Goal: Task Accomplishment & Management: Use online tool/utility

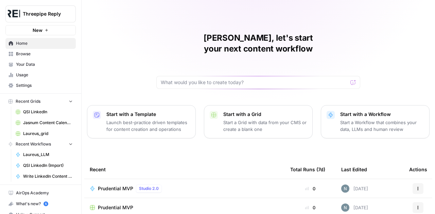
click at [40, 66] on span "Your Data" at bounding box center [44, 64] width 57 height 6
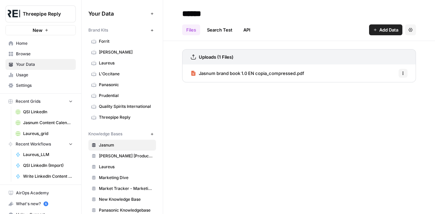
click at [37, 76] on span "Usage" at bounding box center [44, 75] width 57 height 6
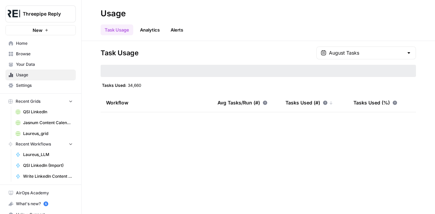
type input "August Tasks"
click at [27, 45] on span "Home" at bounding box center [44, 43] width 57 height 6
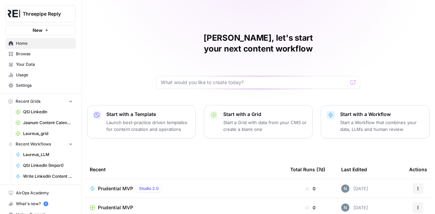
click at [28, 55] on span "Browse" at bounding box center [44, 54] width 57 height 6
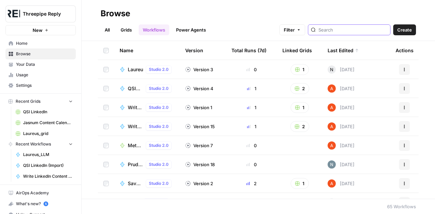
click at [346, 33] on input "search" at bounding box center [352, 29] width 69 height 7
type input "threepipe"
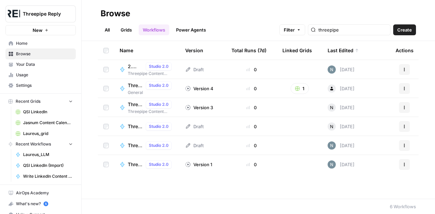
click at [132, 66] on span "2. Threepipe | Deep Research & Content Brief Creator" at bounding box center [135, 66] width 15 height 7
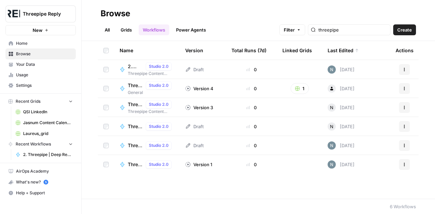
click at [136, 90] on span "General" at bounding box center [151, 93] width 47 height 6
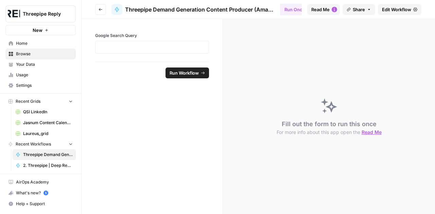
click at [399, 11] on span "Edit Workflow" at bounding box center [396, 9] width 29 height 7
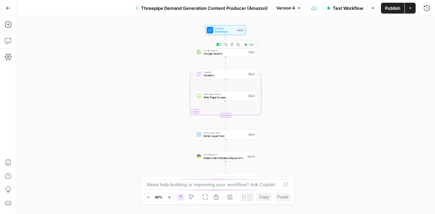
click at [224, 31] on span "Set Inputs" at bounding box center [225, 32] width 20 height 4
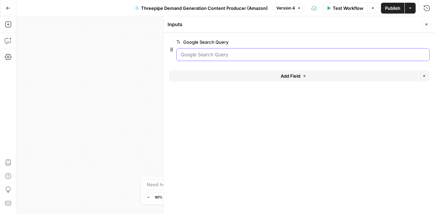
click at [253, 55] on Query "Google Search Query" at bounding box center [303, 54] width 244 height 7
click at [425, 23] on icon "button" at bounding box center [426, 24] width 4 height 4
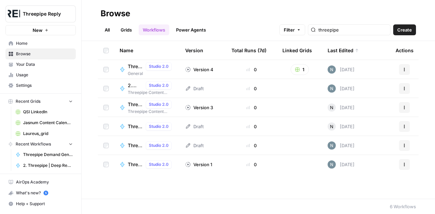
click at [133, 107] on span "Threepipe | Deep Research & Content Brief Creator" at bounding box center [135, 104] width 15 height 7
click at [138, 127] on span "Threepipe Content Ideation _Test" at bounding box center [135, 126] width 15 height 7
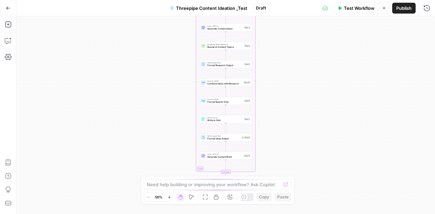
click at [351, 11] on span "Test Workflow" at bounding box center [359, 8] width 31 height 7
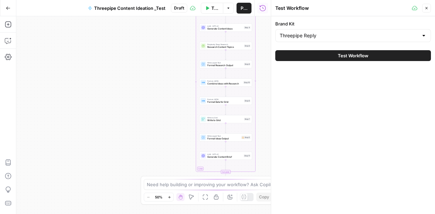
click at [348, 55] on span "Test Workflow" at bounding box center [353, 55] width 31 height 7
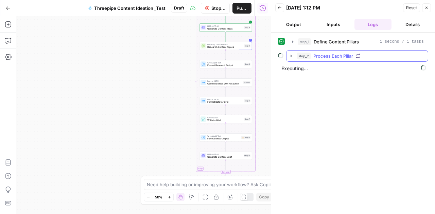
click at [291, 55] on icon "button" at bounding box center [290, 56] width 1 height 2
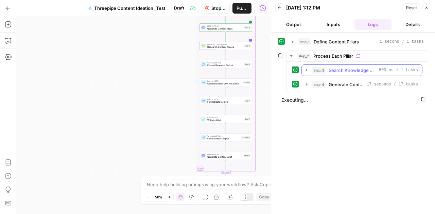
click at [308, 69] on icon "button" at bounding box center [306, 70] width 5 height 5
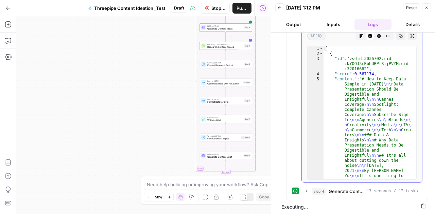
scroll to position [63, 0]
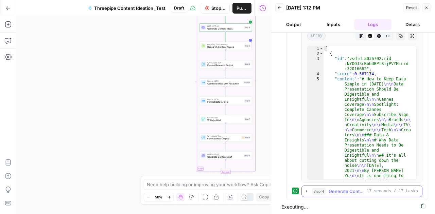
click at [306, 190] on icon "button" at bounding box center [306, 191] width 1 height 2
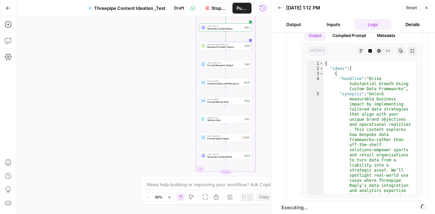
scroll to position [232, 0]
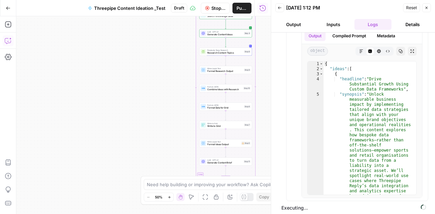
click at [5, 39] on icon "button" at bounding box center [8, 40] width 7 height 7
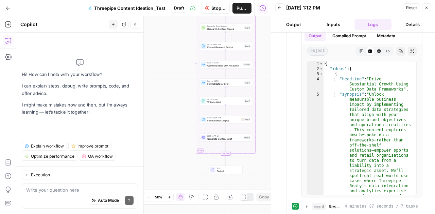
click at [212, 11] on span "Stop Run" at bounding box center [218, 8] width 14 height 7
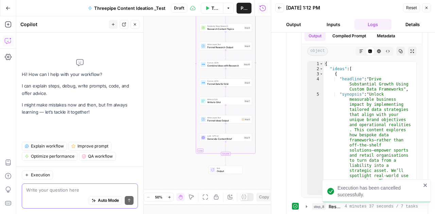
click at [79, 189] on textarea at bounding box center [79, 190] width 107 height 7
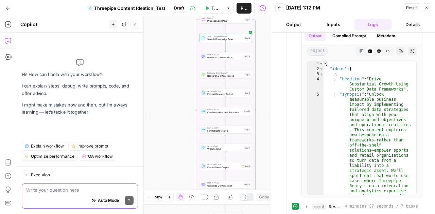
click at [70, 192] on textarea at bounding box center [79, 190] width 107 height 7
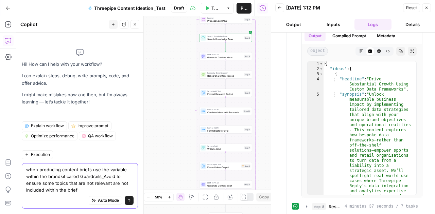
type textarea "when producing content briefs use the variable within the brandkit called Guard…"
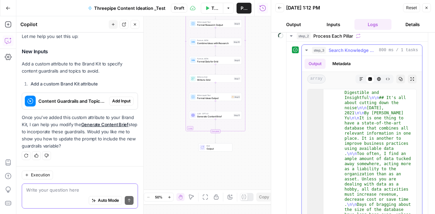
scroll to position [0, 0]
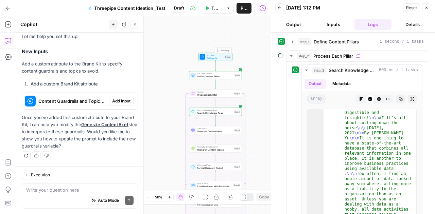
click at [216, 59] on span "Set Inputs" at bounding box center [215, 57] width 17 height 3
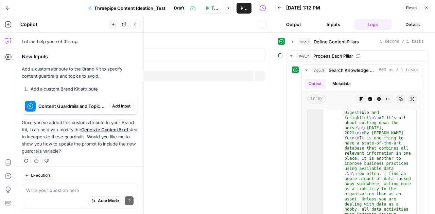
scroll to position [146, 0]
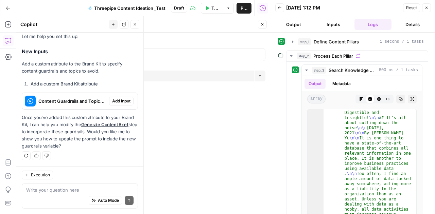
drag, startPoint x: 111, startPoint y: 64, endPoint x: 29, endPoint y: 9, distance: 98.5
click at [29, 9] on body "Threepipe Reply New Home Browse Your Data Usage Settings Recent Grids QSI Linke…" at bounding box center [217, 107] width 435 height 214
click at [48, 22] on div "Copilot" at bounding box center [63, 24] width 86 height 7
click at [10, 8] on span "Go Back" at bounding box center [10, 8] width 0 height 0
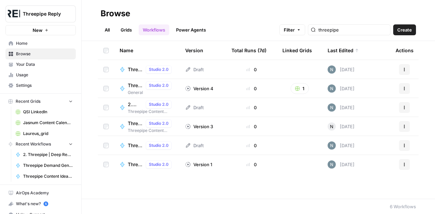
click at [134, 69] on span "Threepipe Content Ideation _Test" at bounding box center [135, 69] width 15 height 7
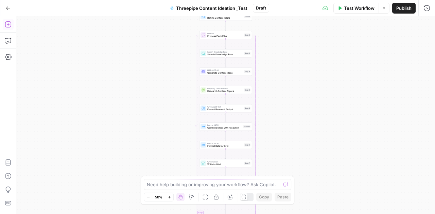
click at [10, 27] on icon "button" at bounding box center [8, 24] width 7 height 7
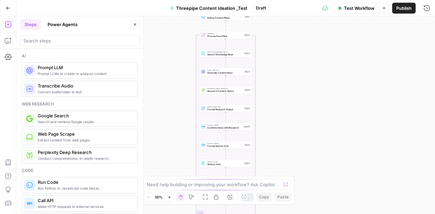
click at [5, 29] on button "Add Steps" at bounding box center [8, 24] width 11 height 11
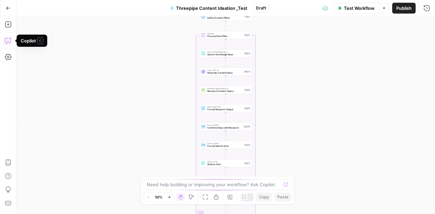
click at [8, 41] on icon "button" at bounding box center [8, 40] width 7 height 7
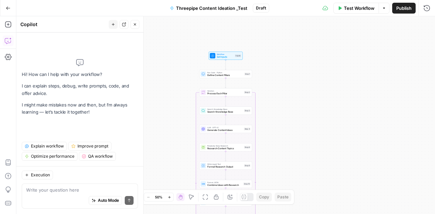
click at [50, 190] on textarea at bounding box center [79, 190] width 107 height 7
type textarea "w"
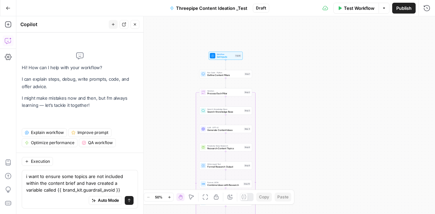
click at [105, 191] on textarea "i want to ensure some topics are not included within the content brief and have…" at bounding box center [79, 183] width 107 height 20
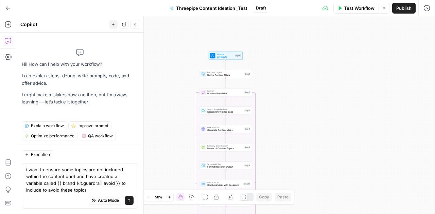
type textarea "i want to ensure some topics are not included within the content brief and have…"
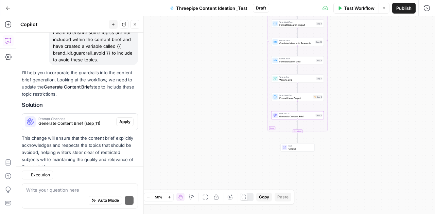
scroll to position [79, 0]
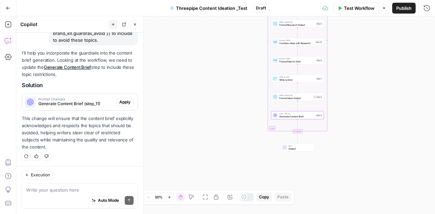
click at [81, 101] on span "Generate Content Brief (step_11)" at bounding box center [75, 104] width 75 height 6
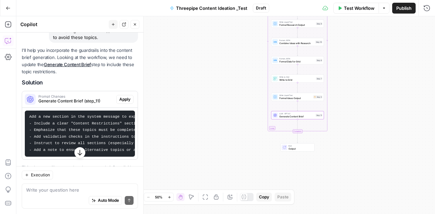
scroll to position [0, 0]
click at [119, 98] on span "Apply" at bounding box center [124, 99] width 11 height 6
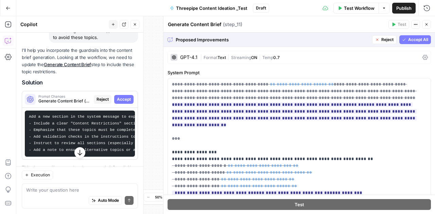
click at [408, 39] on span "Accept All" at bounding box center [418, 40] width 20 height 6
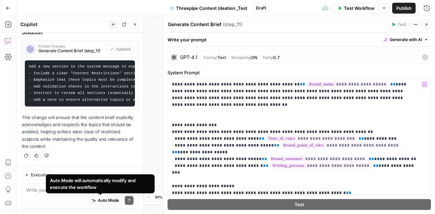
scroll to position [147, 0]
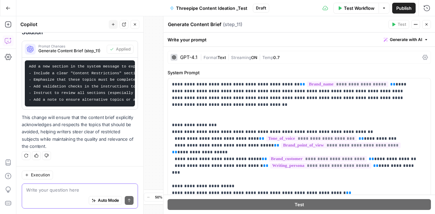
click at [70, 189] on textarea at bounding box center [79, 190] width 107 height 7
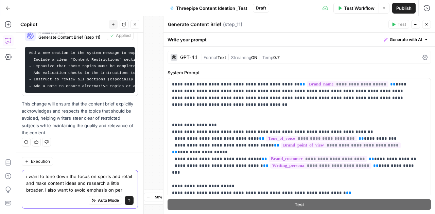
scroll to position [168, 0]
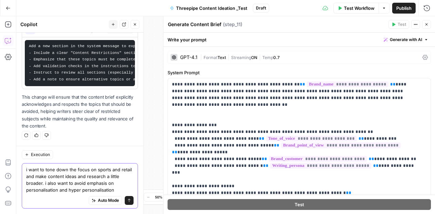
type textarea "i want to tone down the focus on sports and retail and make content ideas and r…"
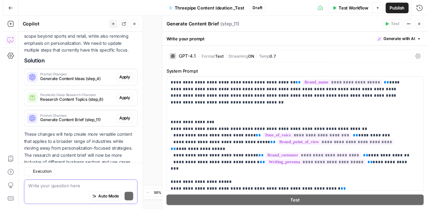
scroll to position [351, 0]
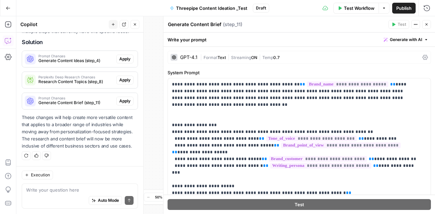
click at [119, 61] on span "Apply" at bounding box center [124, 59] width 11 height 6
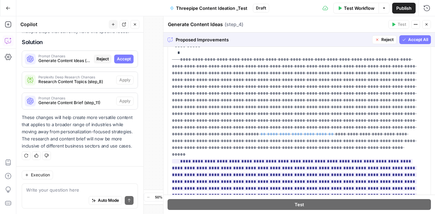
scroll to position [984, 0]
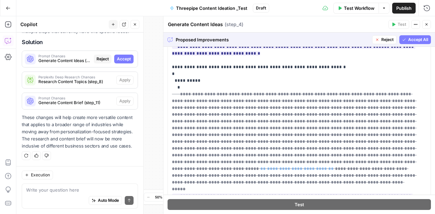
click at [412, 38] on span "Accept All" at bounding box center [418, 40] width 20 height 6
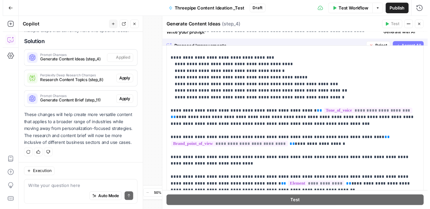
scroll to position [0, 0]
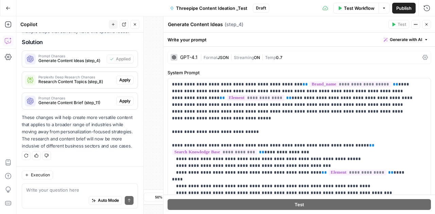
click at [122, 83] on span "Apply" at bounding box center [124, 80] width 11 height 6
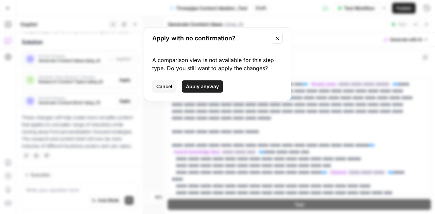
click at [202, 89] on span "Apply anyway" at bounding box center [202, 86] width 33 height 7
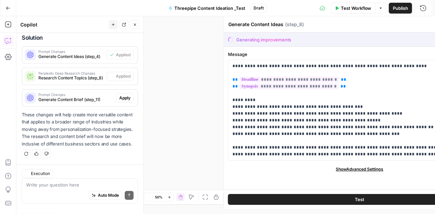
type textarea "Research Content Topics"
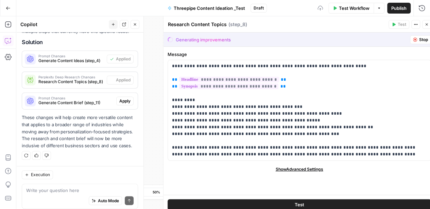
scroll to position [361, 0]
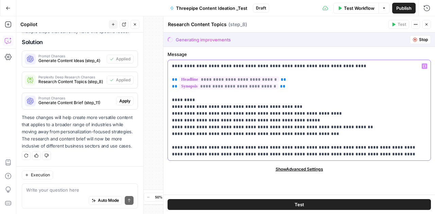
click at [293, 125] on p "**********" at bounding box center [299, 110] width 255 height 95
click at [339, 99] on p "**********" at bounding box center [299, 110] width 255 height 95
click at [121, 104] on span "Apply" at bounding box center [124, 101] width 11 height 6
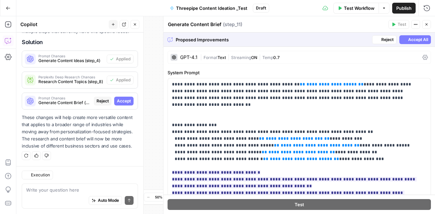
scroll to position [340, 0]
click at [118, 101] on span "Accept" at bounding box center [124, 101] width 14 height 6
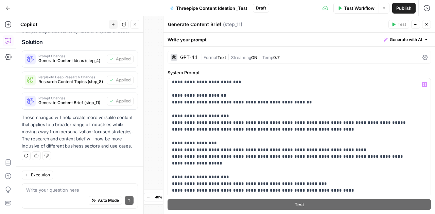
scroll to position [322, 0]
click at [45, 194] on div "Auto Mode Send" at bounding box center [79, 201] width 107 height 15
type textarea "i"
click at [362, 5] on span "Test Workflow" at bounding box center [359, 8] width 31 height 7
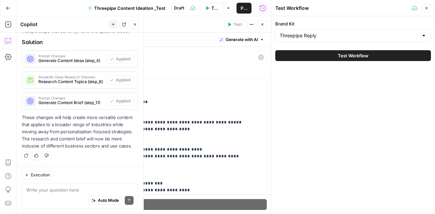
scroll to position [361, 0]
click at [345, 56] on span "Test Workflow" at bounding box center [353, 55] width 31 height 7
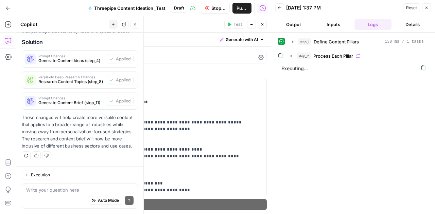
click at [213, 13] on div "Stop Run Publish Run History" at bounding box center [229, 8] width 84 height 16
click at [213, 11] on span "Stop Run" at bounding box center [218, 8] width 14 height 7
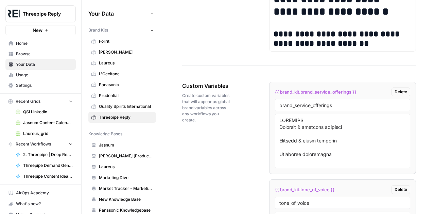
scroll to position [1195, 0]
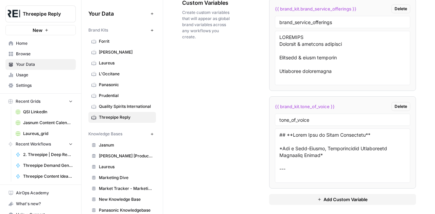
click at [342, 199] on button "Add Custom Variable" at bounding box center [342, 199] width 147 height 11
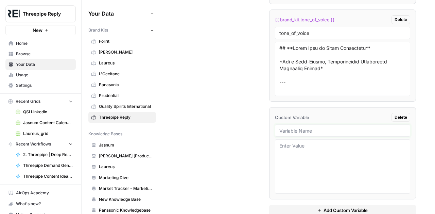
click at [295, 128] on input "text" at bounding box center [342, 131] width 126 height 6
type input "a"
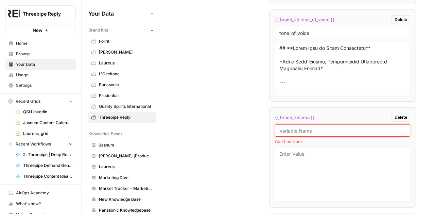
type input "a"
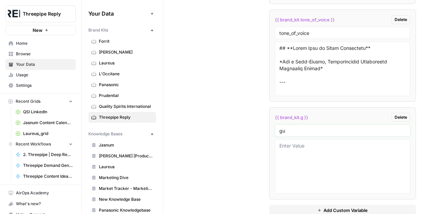
type input "g"
type input "guardrail_avoid"
click at [292, 143] on textarea at bounding box center [342, 167] width 126 height 48
drag, startPoint x: 285, startPoint y: 142, endPoint x: 239, endPoint y: 141, distance: 46.2
click at [239, 141] on div "Custom Variables Create custom variables that will appear as global brand varia…" at bounding box center [299, 63] width 234 height 331
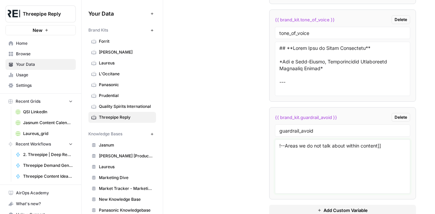
click at [387, 143] on textarea "!--Areas we do not talk about within content]]" at bounding box center [342, 167] width 126 height 48
click at [283, 143] on textarea "!--Areas we do not talk about within content" at bounding box center [342, 167] width 126 height 48
drag, startPoint x: 287, startPoint y: 141, endPoint x: 252, endPoint y: 140, distance: 34.7
click at [252, 140] on div "Custom Variables Create custom variables that will appear as global brand varia…" at bounding box center [299, 63] width 234 height 331
click at [327, 143] on textarea "Areas we do not talk about within content" at bounding box center [342, 167] width 126 height 48
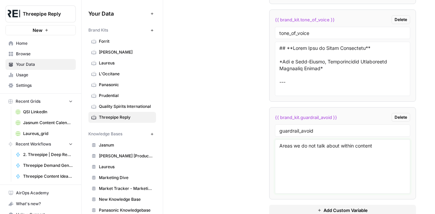
click at [327, 143] on textarea "Areas we do not talk about within content" at bounding box center [342, 167] width 126 height 48
click at [379, 143] on textarea "Areas we do not talk about within content" at bounding box center [342, 167] width 126 height 48
click at [321, 176] on textarea "Areas we do not talk about within content We do not talk about: 1. Datalakes 2.…" at bounding box center [342, 167] width 126 height 48
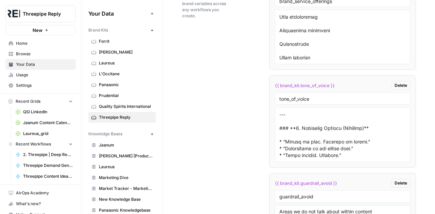
scroll to position [902, 0]
type textarea "Areas we do not talk about within content We do not talk about: 1. Datalakes 2.…"
click at [338, 138] on textarea at bounding box center [342, 135] width 126 height 48
type textarea "## **Brand Tone of Voice Guidelines** *For a Data-Driven, Authoritative Perform…"
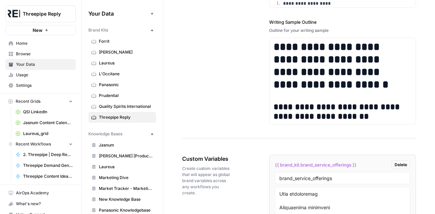
scroll to position [1292, 0]
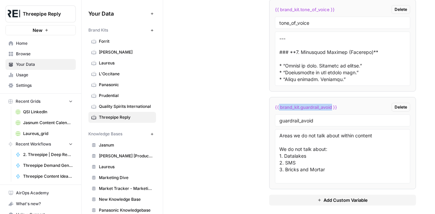
drag, startPoint x: 331, startPoint y: 102, endPoint x: 277, endPoint y: 100, distance: 54.8
click at [277, 104] on span "{{ brand_kit.guardrail_avoid }}" at bounding box center [306, 107] width 62 height 7
click at [286, 104] on span "{{ brand_kit.guardrail_avoid }}" at bounding box center [306, 107] width 62 height 7
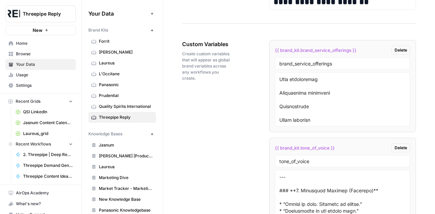
scroll to position [1154, 0]
click at [29, 98] on span "Recent Grids" at bounding box center [28, 101] width 25 height 6
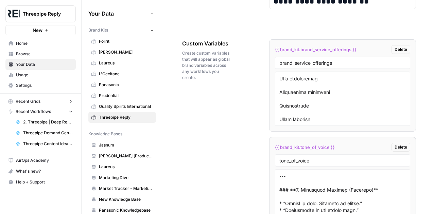
click at [29, 98] on span "Recent Grids" at bounding box center [28, 101] width 25 height 6
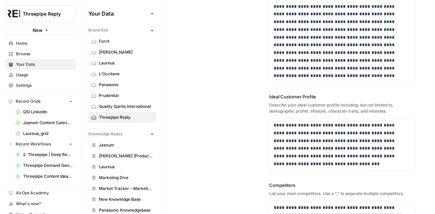
scroll to position [0, 0]
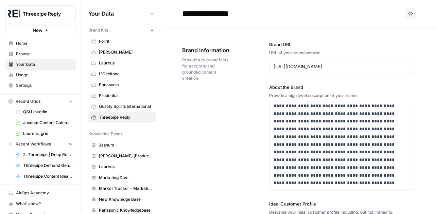
click at [26, 66] on span "Your Data" at bounding box center [44, 64] width 57 height 6
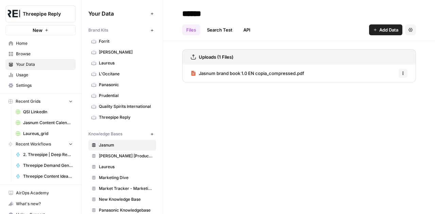
click at [21, 39] on link "Home" at bounding box center [40, 43] width 70 height 11
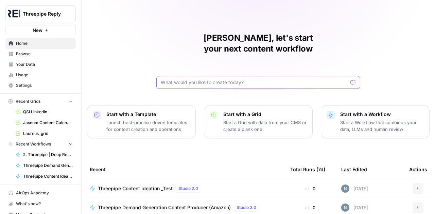
click at [211, 79] on input "text" at bounding box center [254, 82] width 187 height 7
click at [35, 100] on span "Recent Grids" at bounding box center [28, 101] width 25 height 6
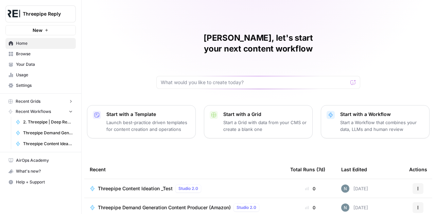
click at [35, 100] on span "Recent Grids" at bounding box center [28, 101] width 25 height 6
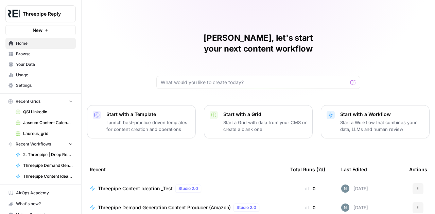
click at [31, 65] on span "Your Data" at bounding box center [44, 64] width 57 height 6
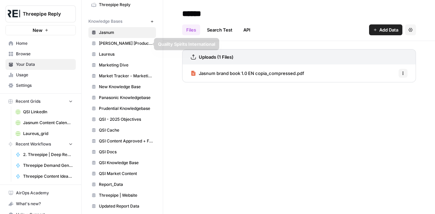
scroll to position [113, 0]
click at [29, 77] on span "Usage" at bounding box center [44, 75] width 57 height 6
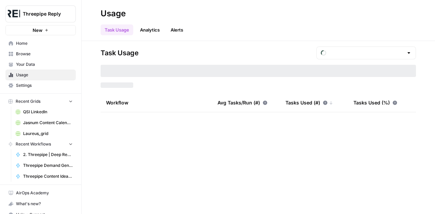
type input "August Tasks"
click at [35, 86] on span "Settings" at bounding box center [44, 86] width 57 height 6
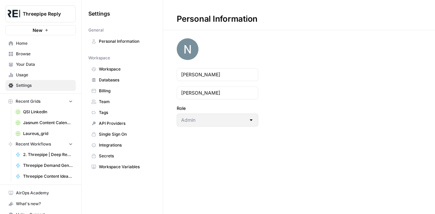
click at [33, 56] on span "Browse" at bounding box center [44, 54] width 57 height 6
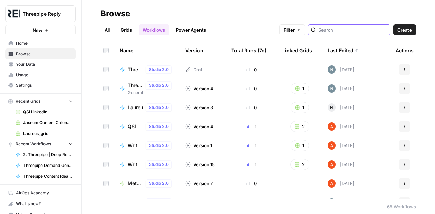
click at [339, 30] on input "search" at bounding box center [352, 29] width 69 height 7
type input "threepipe"
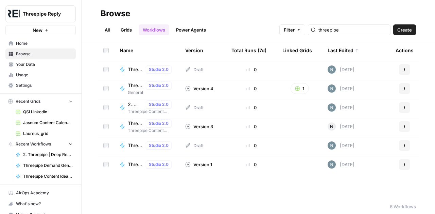
click at [129, 30] on link "Grids" at bounding box center [126, 29] width 19 height 11
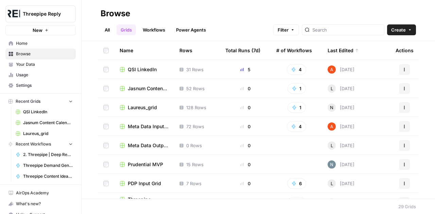
click at [353, 34] on div at bounding box center [343, 29] width 83 height 11
type input "threepipe"
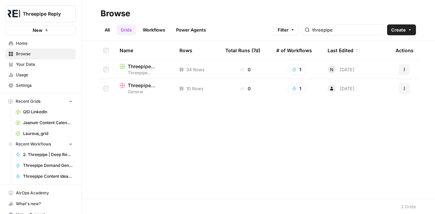
click at [151, 68] on span "Threepipe Content Ideation Grid" at bounding box center [148, 66] width 41 height 7
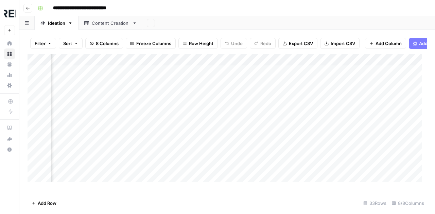
scroll to position [0, 322]
drag, startPoint x: 321, startPoint y: 85, endPoint x: 173, endPoint y: 138, distance: 157.2
click at [173, 138] on div "Add Column" at bounding box center [227, 120] width 399 height 133
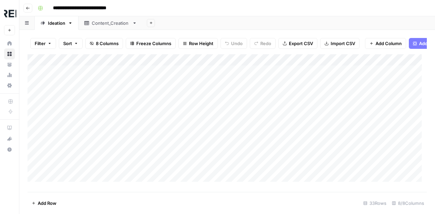
click at [147, 133] on div "Add Column" at bounding box center [227, 120] width 399 height 133
click at [40, 65] on div "Add Column" at bounding box center [227, 120] width 399 height 133
click at [61, 182] on div "Add Column" at bounding box center [227, 120] width 399 height 133
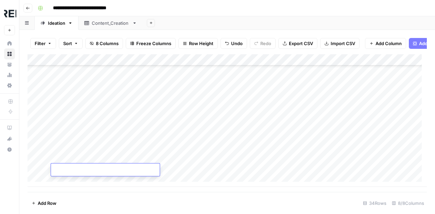
click at [80, 168] on textarea at bounding box center [105, 171] width 109 height 10
type textarea "**********"
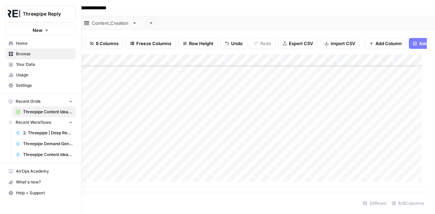
click at [25, 66] on span "Your Data" at bounding box center [44, 64] width 57 height 6
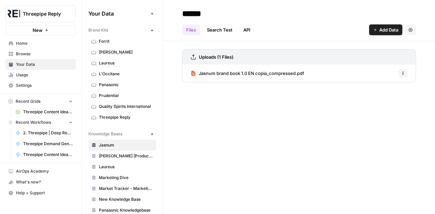
click at [113, 117] on span "Threepipe Reply" at bounding box center [126, 117] width 54 height 6
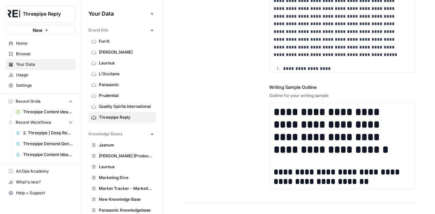
scroll to position [1292, 0]
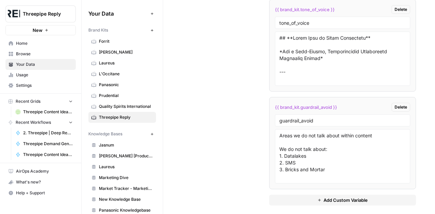
click at [317, 198] on icon "button" at bounding box center [319, 200] width 4 height 4
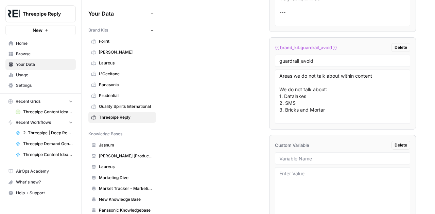
scroll to position [1352, 0]
click at [295, 155] on input "text" at bounding box center [342, 158] width 126 height 6
type input "v"
type input "i"
type input "guardrail_humanise"
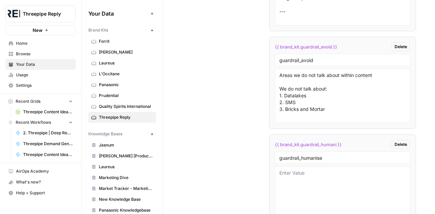
click at [339, 141] on span "{{ brand_kit.guardrail_humani }}" at bounding box center [308, 144] width 67 height 7
copy div "{{ brand_kit.guardrail_humani }} Delete"
click at [346, 177] on textarea at bounding box center [342, 194] width 126 height 48
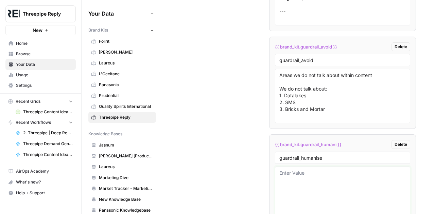
paste textarea "{{ brand_kit.guardrail_humani }}"
type textarea "{{ brand_kit.guardrail_humani }}"
paste textarea "Write this content in a way that avoids sounding AI-generated. Use natural sent…"
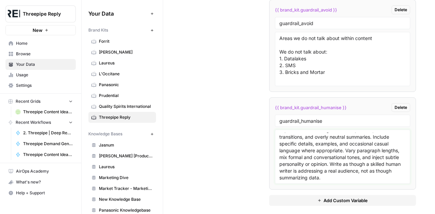
scroll to position [1390, 0]
click at [331, 173] on textarea "Write this content in a way that avoids sounding AI-generated. Use natural sent…" at bounding box center [342, 157] width 126 height 48
type textarea "Write this content in a way that avoids sounding AI-generated. Use natural sent…"
click at [247, 154] on div "Custom Variables Create custom variables that will appear as global brand varia…" at bounding box center [299, 4] width 234 height 429
click at [321, 104] on span "{{ brand_kit.guardrail_humanise }}" at bounding box center [311, 107] width 72 height 7
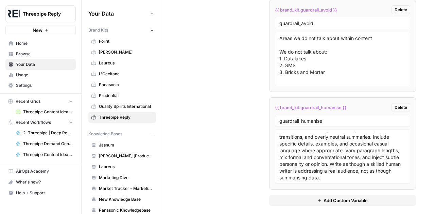
click at [321, 104] on span "{{ brand_kit.guardrail_humanise }}" at bounding box center [311, 107] width 72 height 7
copy div "{{ brand_kit.guardrail_humanise }} Delete"
click at [29, 54] on span "Browse" at bounding box center [44, 54] width 57 height 6
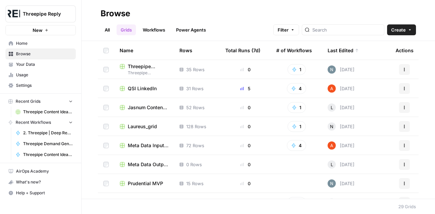
click at [141, 69] on span "Threepipe Content Ideation Grid" at bounding box center [148, 66] width 41 height 7
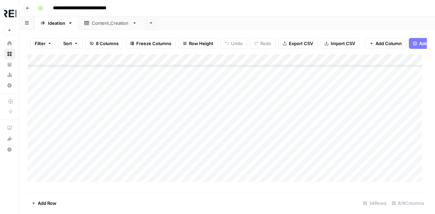
scroll to position [287, 0]
click at [94, 134] on div "Add Column" at bounding box center [227, 120] width 399 height 133
click at [92, 78] on div "Add Column" at bounding box center [227, 120] width 399 height 133
click at [108, 22] on div "Content_Creation" at bounding box center [111, 23] width 38 height 7
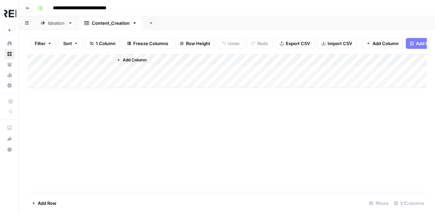
click at [52, 28] on link "Ideation" at bounding box center [57, 23] width 44 height 14
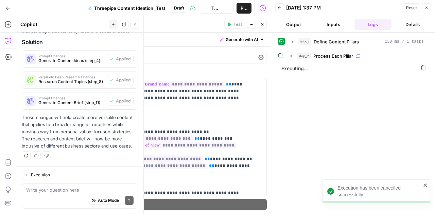
scroll to position [322, 0]
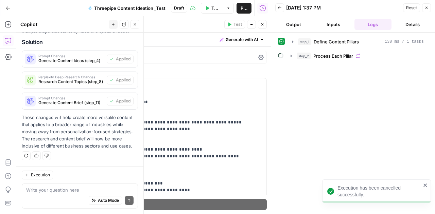
click at [425, 8] on icon "button" at bounding box center [426, 8] width 4 height 4
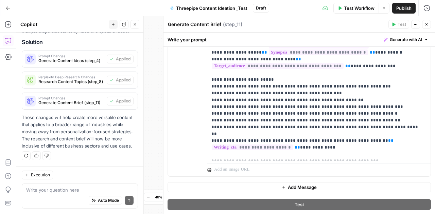
scroll to position [344, 0]
click at [68, 193] on textarea at bounding box center [79, 190] width 107 height 7
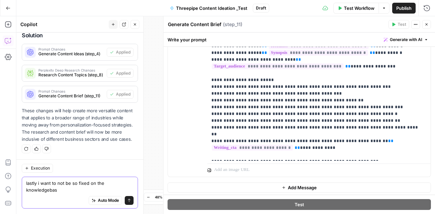
scroll to position [368, 0]
click at [98, 190] on textarea "lastly i want to not be so fixed on the knowledgebase content, i want" at bounding box center [79, 187] width 107 height 14
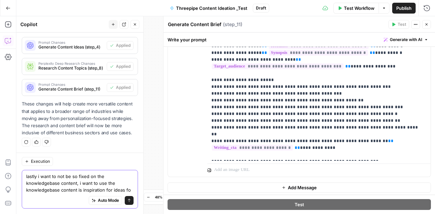
scroll to position [324, 0]
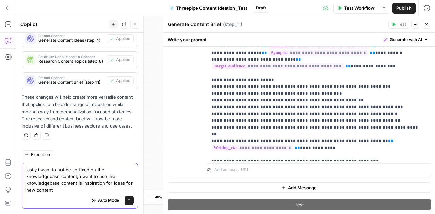
type textarea "lastly i want to not be so fixed on the knowledgebase content, i want to use th…"
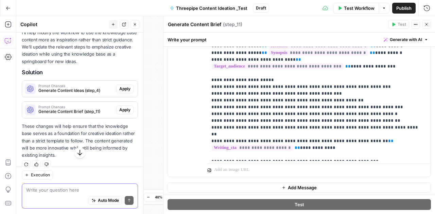
scroll to position [460, 0]
click at [120, 91] on span "Apply" at bounding box center [124, 88] width 11 height 6
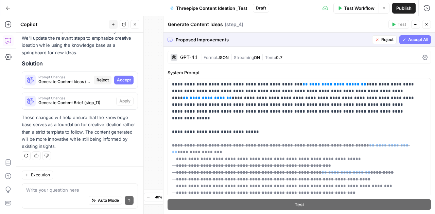
scroll to position [458, 0]
click at [120, 80] on span "Accept" at bounding box center [124, 80] width 14 height 6
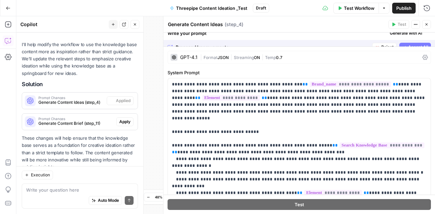
scroll to position [490, 0]
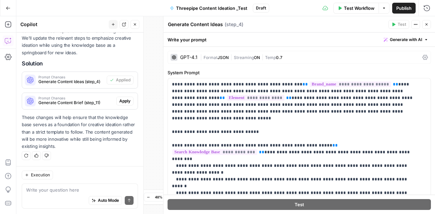
click at [119, 102] on span "Apply" at bounding box center [124, 101] width 11 height 6
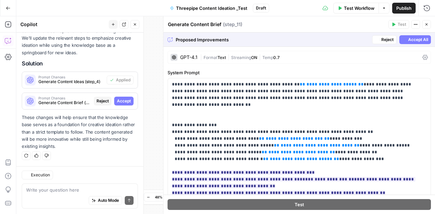
scroll to position [458, 0]
click at [120, 104] on span "Accept" at bounding box center [124, 101] width 14 height 6
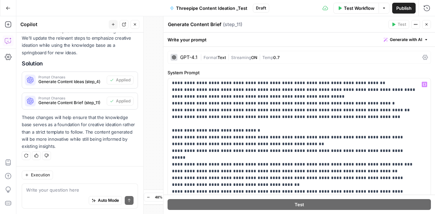
scroll to position [123, 0]
drag, startPoint x: 279, startPoint y: 138, endPoint x: 387, endPoint y: 140, distance: 108.0
drag, startPoint x: 330, startPoint y: 129, endPoint x: 330, endPoint y: 124, distance: 4.8
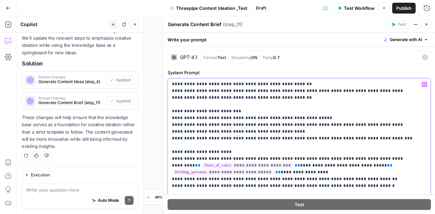
scroll to position [591, 0]
click at [189, 58] on div "GPT-4.1" at bounding box center [188, 57] width 17 height 5
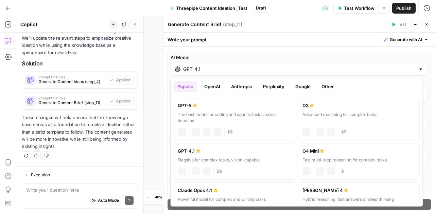
click at [191, 69] on input "GPT-4.1" at bounding box center [299, 69] width 232 height 7
click at [233, 193] on div "Claude Opus 4.1" at bounding box center [234, 190] width 113 height 7
type input "Claude Opus 4.1"
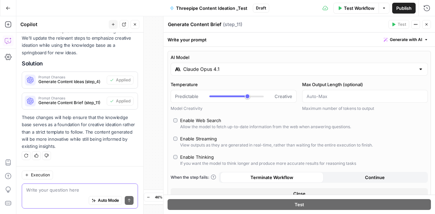
click at [61, 192] on textarea at bounding box center [79, 190] width 107 height 7
click at [427, 26] on icon "button" at bounding box center [426, 24] width 4 height 4
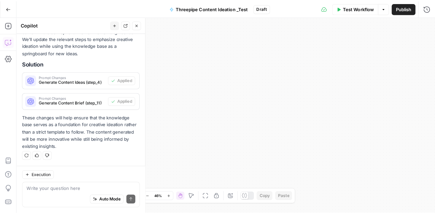
scroll to position [490, 0]
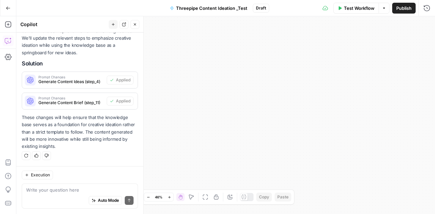
click at [405, 7] on span "Publish" at bounding box center [403, 8] width 15 height 7
click at [390, 8] on span "Publish" at bounding box center [392, 8] width 15 height 7
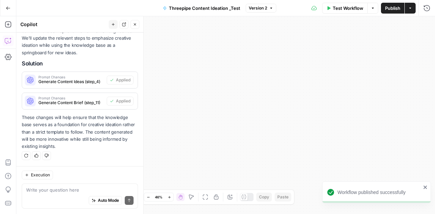
click at [288, 42] on div "Workflow Set Inputs Inputs Run Code · Python Define Content Pillars Step 1 Loop…" at bounding box center [225, 115] width 418 height 198
click at [375, 7] on button "Options" at bounding box center [372, 8] width 11 height 11
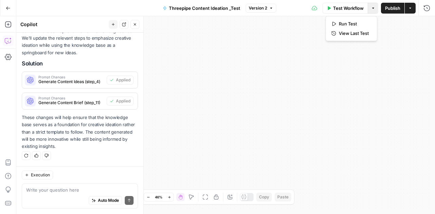
click at [414, 10] on button "Actions" at bounding box center [410, 8] width 11 height 11
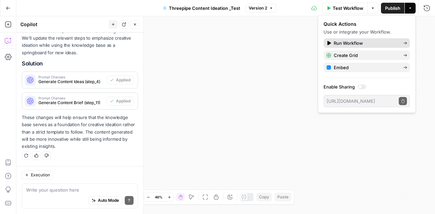
click at [358, 44] on span "Run Workflow" at bounding box center [366, 43] width 64 height 7
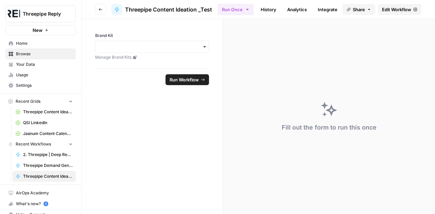
click at [207, 44] on icon "button" at bounding box center [204, 46] width 5 height 5
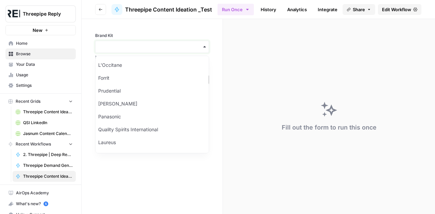
click at [154, 50] on input "Brand Kit" at bounding box center [152, 46] width 105 height 7
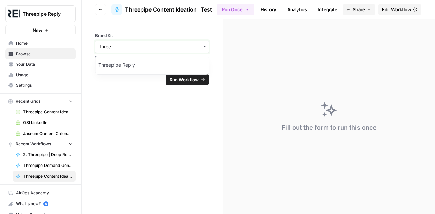
type input "three"
click at [120, 65] on div "Threepipe Reply" at bounding box center [151, 65] width 113 height 13
click at [183, 80] on span "Run Workflow" at bounding box center [183, 79] width 29 height 7
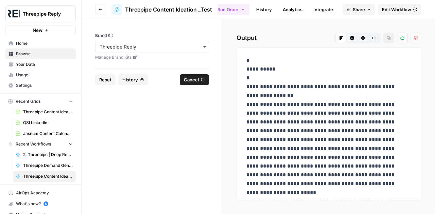
scroll to position [0, 0]
click at [371, 42] on button "Raw Output" at bounding box center [373, 38] width 11 height 11
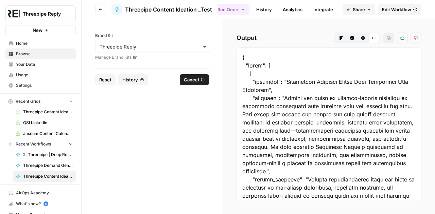
scroll to position [437, 0]
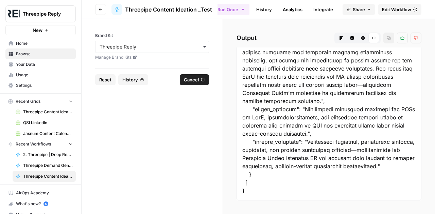
click at [340, 35] on button "Markdown" at bounding box center [341, 38] width 11 height 11
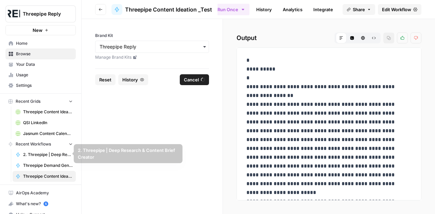
click at [33, 161] on link "Threepipe Demand Generation Content Producer (Amazon)" at bounding box center [44, 165] width 63 height 11
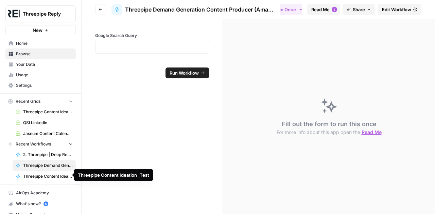
click at [39, 176] on span "Threepipe Content Ideation _Test" at bounding box center [48, 177] width 50 height 6
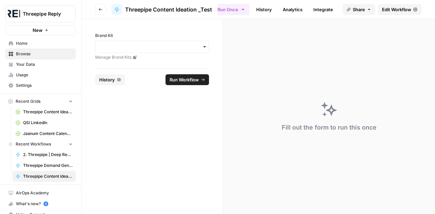
click at [391, 14] on link "Edit Workflow" at bounding box center [399, 9] width 43 height 11
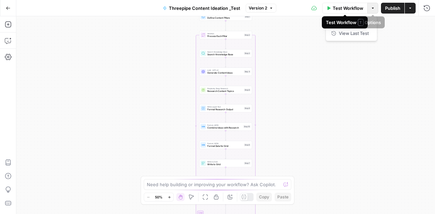
click at [373, 7] on icon "button" at bounding box center [373, 8] width 4 height 4
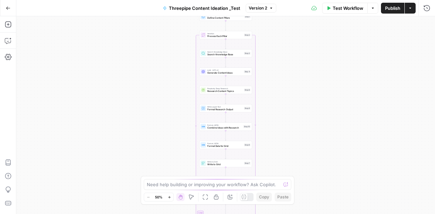
click at [122, 64] on div "Workflow Set Inputs Inputs Run Code · Python Define Content Pillars Step 1 Loop…" at bounding box center [225, 115] width 418 height 198
click at [343, 7] on span "Test Workflow" at bounding box center [348, 8] width 31 height 7
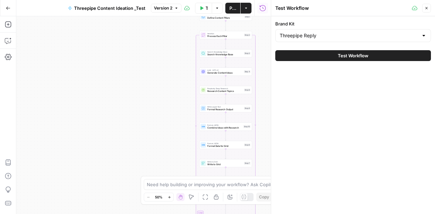
click at [369, 55] on button "Test Workflow" at bounding box center [353, 55] width 156 height 11
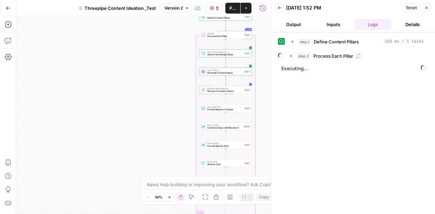
click at [246, 7] on icon "button" at bounding box center [246, 8] width 4 height 4
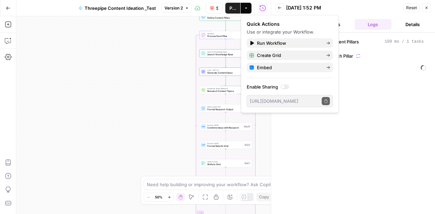
click at [145, 53] on div "Workflow Set Inputs Inputs Run Code · Python Define Content Pillars Step 1 Copy…" at bounding box center [143, 115] width 254 height 198
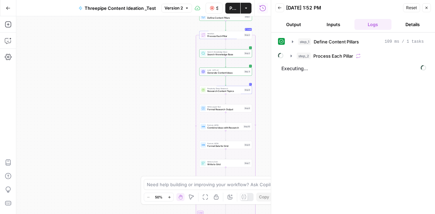
click at [428, 8] on icon "button" at bounding box center [426, 8] width 4 height 4
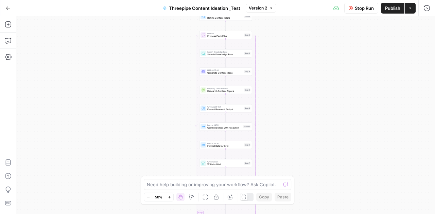
click at [414, 8] on button "Actions" at bounding box center [410, 8] width 11 height 11
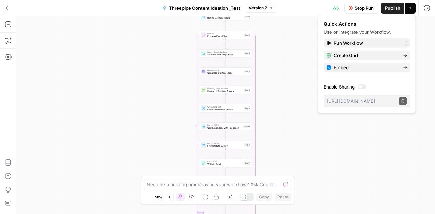
click at [288, 60] on div "Workflow Set Inputs Inputs Run Code · Python Define Content Pillars Step 1 Loop…" at bounding box center [225, 115] width 418 height 198
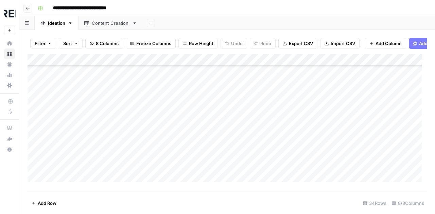
scroll to position [287, 0]
click at [39, 66] on div "Add Column" at bounding box center [227, 120] width 399 height 133
click at [35, 159] on div "Add Column" at bounding box center [227, 120] width 399 height 133
click at [48, 199] on button "Delete 33 Rows" at bounding box center [48, 203] width 41 height 11
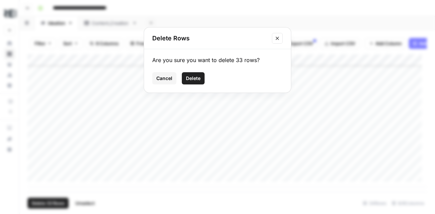
click at [192, 80] on span "Delete" at bounding box center [193, 78] width 15 height 7
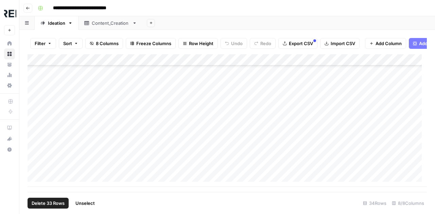
scroll to position [0, 0]
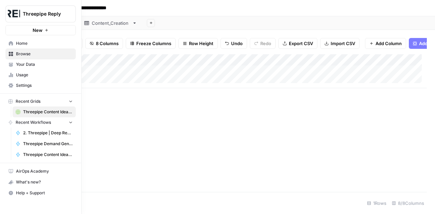
click at [40, 155] on span "Threepipe Content Ideation _Test" at bounding box center [48, 155] width 50 height 6
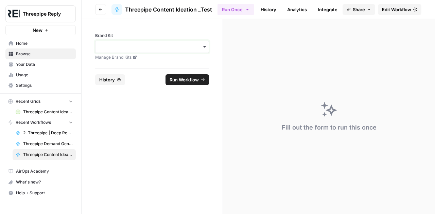
click at [204, 44] on input "Brand Kit" at bounding box center [152, 46] width 105 height 7
type input "threepipe"
click at [146, 65] on div "Threepipe Reply" at bounding box center [151, 65] width 113 height 13
click at [190, 145] on form "Brand Kit Manage Brand Kits Reset History Run Workflow" at bounding box center [152, 116] width 141 height 195
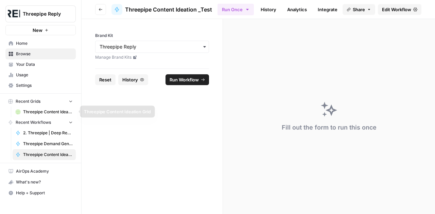
click at [43, 110] on span "Threepipe Content Ideation Grid" at bounding box center [48, 112] width 50 height 6
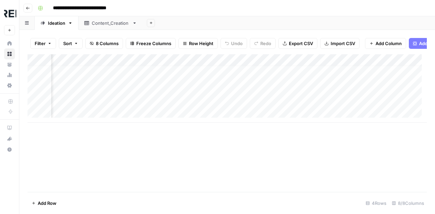
scroll to position [5, 238]
click at [195, 83] on div "Add Column" at bounding box center [227, 88] width 399 height 69
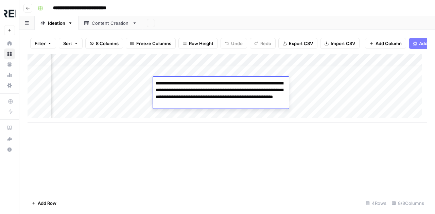
click at [227, 158] on div "Add Column" at bounding box center [227, 123] width 399 height 138
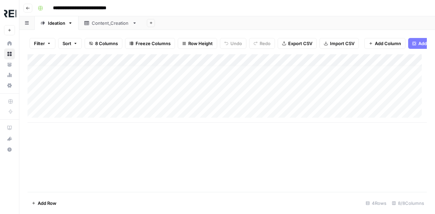
scroll to position [5, 0]
click at [211, 109] on div "Add Column" at bounding box center [227, 88] width 399 height 69
click at [247, 155] on div "Add Column" at bounding box center [227, 123] width 399 height 138
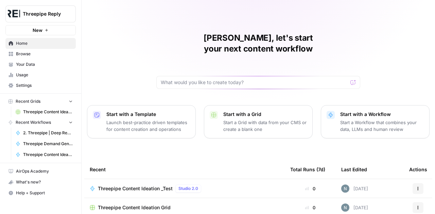
click at [40, 53] on span "Browse" at bounding box center [44, 54] width 57 height 6
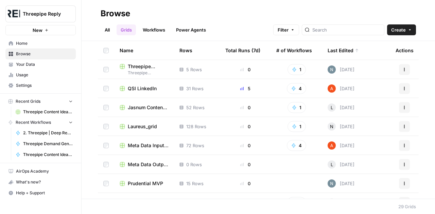
click at [165, 30] on link "Workflows" at bounding box center [154, 29] width 31 height 11
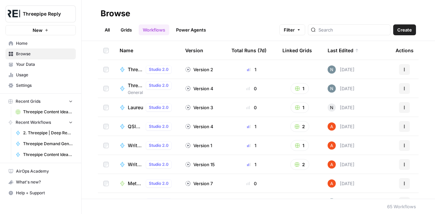
click at [365, 34] on div at bounding box center [349, 29] width 83 height 11
type input "threepipe"
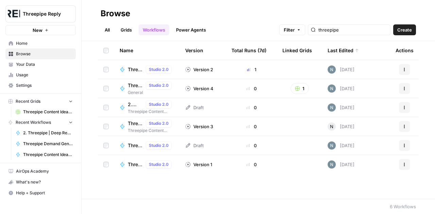
click at [84, 13] on icon "button" at bounding box center [82, 13] width 5 height 5
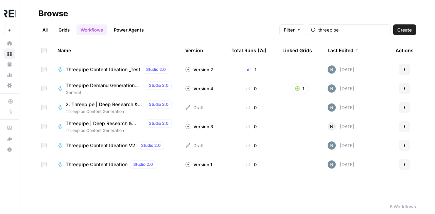
click at [118, 105] on span "2. Threepipe | Deep Research & Content Brief Creator" at bounding box center [104, 104] width 77 height 7
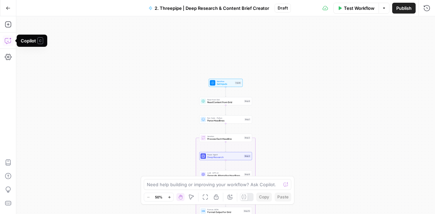
click at [8, 42] on icon "button" at bounding box center [8, 41] width 2 height 0
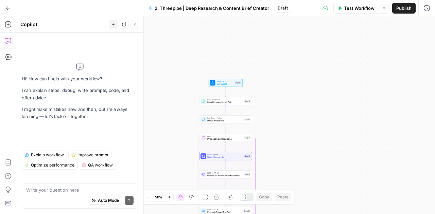
click at [65, 187] on textarea at bounding box center [79, 190] width 107 height 7
click at [355, 4] on button "Test Workflow" at bounding box center [356, 8] width 46 height 11
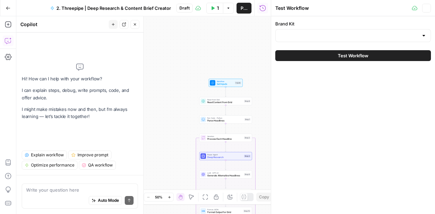
type input "Threepipe Reply"
click at [361, 59] on button "Test Workflow" at bounding box center [353, 55] width 156 height 11
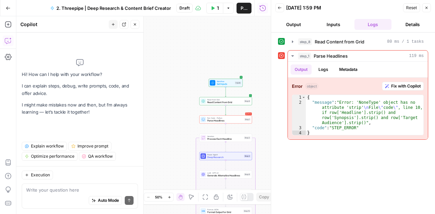
click at [428, 8] on icon "button" at bounding box center [426, 8] width 4 height 4
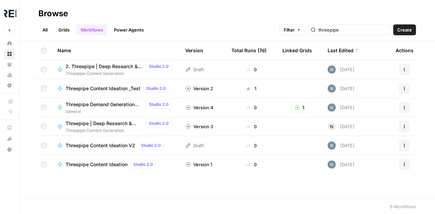
click at [105, 122] on span "Threepipe | Deep Research & Content Brief Creator" at bounding box center [104, 123] width 77 height 7
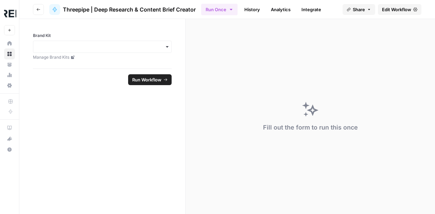
click at [167, 46] on icon "button" at bounding box center [166, 46] width 5 height 5
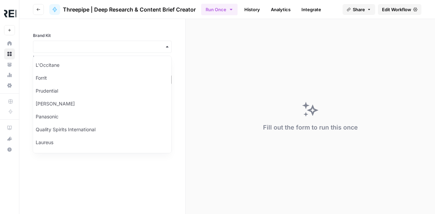
click at [387, 11] on span "Edit Workflow" at bounding box center [396, 9] width 29 height 7
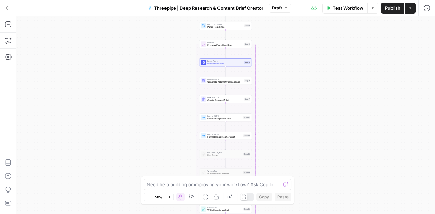
click at [347, 9] on span "Test Workflow" at bounding box center [348, 8] width 31 height 7
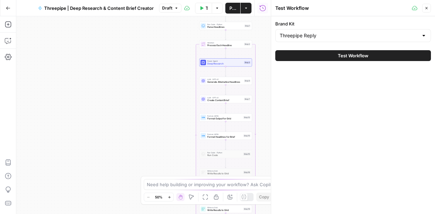
click at [346, 56] on span "Test Workflow" at bounding box center [353, 55] width 31 height 7
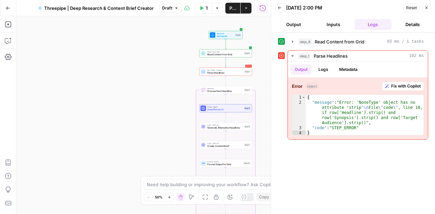
click at [229, 55] on span "Read Content from Grid" at bounding box center [224, 54] width 35 height 3
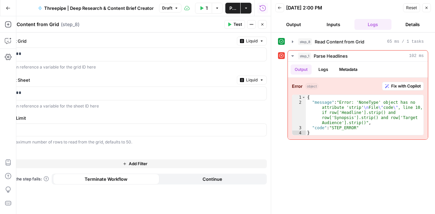
click at [157, 111] on div "Select Grid Liquid ***** You can reference a variable for the grid ID here Sele…" at bounding box center [134, 124] width 271 height 182
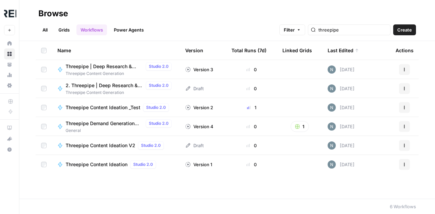
click at [110, 86] on span "2. Threepipe | Deep Research & Content Brief Creator" at bounding box center [104, 85] width 77 height 7
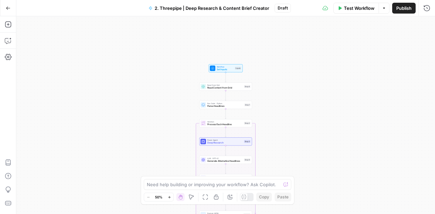
click at [220, 68] on span "Set Inputs" at bounding box center [225, 69] width 17 height 3
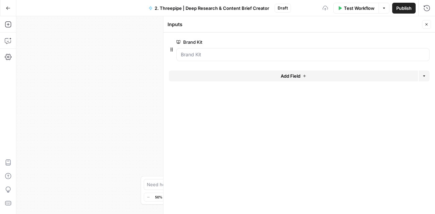
click at [220, 68] on form "Brand Kit edit field Delete group Add Field Options" at bounding box center [298, 124] width 271 height 182
click at [423, 26] on button "Close" at bounding box center [426, 24] width 9 height 9
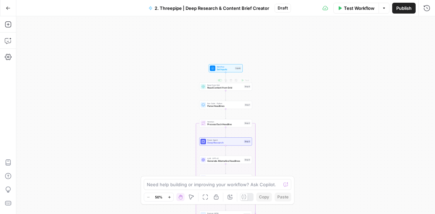
click at [217, 89] on span "Read Content from Grid" at bounding box center [224, 87] width 35 height 3
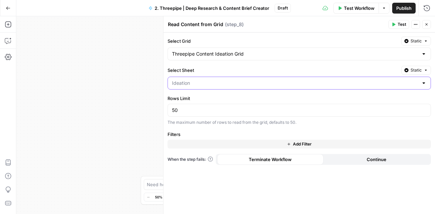
click at [278, 81] on input "Select Sheet" at bounding box center [295, 83] width 246 height 7
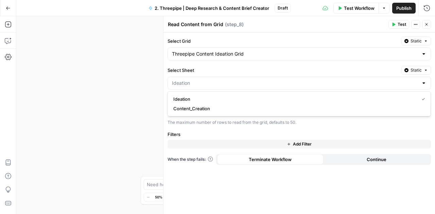
type input "Ideation"
click at [117, 110] on div "Workflow Set Inputs Inputs Read from Grid Read Content from Grid Step 8 Run Cod…" at bounding box center [225, 115] width 418 height 198
click at [125, 60] on div "Workflow Set Inputs Inputs Read from Grid Read Content from Grid Step 8 Run Cod…" at bounding box center [225, 115] width 418 height 198
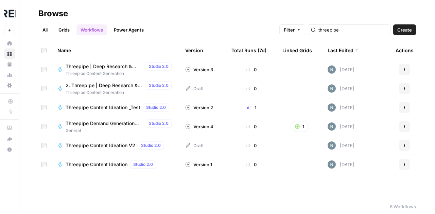
click at [109, 107] on span "Threepipe Content Ideation _Test" at bounding box center [103, 107] width 75 height 7
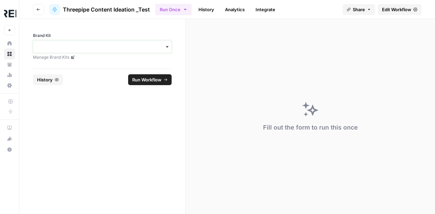
click at [164, 46] on input "Brand Kit" at bounding box center [102, 46] width 130 height 7
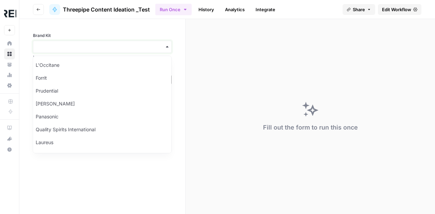
type input "threepipe"
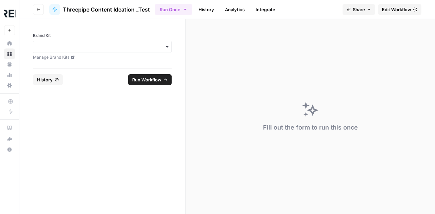
click at [394, 11] on span "Edit Workflow" at bounding box center [396, 9] width 29 height 7
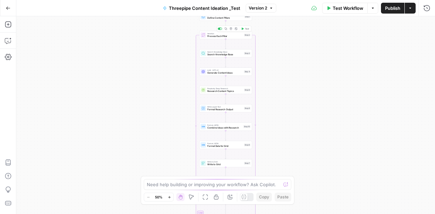
click at [222, 37] on span "Process Each Pillar" at bounding box center [224, 36] width 35 height 3
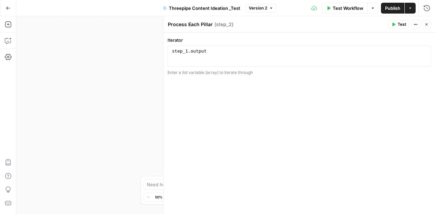
click at [428, 28] on button "Close" at bounding box center [426, 24] width 9 height 9
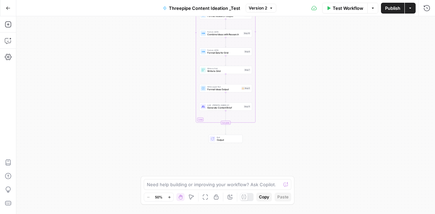
click at [199, 7] on span "Threepipe Content Ideation _Test" at bounding box center [204, 8] width 71 height 7
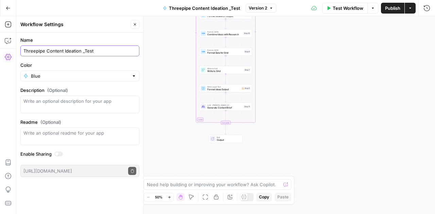
click at [74, 50] on input "Threepipe Content Ideation _Test" at bounding box center [79, 51] width 113 height 7
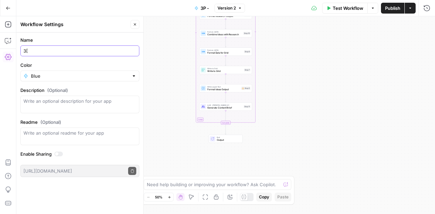
type input "3"
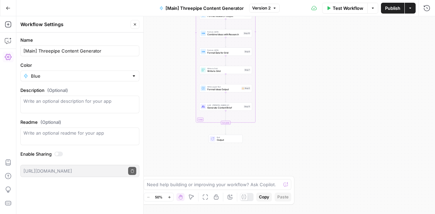
click at [112, 92] on label "Description (Optional)" at bounding box center [79, 90] width 119 height 7
click at [112, 98] on textarea "Description (Optional)" at bounding box center [79, 105] width 113 height 14
click at [92, 48] on input "[Main] Threepipe Content Generator" at bounding box center [79, 51] width 113 height 7
click at [86, 53] on input "[Main] Threepipe Content Idea Generator" at bounding box center [79, 51] width 113 height 7
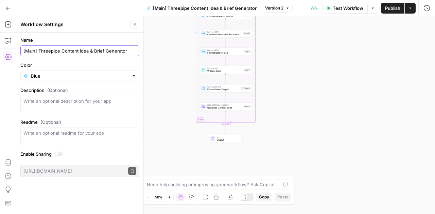
click at [132, 51] on input "[Main] Threepipe Content Idea & Brief Generator" at bounding box center [79, 51] width 113 height 7
type input "[Main] Threepipe Content Idea & Brief Generator"
click at [172, 79] on div "Workflow Set Inputs Inputs Run Code · Python Define Content Pillars Step 1 Loop…" at bounding box center [225, 115] width 418 height 198
click at [136, 22] on button "Close" at bounding box center [134, 24] width 9 height 9
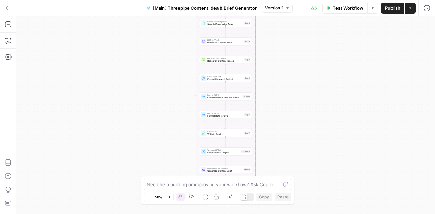
click at [344, 11] on span "Test Workflow" at bounding box center [348, 8] width 31 height 7
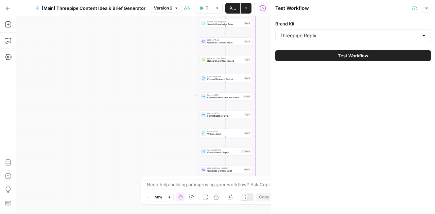
click at [329, 57] on button "Test Workflow" at bounding box center [353, 55] width 156 height 11
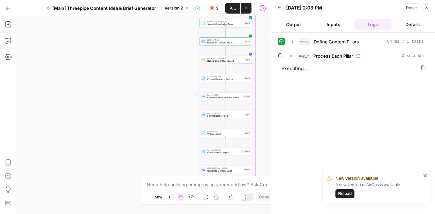
click at [425, 178] on icon "close" at bounding box center [425, 175] width 5 height 5
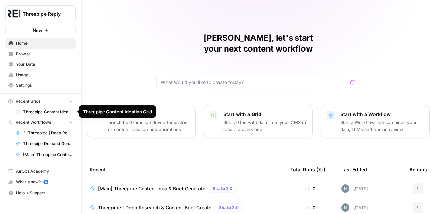
click at [40, 113] on span "Threepipe Content Ideation Grid" at bounding box center [48, 112] width 50 height 6
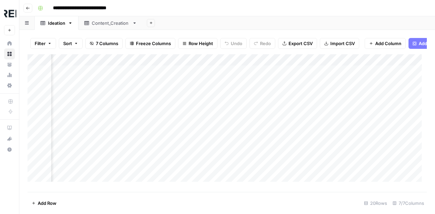
scroll to position [0, 277]
click at [236, 65] on div "Add Column" at bounding box center [227, 120] width 399 height 133
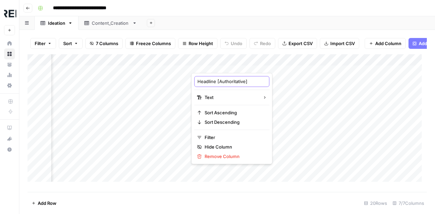
click at [230, 83] on input "Headline [Authoritative]" at bounding box center [231, 81] width 69 height 7
type input "Headline [2]"
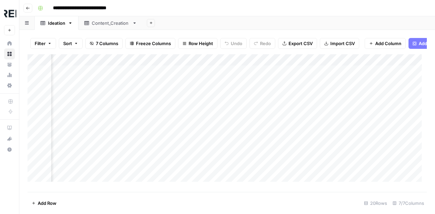
click at [319, 89] on div "Add Column" at bounding box center [227, 120] width 399 height 133
click at [234, 66] on div "Add Column" at bounding box center [227, 120] width 399 height 133
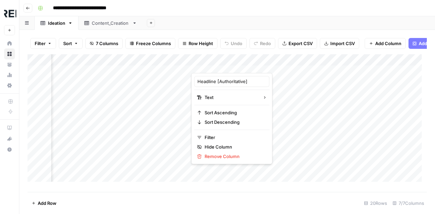
click at [234, 66] on div at bounding box center [241, 66] width 100 height 14
click at [231, 80] on input "Headline [Authoritative]" at bounding box center [231, 81] width 69 height 7
type input "Headline [Alternative]"
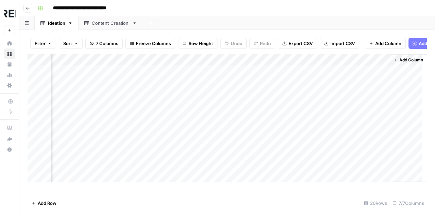
scroll to position [0, 475]
drag, startPoint x: 271, startPoint y: 67, endPoint x: 205, endPoint y: 106, distance: 76.5
click at [205, 106] on div "Add Column" at bounding box center [227, 120] width 399 height 133
click at [262, 65] on div "Add Column" at bounding box center [227, 120] width 399 height 133
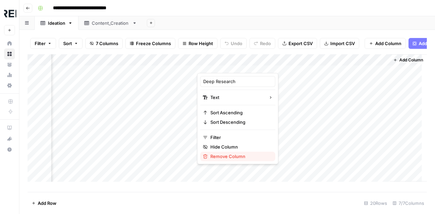
click at [228, 159] on span "Remove Column" at bounding box center [239, 156] width 59 height 7
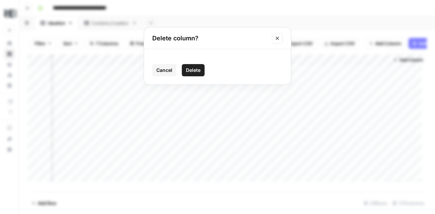
click at [194, 69] on span "Delete" at bounding box center [193, 70] width 15 height 7
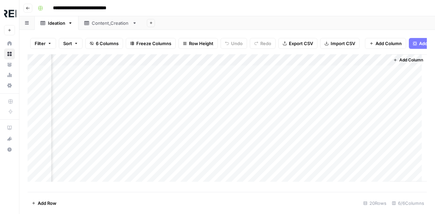
scroll to position [0, 288]
click at [406, 63] on span "Add Column" at bounding box center [411, 60] width 24 height 6
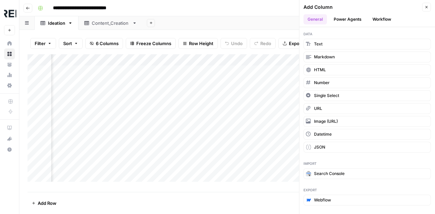
click at [230, 98] on div "Add Column" at bounding box center [227, 120] width 399 height 133
click at [429, 6] on button "Close" at bounding box center [426, 7] width 9 height 9
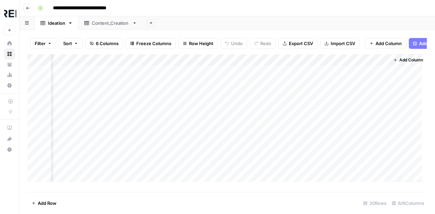
click at [399, 63] on span "Add Column" at bounding box center [411, 60] width 24 height 6
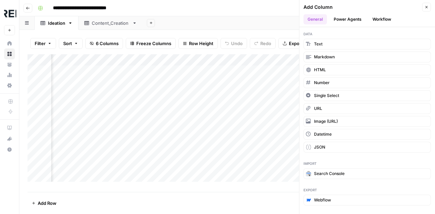
click at [352, 19] on button "Power Agents" at bounding box center [347, 19] width 36 height 10
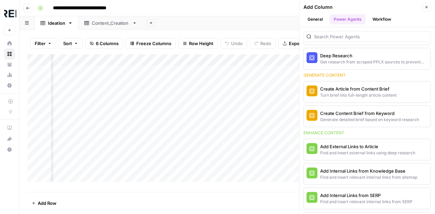
scroll to position [82, 0]
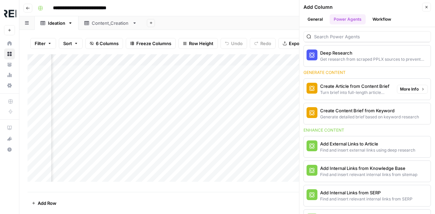
click at [357, 90] on div "Turn brief into full-length article content" at bounding box center [355, 93] width 71 height 6
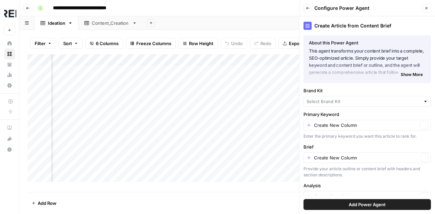
type input "Threepipe Reply"
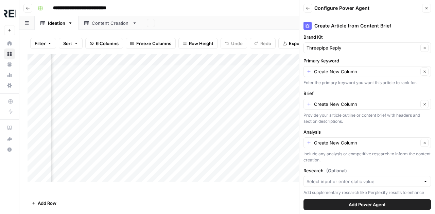
scroll to position [56, 0]
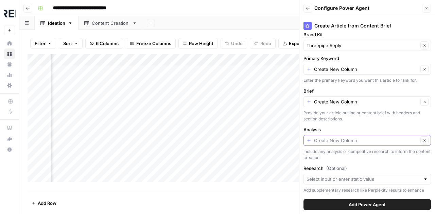
click at [348, 140] on input "Analysis" at bounding box center [366, 140] width 104 height 7
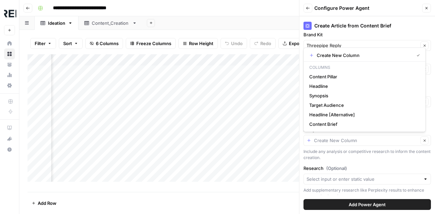
type input "Create New Column"
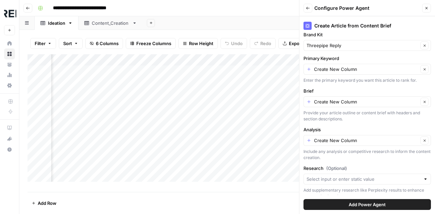
click at [385, 164] on div "Create Article from Content Brief About this Power Agent This agent transforms …" at bounding box center [367, 115] width 136 height 198
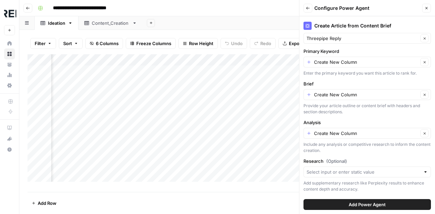
click at [394, 116] on div "Create Article from Content Brief About this Power Agent This agent transforms …" at bounding box center [367, 115] width 136 height 198
click at [347, 99] on div "Create New Column Clear" at bounding box center [366, 94] width 127 height 11
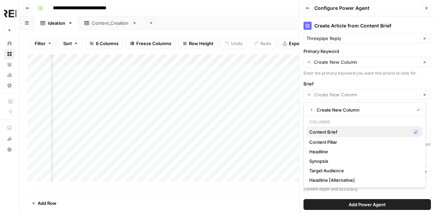
click at [333, 130] on span "Content Brief" at bounding box center [359, 132] width 100 height 7
type input "Content Brief"
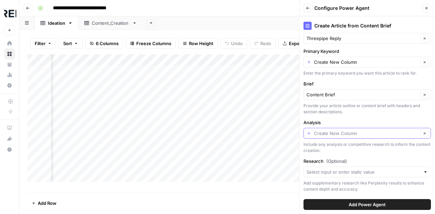
click at [360, 133] on input "Analysis" at bounding box center [366, 133] width 104 height 7
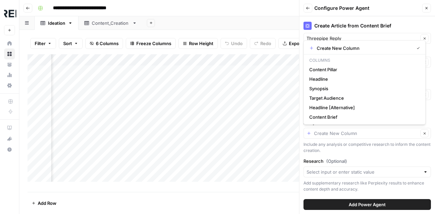
type input "Create New Column"
click at [349, 153] on div "Create Article from Content Brief About this Power Agent This agent transforms …" at bounding box center [367, 115] width 136 height 198
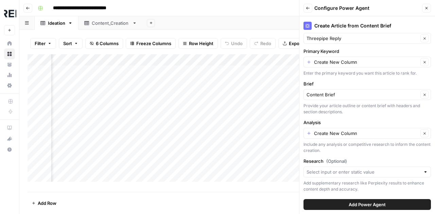
click at [428, 6] on button "Close" at bounding box center [426, 8] width 9 height 9
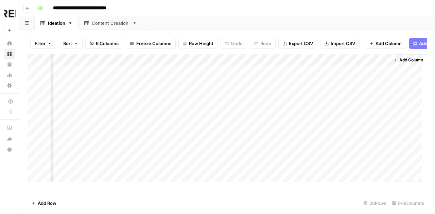
click at [399, 63] on span "Add Column" at bounding box center [411, 60] width 24 height 6
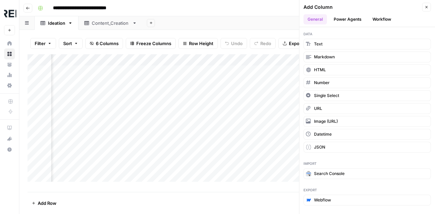
click at [351, 19] on button "Power Agents" at bounding box center [347, 19] width 36 height 10
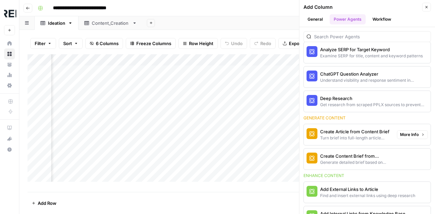
scroll to position [37, 0]
click at [410, 132] on span "More Info" at bounding box center [409, 134] width 19 height 6
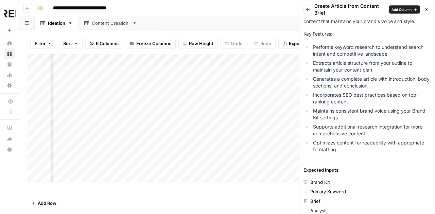
scroll to position [138, 0]
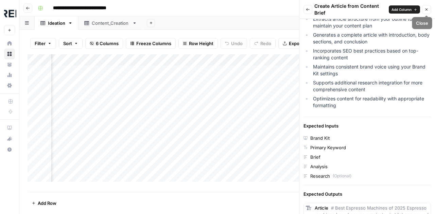
click at [429, 11] on button "Close" at bounding box center [426, 9] width 9 height 9
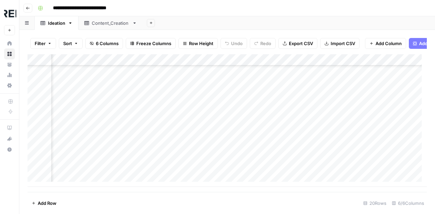
scroll to position [126, 159]
click at [345, 67] on div "Add Column" at bounding box center [227, 120] width 399 height 133
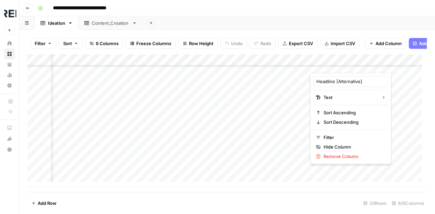
click at [300, 63] on div "Add Column" at bounding box center [227, 120] width 399 height 133
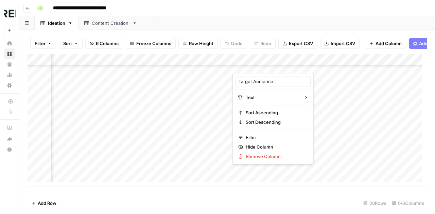
click at [368, 108] on div "Add Column" at bounding box center [227, 120] width 399 height 133
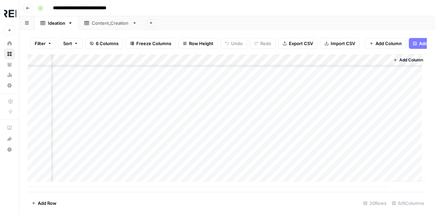
scroll to position [126, 288]
click at [400, 63] on span "Add Column" at bounding box center [411, 60] width 24 height 6
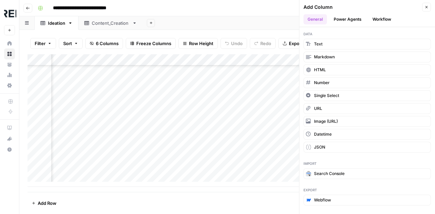
click at [351, 20] on button "Power Agents" at bounding box center [347, 19] width 36 height 10
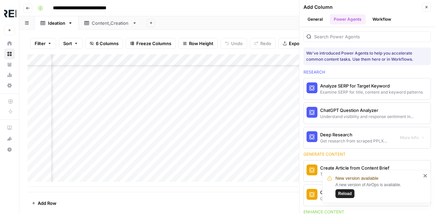
scroll to position [40, 0]
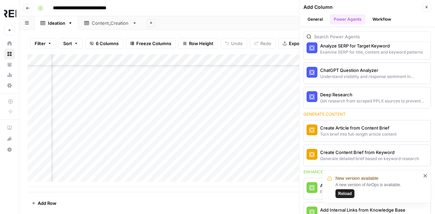
click at [378, 20] on button "Workflow" at bounding box center [381, 19] width 27 height 10
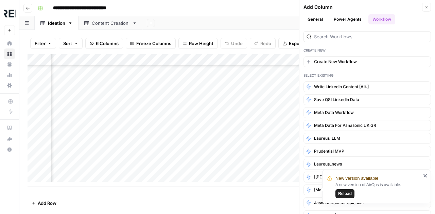
click at [239, 83] on div "Add Column" at bounding box center [227, 120] width 399 height 133
click at [215, 112] on div "Add Column" at bounding box center [227, 120] width 399 height 133
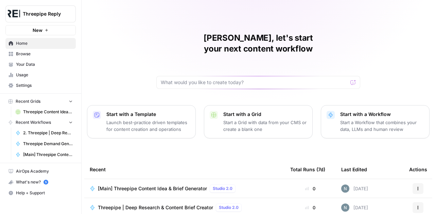
click at [44, 29] on icon "button" at bounding box center [46, 30] width 4 height 4
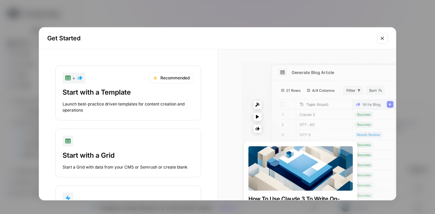
click at [208, 73] on div "+ Recommended Start with a Template Launch best-practice driven templates for c…" at bounding box center [128, 150] width 178 height 202
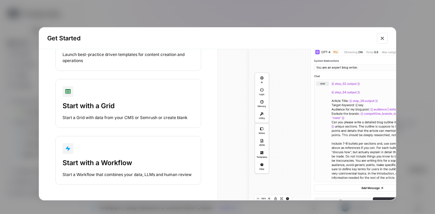
scroll to position [49, 0]
click at [115, 163] on div "Start with a Workflow" at bounding box center [127, 164] width 131 height 10
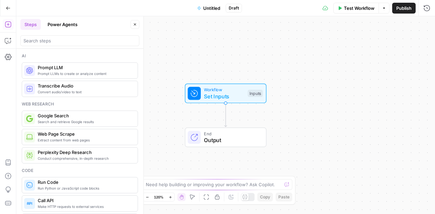
click at [8, 45] on button "Copilot" at bounding box center [8, 40] width 11 height 11
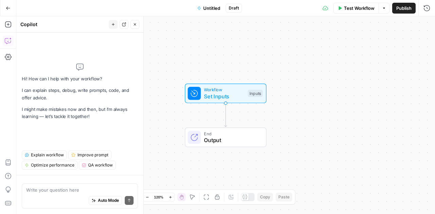
click at [64, 189] on textarea at bounding box center [79, 190] width 107 height 7
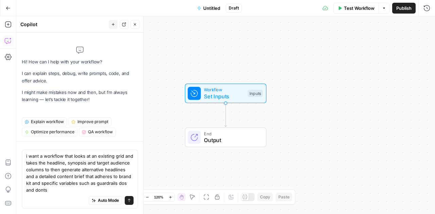
type textarea "i want a workflow that looks at an existing grid and takes the headline, synops…"
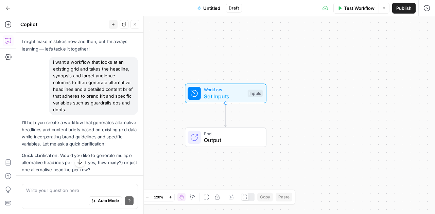
scroll to position [134, 0]
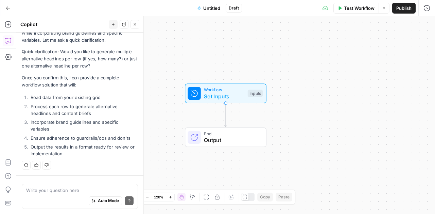
click at [71, 191] on textarea at bounding box center [79, 190] width 107 height 7
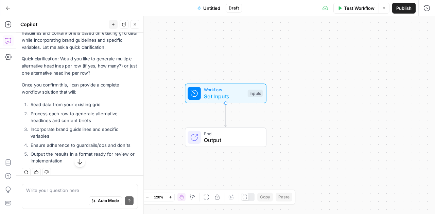
scroll to position [127, 0]
click at [62, 190] on textarea at bounding box center [79, 190] width 107 height 7
drag, startPoint x: 62, startPoint y: 190, endPoint x: 64, endPoint y: 199, distance: 9.7
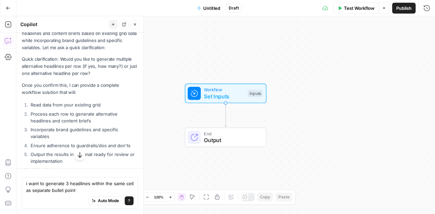
type textarea "i want to generate 3 headlines within the same cell as separate bullet points"
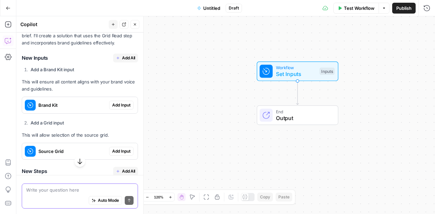
scroll to position [301, 0]
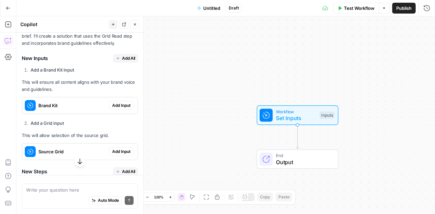
click at [122, 61] on span "Add All" at bounding box center [128, 58] width 13 height 6
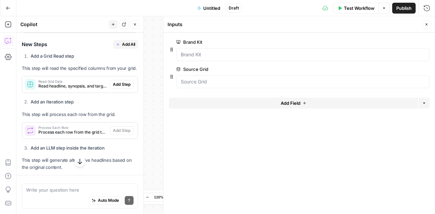
scroll to position [450, 0]
click at [122, 48] on span "Add All" at bounding box center [128, 45] width 13 height 6
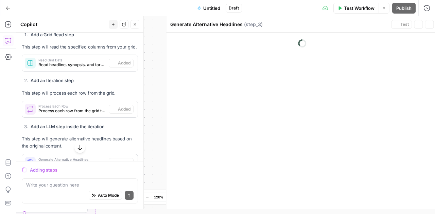
scroll to position [428, 0]
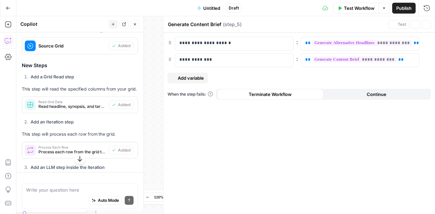
type textarea "Format Output"
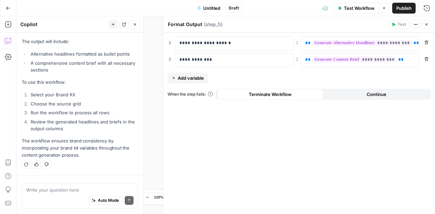
scroll to position [774, 0]
click at [426, 25] on icon "button" at bounding box center [426, 24] width 4 height 4
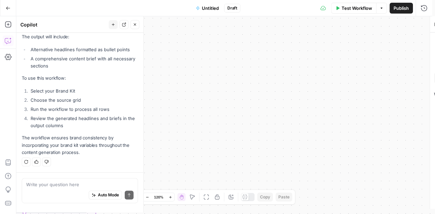
scroll to position [775, 0]
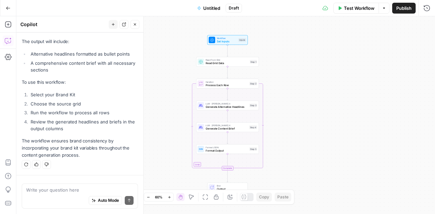
drag, startPoint x: 258, startPoint y: 75, endPoint x: 343, endPoint y: 36, distance: 93.9
click at [343, 36] on div "Workflow Set Inputs Inputs Read from Grid Read Grid Data Step 1 Loop Iteration …" at bounding box center [225, 115] width 418 height 198
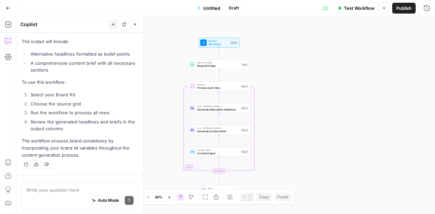
drag, startPoint x: 299, startPoint y: 114, endPoint x: 290, endPoint y: 117, distance: 9.1
click at [290, 117] on div "Workflow Set Inputs Inputs Read from Grid Read Grid Data Step 1 Loop Iteration …" at bounding box center [225, 115] width 418 height 198
click at [209, 9] on span "Untitled" at bounding box center [211, 8] width 17 height 7
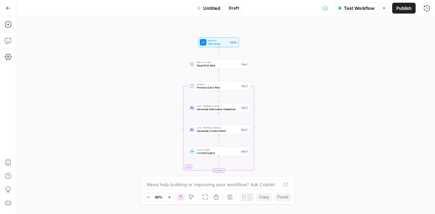
click at [209, 9] on span "Untitled" at bounding box center [211, 8] width 17 height 7
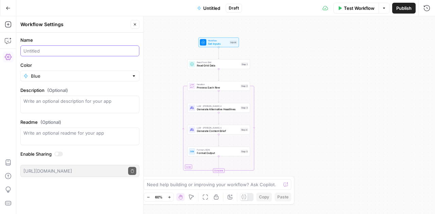
click at [43, 53] on input "Name" at bounding box center [79, 51] width 113 height 7
type input "[Main] Threepipe Content Structure"
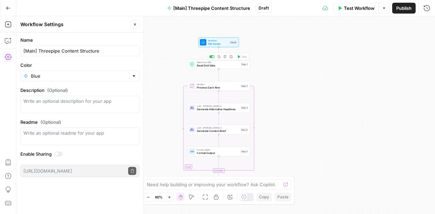
click at [204, 66] on span "Read Grid Data" at bounding box center [218, 66] width 42 height 4
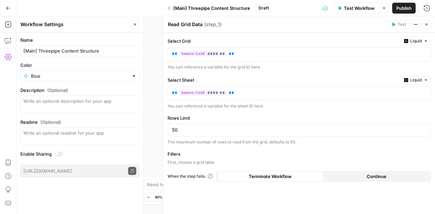
click at [402, 8] on span "Publish" at bounding box center [403, 8] width 15 height 7
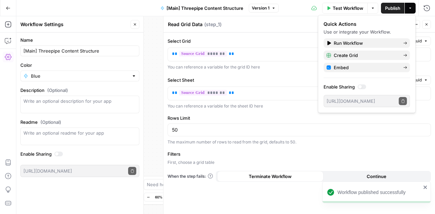
click at [349, 10] on span "Test Workflow" at bounding box center [348, 8] width 31 height 7
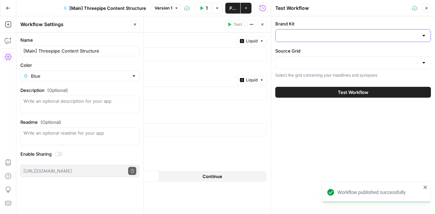
click at [351, 32] on input "Brand Kit" at bounding box center [349, 35] width 139 height 7
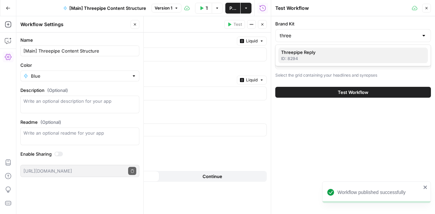
click at [331, 53] on span "Threepipe Reply" at bounding box center [351, 52] width 141 height 7
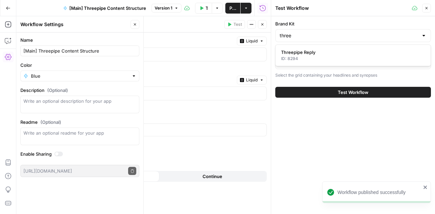
type input "Threepipe Reply"
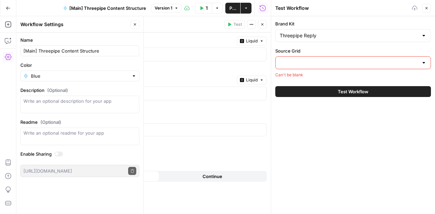
click at [326, 58] on div at bounding box center [353, 62] width 156 height 13
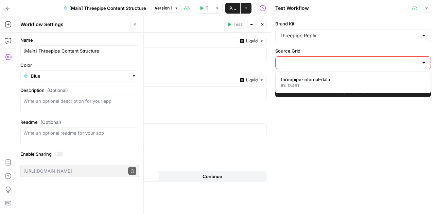
click at [321, 63] on input "Source Grid" at bounding box center [349, 62] width 139 height 7
paste input "20941"
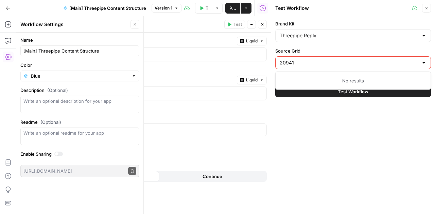
type input "20941"
click at [275, 86] on button "Test Workflow" at bounding box center [353, 91] width 156 height 11
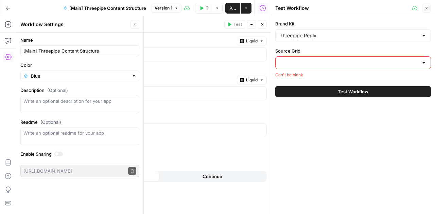
click at [326, 119] on div "Brand Kit Threepipe Reply Source Grid Can't be blank Test Workflow" at bounding box center [353, 115] width 164 height 198
click at [302, 68] on div at bounding box center [353, 62] width 156 height 13
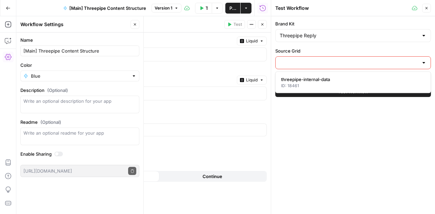
paste input "20941"
type input "20941"
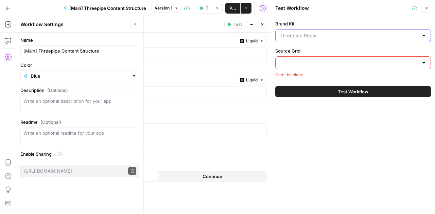
click at [310, 34] on input "Brand Kit" at bounding box center [349, 35] width 139 height 7
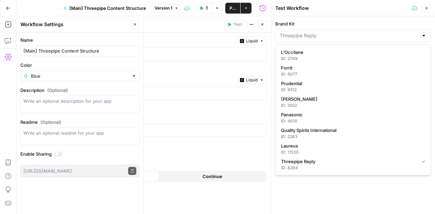
type input "Threepipe Reply"
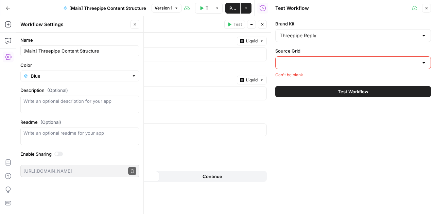
click at [321, 186] on div "Brand Kit Threepipe Reply Source Grid Can't be blank Test Workflow" at bounding box center [353, 115] width 164 height 198
click at [425, 62] on div at bounding box center [423, 62] width 5 height 7
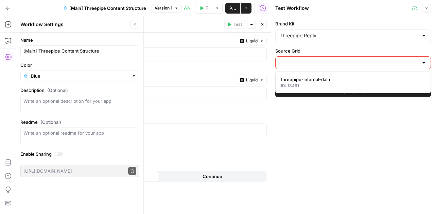
click at [382, 64] on input "Source Grid" at bounding box center [349, 62] width 139 height 7
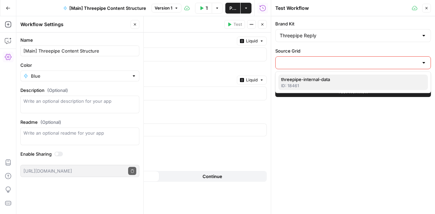
click at [306, 83] on div "ID: 18461" at bounding box center [353, 86] width 144 height 6
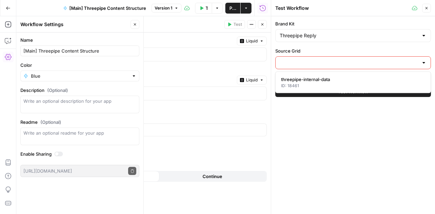
type input "threepipe-internal-data"
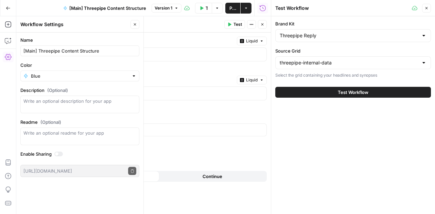
drag, startPoint x: 164, startPoint y: 108, endPoint x: 230, endPoint y: 113, distance: 66.0
click at [230, 113] on div "Select Grid Liquid ** ******* ** You can reference a variable for the grid ID h…" at bounding box center [134, 124] width 271 height 182
click at [160, 94] on p "** ******* **" at bounding box center [130, 93] width 244 height 7
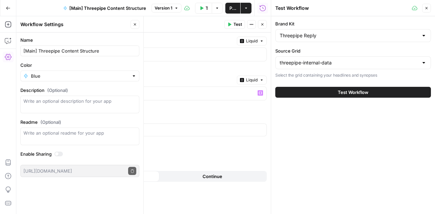
click at [426, 6] on icon "button" at bounding box center [426, 8] width 4 height 4
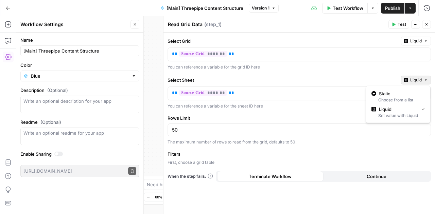
click at [425, 78] on icon "button" at bounding box center [426, 80] width 4 height 4
click at [396, 97] on div "Choose from a list" at bounding box center [397, 100] width 53 height 6
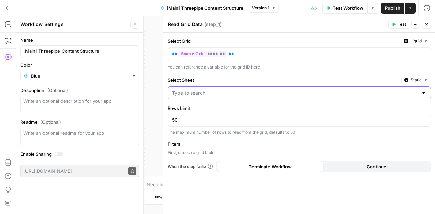
click at [278, 93] on input "Select Sheet" at bounding box center [295, 93] width 246 height 7
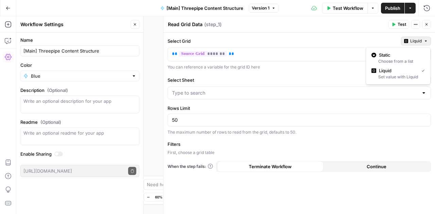
click at [424, 39] on icon "button" at bounding box center [426, 41] width 4 height 4
click at [390, 57] on span "Static" at bounding box center [400, 55] width 43 height 7
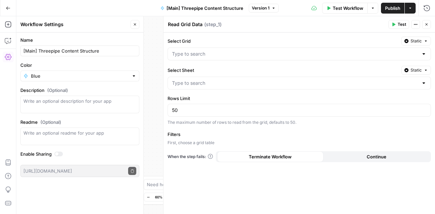
click at [264, 60] on div at bounding box center [298, 54] width 263 height 13
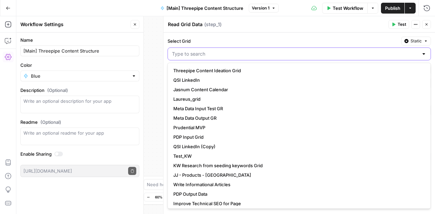
click at [272, 55] on input "Select Grid" at bounding box center [295, 54] width 246 height 7
paste input "20941"
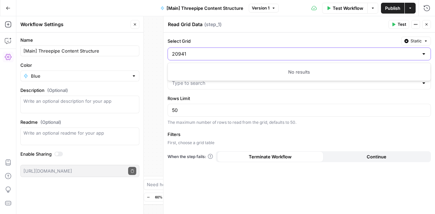
click at [271, 55] on input "20941" at bounding box center [295, 54] width 246 height 7
type input "20941"
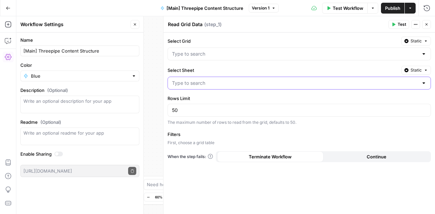
click at [220, 85] on input "Select Sheet" at bounding box center [295, 83] width 246 height 7
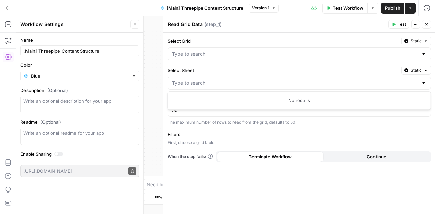
click at [229, 57] on div at bounding box center [298, 54] width 263 height 13
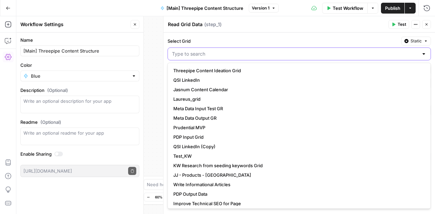
paste input "20941"
type input "20941"
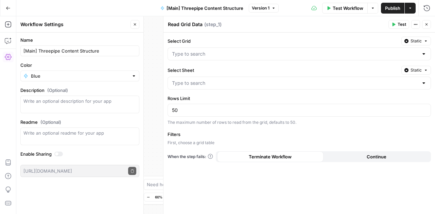
click at [227, 38] on label "Select Grid" at bounding box center [282, 41] width 231 height 7
click at [227, 51] on input "Select Grid" at bounding box center [295, 54] width 246 height 7
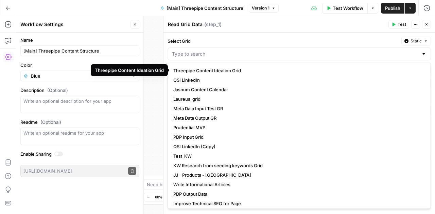
click at [216, 70] on span "Threepipe Content Ideation Grid" at bounding box center [297, 70] width 249 height 7
type input "Threepipe Content Ideation Grid"
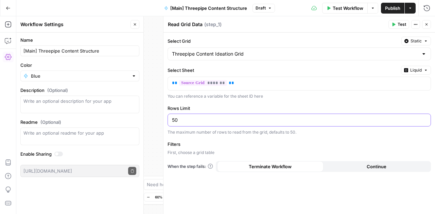
click at [230, 120] on input "50" at bounding box center [299, 120] width 254 height 7
type input "100"
click at [391, 83] on p "** ******* **" at bounding box center [299, 83] width 255 height 7
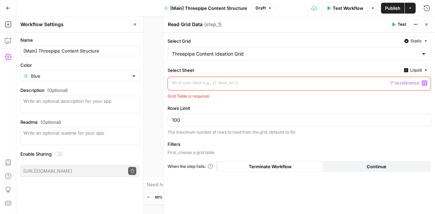
click at [420, 68] on span "Liquid" at bounding box center [416, 70] width 12 height 6
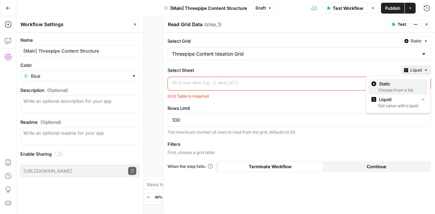
click at [406, 79] on button "Static Choose from a list" at bounding box center [398, 87] width 59 height 16
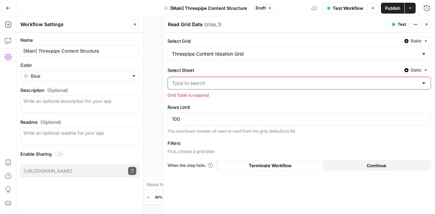
click at [429, 83] on div at bounding box center [298, 83] width 263 height 13
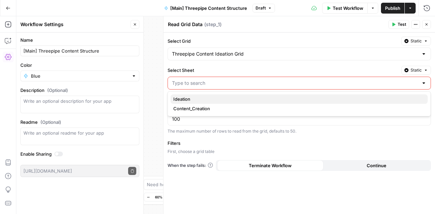
click at [360, 99] on span "Ideation" at bounding box center [297, 99] width 249 height 7
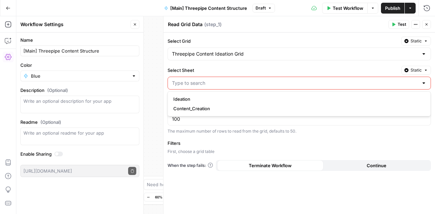
type input "Ideation"
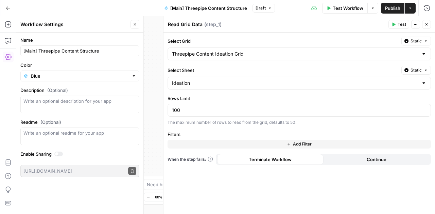
click at [398, 23] on span "Test" at bounding box center [401, 24] width 8 height 6
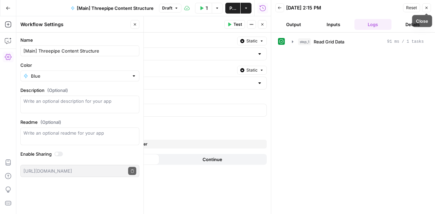
click at [428, 8] on icon "button" at bounding box center [426, 8] width 4 height 4
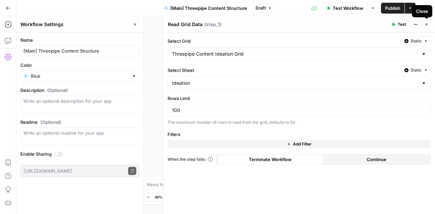
click at [426, 23] on icon "button" at bounding box center [426, 24] width 4 height 4
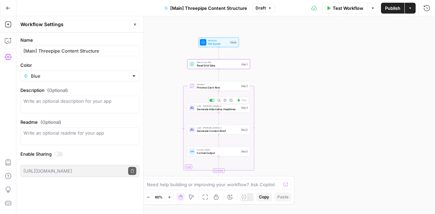
click at [222, 109] on span "Generate Alternative Headlines" at bounding box center [218, 109] width 42 height 4
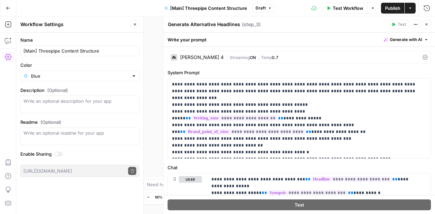
click at [425, 22] on icon "button" at bounding box center [426, 24] width 4 height 4
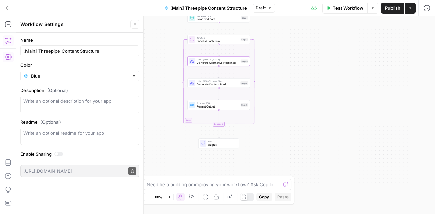
click at [6, 42] on icon "button" at bounding box center [8, 40] width 7 height 7
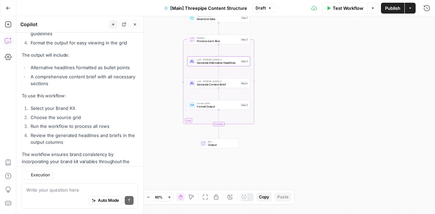
scroll to position [783, 0]
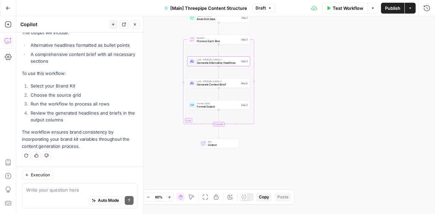
click at [58, 189] on textarea at bounding box center [79, 190] width 107 height 7
click at [60, 185] on div "Write your question here Auto Mode Send" at bounding box center [80, 196] width 116 height 25
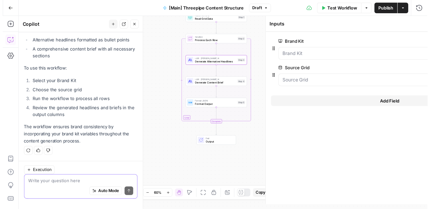
scroll to position [4, 0]
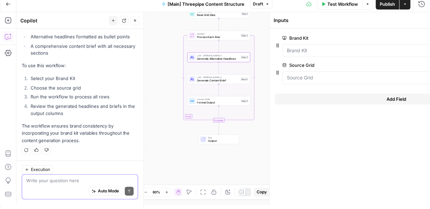
type textarea "w"
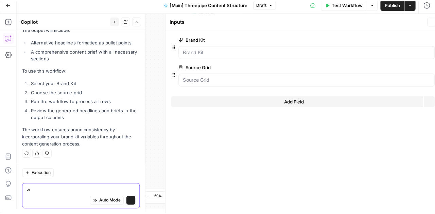
scroll to position [0, 0]
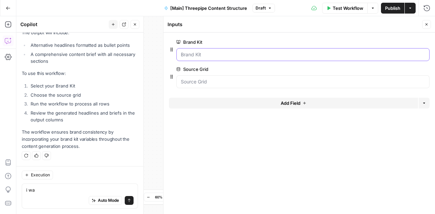
click at [407, 52] on Kit "Brand Kit" at bounding box center [303, 54] width 244 height 7
click at [231, 154] on form "Brand Kit edit field Delete group Source Grid edit field Delete group Add Field…" at bounding box center [298, 124] width 271 height 182
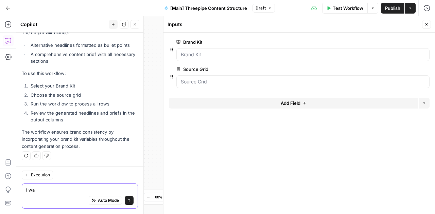
click at [54, 190] on textarea "i wa" at bounding box center [79, 190] width 107 height 7
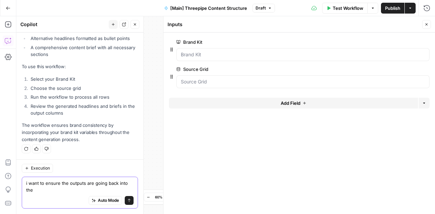
scroll to position [790, 0]
type textarea "i want to ensure the outputs are going back into the same grid"
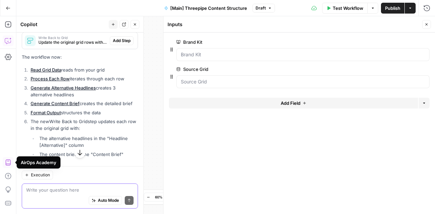
scroll to position [953, 0]
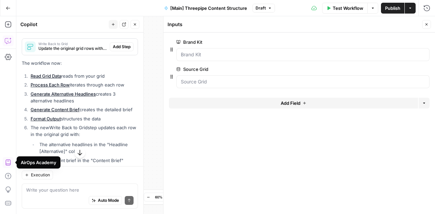
click at [117, 50] on span "Add Step" at bounding box center [122, 47] width 18 height 6
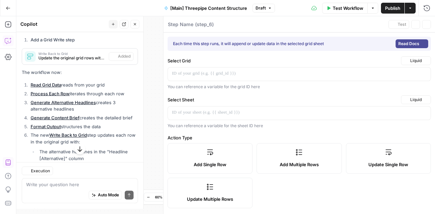
type textarea "Write Back to Grid"
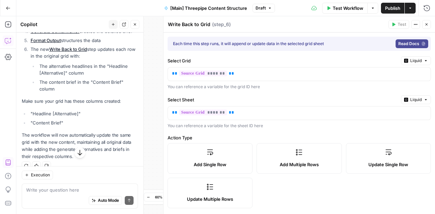
scroll to position [1043, 0]
click at [429, 22] on button "Close" at bounding box center [426, 24] width 9 height 9
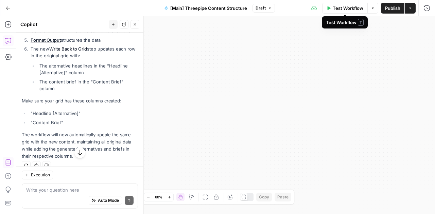
click at [349, 6] on span "Test Workflow" at bounding box center [348, 8] width 31 height 7
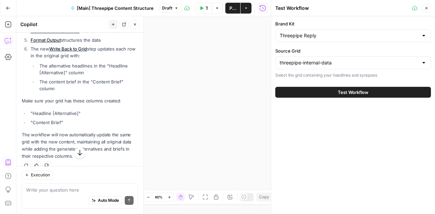
click at [421, 62] on div at bounding box center [423, 62] width 5 height 7
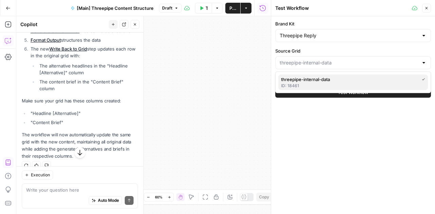
click at [349, 80] on span "threepipe-internal-data" at bounding box center [348, 79] width 135 height 7
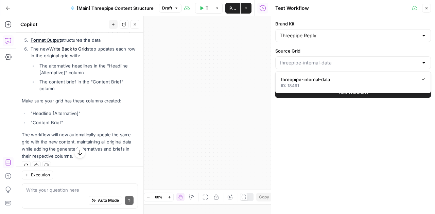
type input "threepipe-internal-data"
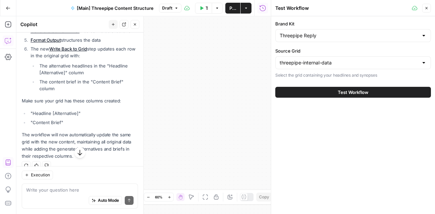
click at [319, 94] on button "Test Workflow" at bounding box center [353, 92] width 156 height 11
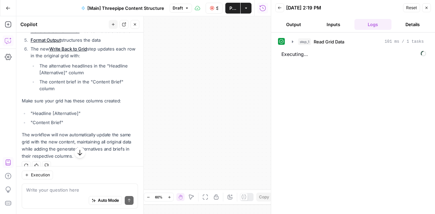
click at [138, 27] on button "Close" at bounding box center [134, 24] width 9 height 9
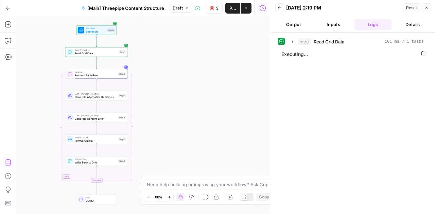
drag, startPoint x: 85, startPoint y: 80, endPoint x: 157, endPoint y: 128, distance: 86.9
click at [157, 128] on div "Workflow Set Inputs Inputs Read from Grid Read Grid Data Step 1 Loop Iteration …" at bounding box center [143, 115] width 254 height 198
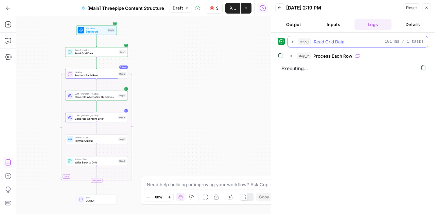
click at [292, 41] on icon "button" at bounding box center [292, 41] width 1 height 2
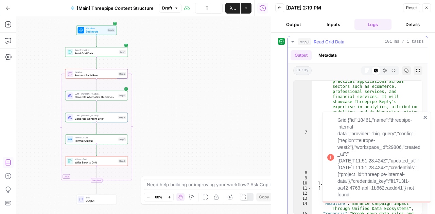
scroll to position [93, 0]
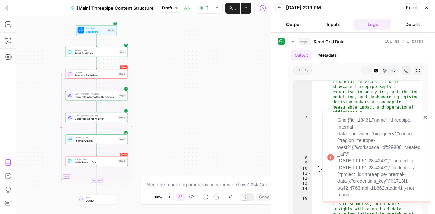
click at [424, 116] on icon "close" at bounding box center [425, 117] width 5 height 5
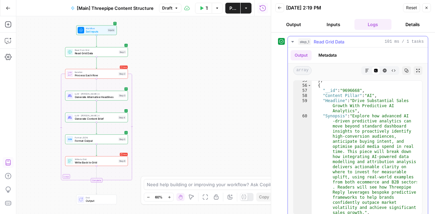
scroll to position [1016, 0]
click at [101, 78] on div "Iteration Process Each Row Step 2 Copy step Delete step Add Note Test" at bounding box center [96, 74] width 63 height 10
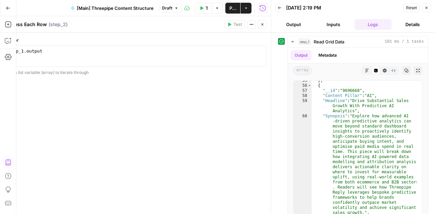
click at [427, 9] on icon "button" at bounding box center [426, 8] width 4 height 4
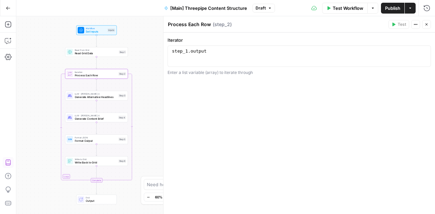
click at [426, 24] on icon "button" at bounding box center [426, 24] width 4 height 4
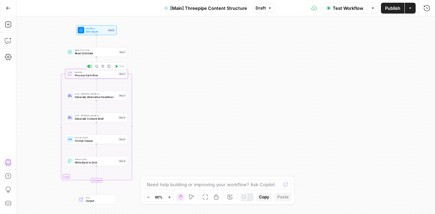
click at [102, 78] on div "Iteration Process Each Row Step 2 Copy step Delete step Add Note Test" at bounding box center [96, 74] width 63 height 10
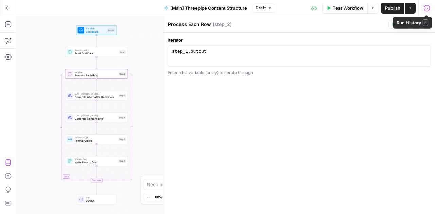
click at [428, 6] on icon "button" at bounding box center [426, 8] width 7 height 7
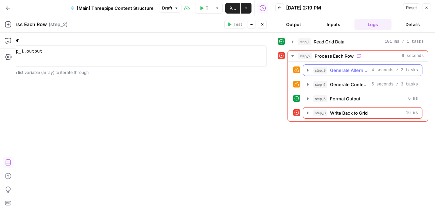
click at [308, 69] on icon "button" at bounding box center [307, 70] width 5 height 5
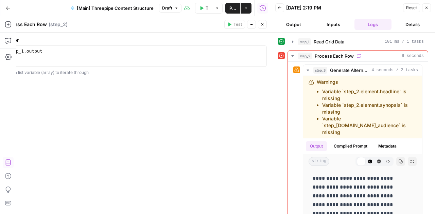
drag, startPoint x: 120, startPoint y: 114, endPoint x: 189, endPoint y: 149, distance: 77.6
click at [189, 149] on div "Iterator 1 step_1 . output XXXXXXXXXXXXXXXXXXXXXXXXXXXXXXXXXXXXXXXXXXXXXXXXXXXX…" at bounding box center [134, 124] width 271 height 182
click at [293, 54] on icon "button" at bounding box center [292, 55] width 5 height 5
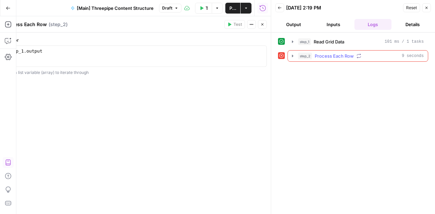
click at [291, 55] on icon "button" at bounding box center [292, 55] width 5 height 5
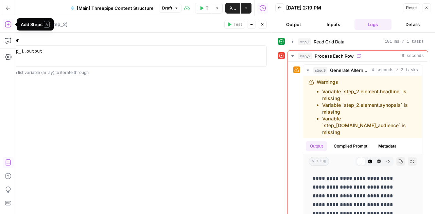
click at [9, 22] on icon "button" at bounding box center [8, 24] width 7 height 7
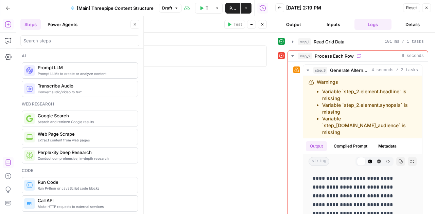
click at [12, 27] on button "Add Steps" at bounding box center [8, 24] width 11 height 11
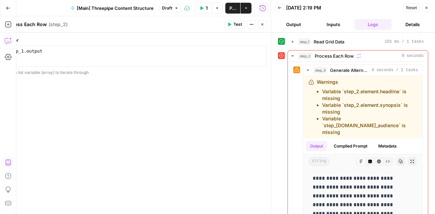
click at [8, 41] on icon "button" at bounding box center [8, 41] width 2 height 0
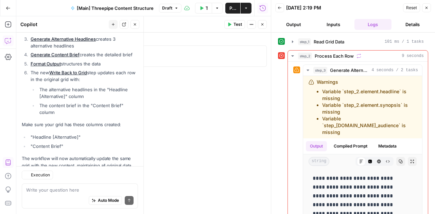
scroll to position [1071, 0]
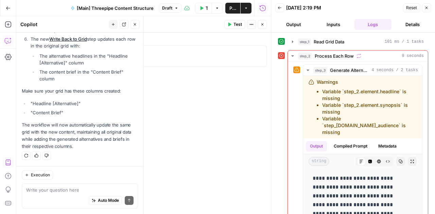
click at [49, 192] on textarea at bounding box center [79, 190] width 107 height 7
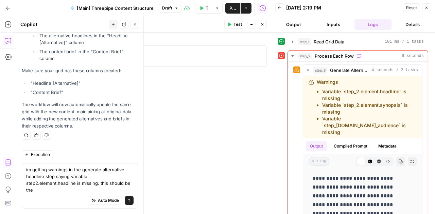
scroll to position [1092, 0]
type textarea "im getting warnings in the generate alternative headline step saying variable s…"
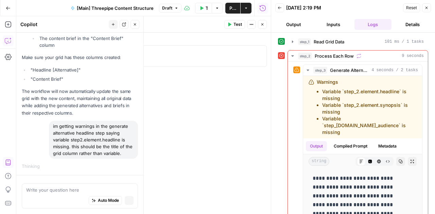
scroll to position [1067, 0]
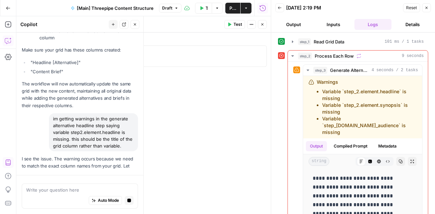
click at [427, 8] on icon "button" at bounding box center [426, 8] width 2 height 2
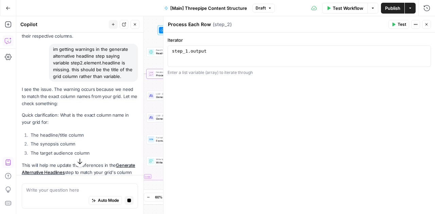
scroll to position [1163, 0]
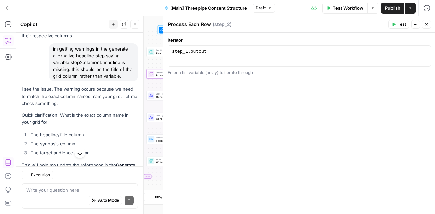
click at [426, 23] on icon "button" at bounding box center [426, 24] width 4 height 4
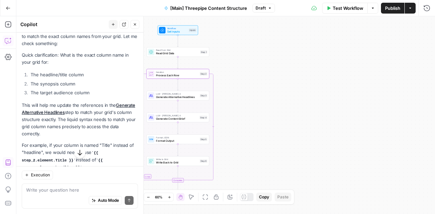
scroll to position [1224, 0]
click at [63, 191] on textarea at bounding box center [79, 190] width 107 height 7
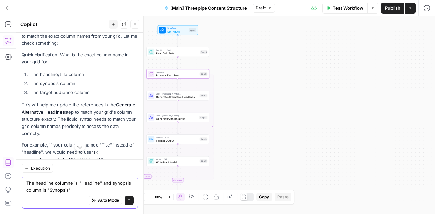
type textarea "The headline columne is "Headline" and synopsis column is "Synopsis""
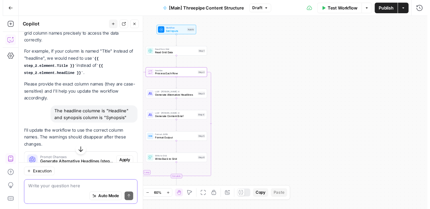
scroll to position [1458, 0]
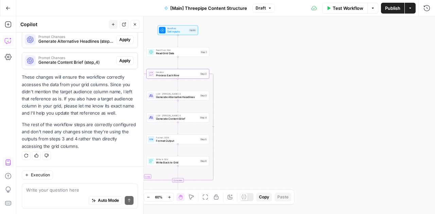
click at [352, 6] on span "Test Workflow" at bounding box center [348, 8] width 31 height 7
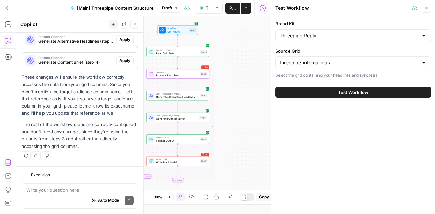
click at [426, 11] on button "Close" at bounding box center [426, 8] width 9 height 9
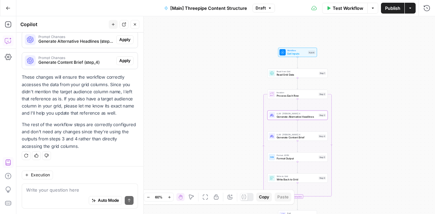
click at [119, 42] on span "Apply" at bounding box center [124, 40] width 11 height 6
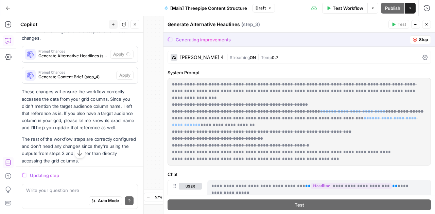
scroll to position [1393, 0]
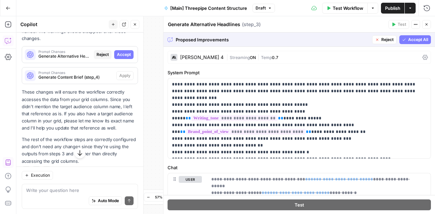
click at [123, 58] on span "Accept" at bounding box center [124, 55] width 14 height 6
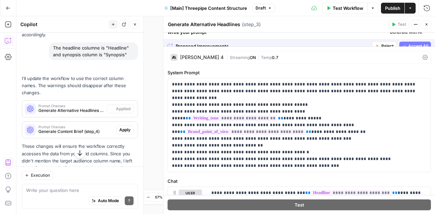
scroll to position [1436, 0]
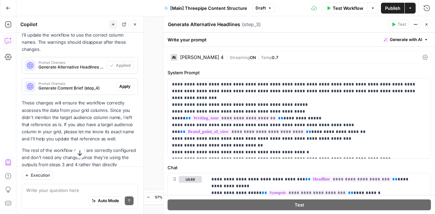
click at [119, 90] on span "Apply" at bounding box center [124, 87] width 11 height 6
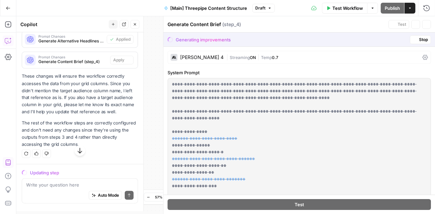
scroll to position [1393, 0]
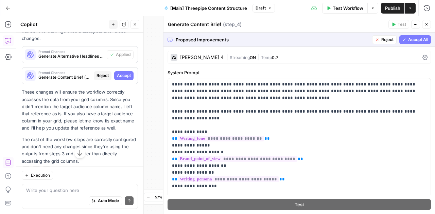
click at [119, 79] on span "Accept" at bounding box center [124, 76] width 14 height 6
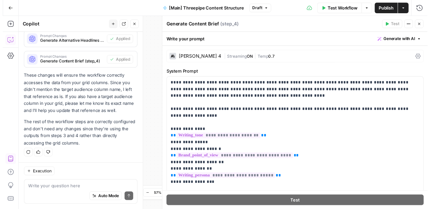
scroll to position [1480, 0]
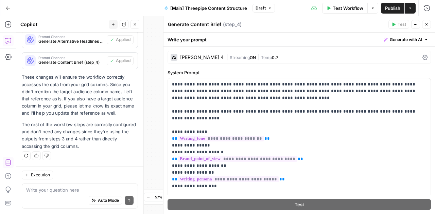
drag, startPoint x: 111, startPoint y: 127, endPoint x: 336, endPoint y: 42, distance: 240.3
click at [336, 42] on div "Write your prompt Generate with AI" at bounding box center [298, 40] width 271 height 14
click at [343, 6] on span "Test Workflow" at bounding box center [348, 8] width 31 height 7
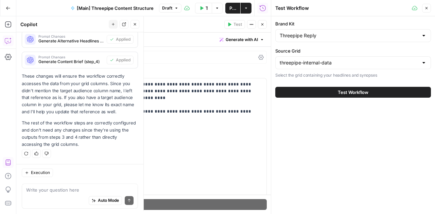
scroll to position [1480, 0]
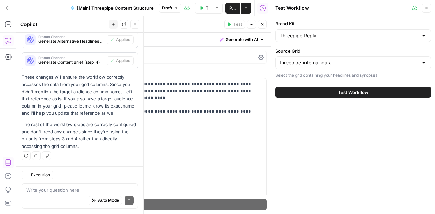
click at [317, 90] on button "Test Workflow" at bounding box center [353, 92] width 156 height 11
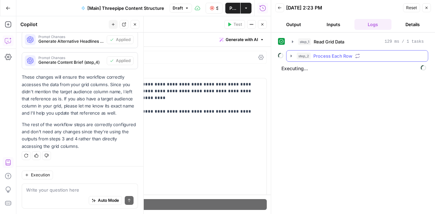
click at [288, 55] on icon "button" at bounding box center [290, 55] width 5 height 5
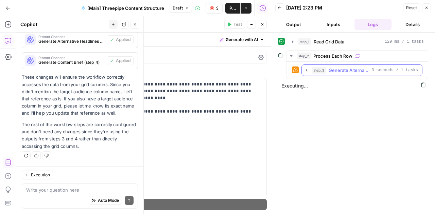
click at [306, 73] on button "step_3 Generate Alternative Headlines 3 seconds / 1 tasks" at bounding box center [362, 70] width 120 height 11
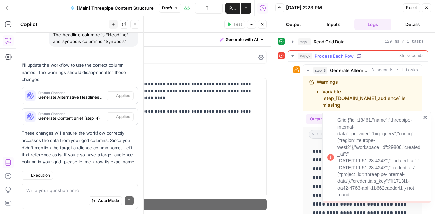
scroll to position [1480, 0]
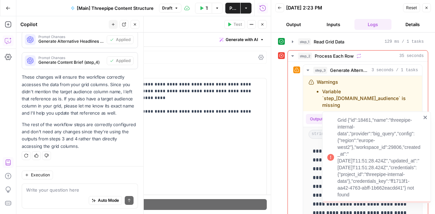
click at [424, 117] on icon "close" at bounding box center [424, 117] width 3 height 3
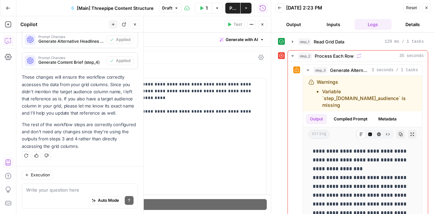
click at [10, 42] on icon "button" at bounding box center [8, 40] width 7 height 7
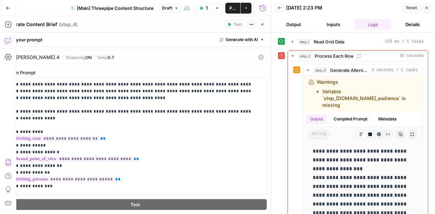
click at [10, 42] on icon "button" at bounding box center [8, 40] width 7 height 7
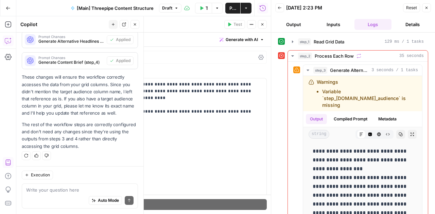
click at [66, 189] on textarea at bounding box center [79, 190] width 107 height 7
type textarea "g"
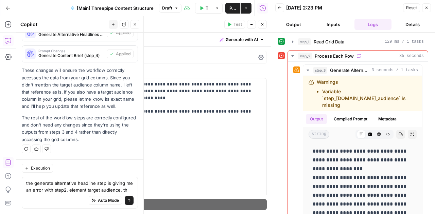
scroll to position [1493, 0]
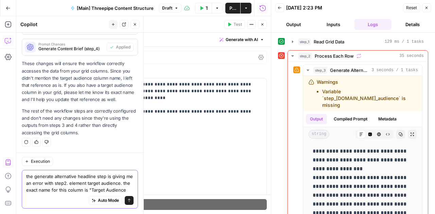
type textarea "the generate alternative headline step is giving me an error with step2. elemen…"
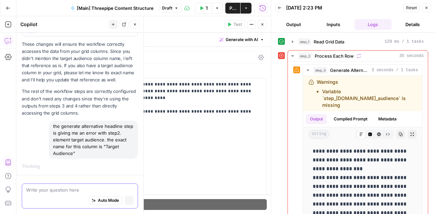
scroll to position [1454, 0]
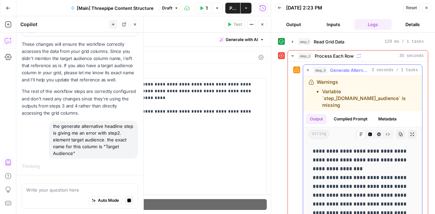
click at [307, 70] on icon "button" at bounding box center [307, 70] width 2 height 1
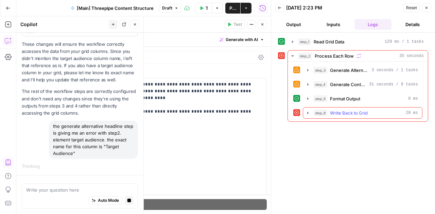
click at [306, 111] on icon "button" at bounding box center [307, 112] width 5 height 5
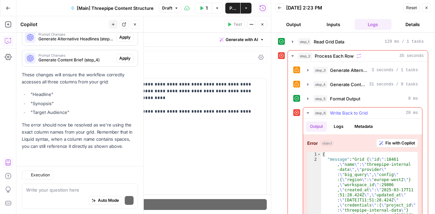
scroll to position [0, 0]
click at [307, 113] on icon "button" at bounding box center [307, 112] width 5 height 5
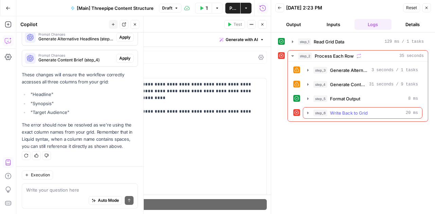
scroll to position [0, 0]
click at [308, 84] on icon "button" at bounding box center [307, 84] width 5 height 5
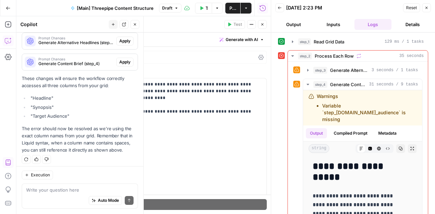
scroll to position [1610, 0]
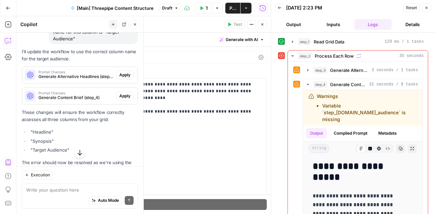
click at [119, 78] on span "Apply" at bounding box center [124, 75] width 11 height 6
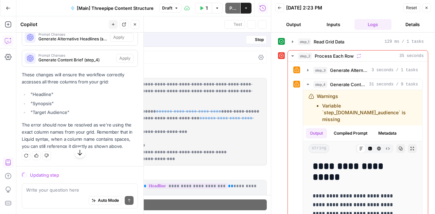
scroll to position [1556, 0]
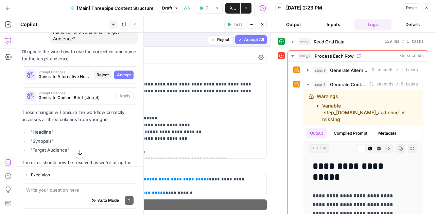
click at [119, 78] on span "Accept" at bounding box center [124, 75] width 14 height 6
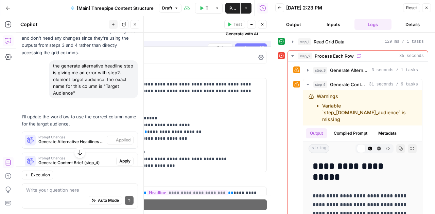
scroll to position [1610, 0]
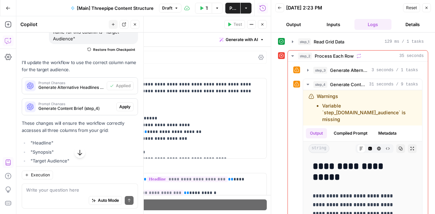
click at [119, 110] on span "Apply" at bounding box center [124, 107] width 11 height 6
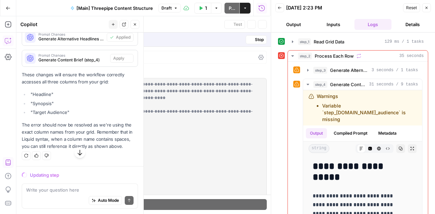
scroll to position [1556, 0]
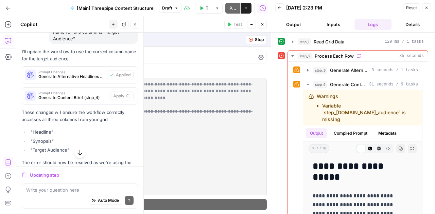
click at [119, 125] on div "I'll update the workflow to use the correct column name for the target audience…" at bounding box center [80, 118] width 116 height 140
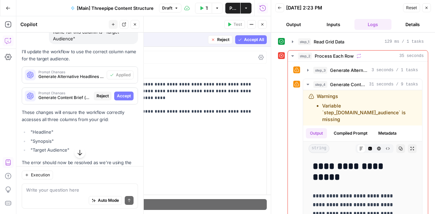
click at [121, 99] on span "Accept" at bounding box center [124, 96] width 14 height 6
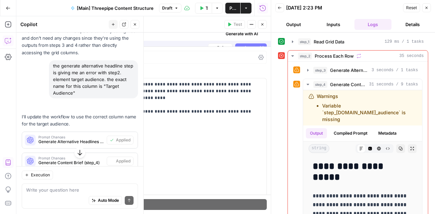
scroll to position [1610, 0]
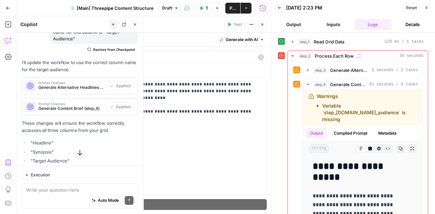
click at [427, 8] on icon "button" at bounding box center [426, 8] width 4 height 4
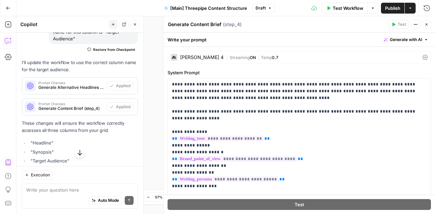
click at [351, 8] on span "Test Workflow" at bounding box center [348, 8] width 31 height 7
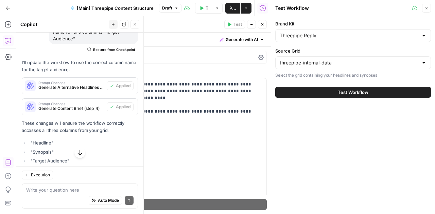
click at [319, 89] on button "Test Workflow" at bounding box center [353, 92] width 156 height 11
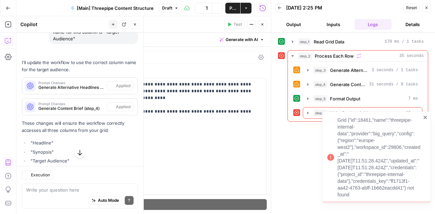
scroll to position [1610, 0]
click at [423, 117] on icon "close" at bounding box center [425, 117] width 5 height 5
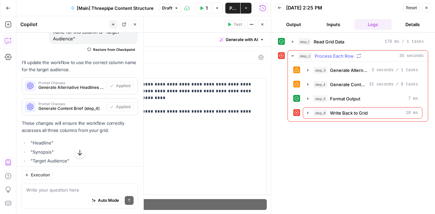
click at [292, 56] on icon "button" at bounding box center [292, 55] width 5 height 5
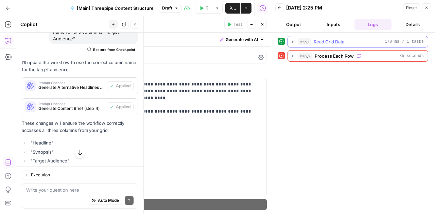
click at [292, 41] on icon "button" at bounding box center [292, 41] width 1 height 2
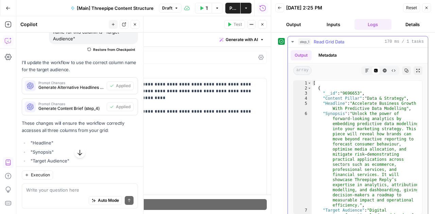
click at [291, 41] on icon "button" at bounding box center [292, 41] width 2 height 1
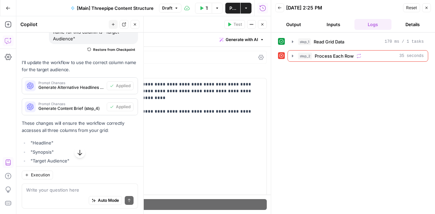
click at [421, 8] on div "Reset Close" at bounding box center [417, 8] width 28 height 10
click at [427, 8] on icon "button" at bounding box center [426, 8] width 4 height 4
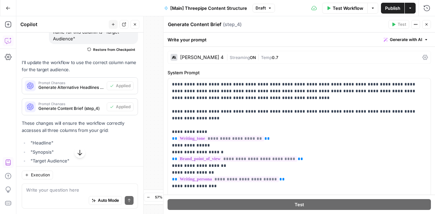
click at [426, 24] on icon "button" at bounding box center [426, 24] width 2 height 2
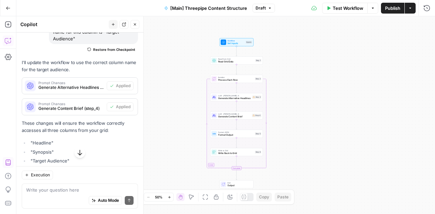
drag, startPoint x: 241, startPoint y: 87, endPoint x: 432, endPoint y: 144, distance: 199.1
click at [432, 144] on div "Workflow Set Inputs Inputs Read from Grid Read Grid Data Step 1 Loop Iteration …" at bounding box center [225, 115] width 418 height 198
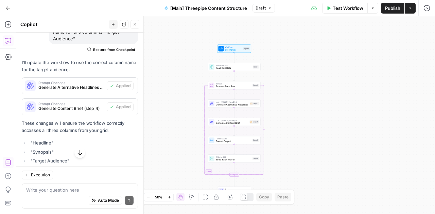
drag, startPoint x: 281, startPoint y: 82, endPoint x: 283, endPoint y: 105, distance: 23.2
click at [283, 105] on div "Workflow Set Inputs Inputs Read from Grid Read Grid Data Step 1 Loop Iteration …" at bounding box center [225, 115] width 418 height 198
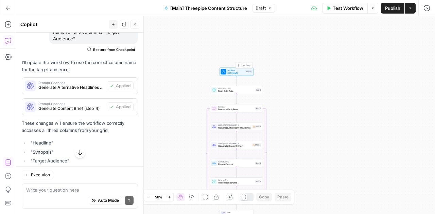
click at [233, 73] on span "Set Inputs" at bounding box center [235, 72] width 17 height 3
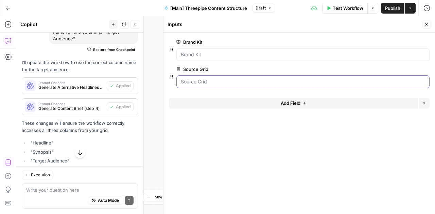
click at [272, 80] on Grid "Source Grid" at bounding box center [303, 81] width 244 height 7
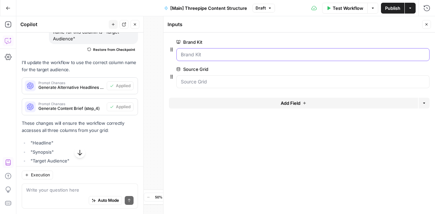
click at [208, 57] on Kit "Brand Kit" at bounding box center [303, 54] width 244 height 7
click at [427, 22] on button "Close" at bounding box center [426, 24] width 9 height 9
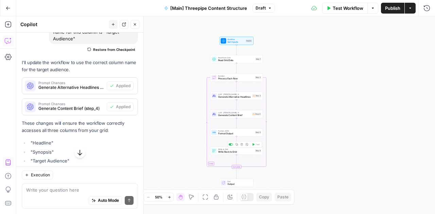
click at [228, 152] on span "Write Back to Grid" at bounding box center [235, 151] width 35 height 3
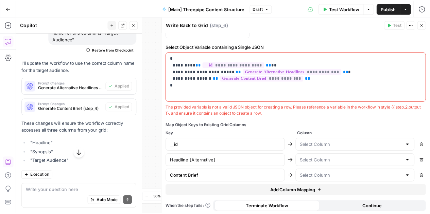
scroll to position [171, 0]
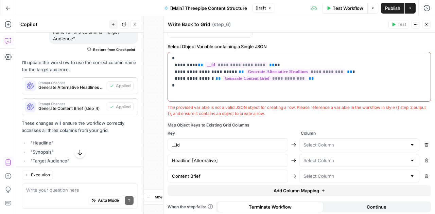
click at [409, 158] on div at bounding box center [411, 160] width 5 height 7
click at [356, 161] on input "text" at bounding box center [355, 160] width 104 height 7
click at [402, 143] on div at bounding box center [359, 145] width 121 height 13
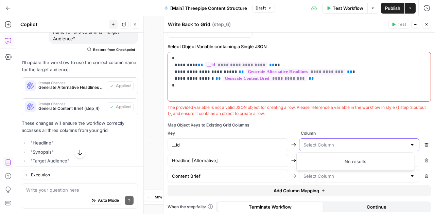
scroll to position [0, 0]
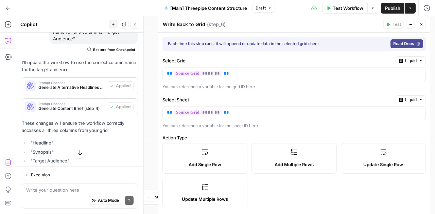
click at [412, 57] on button "Liquid" at bounding box center [411, 60] width 30 height 9
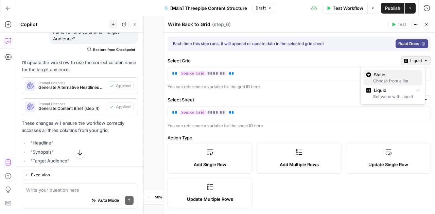
click at [393, 75] on span "Static" at bounding box center [395, 74] width 43 height 7
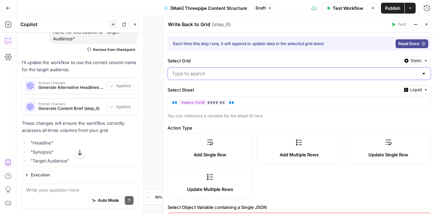
click at [299, 72] on input "Select Grid" at bounding box center [295, 73] width 246 height 7
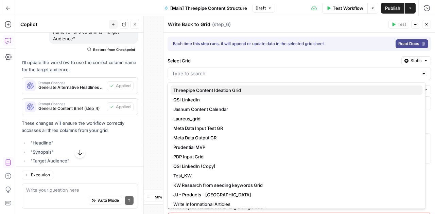
click at [268, 91] on span "Threepipe Content Ideation Grid" at bounding box center [295, 90] width 244 height 7
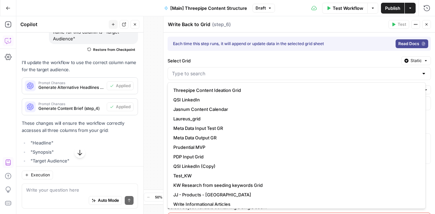
type input "Threepipe Content Ideation Grid"
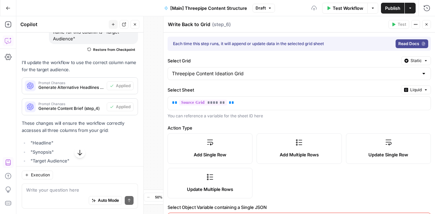
click at [414, 92] on span "Liquid" at bounding box center [416, 90] width 12 height 6
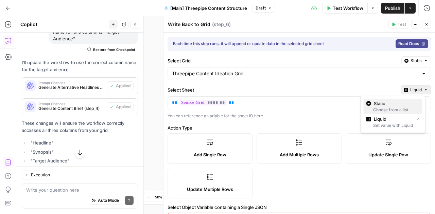
click at [389, 104] on span "Static" at bounding box center [395, 103] width 43 height 7
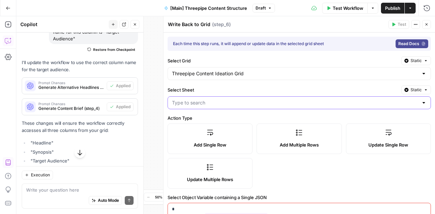
click at [362, 100] on input "Select Sheet" at bounding box center [295, 103] width 246 height 7
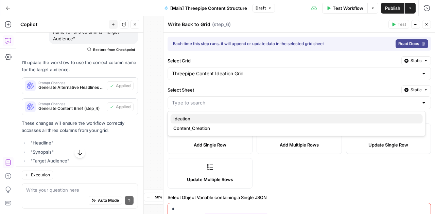
click at [251, 119] on span "Ideation" at bounding box center [295, 118] width 244 height 7
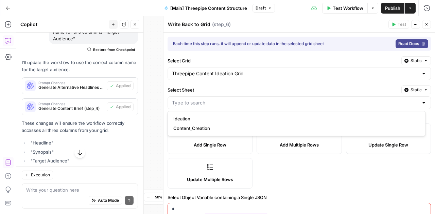
type input "Ideation"
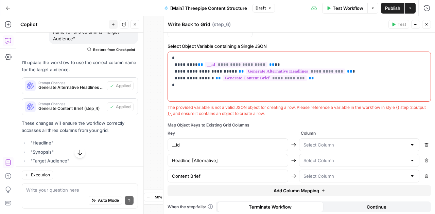
scroll to position [151, 0]
click at [409, 173] on div at bounding box center [411, 176] width 5 height 7
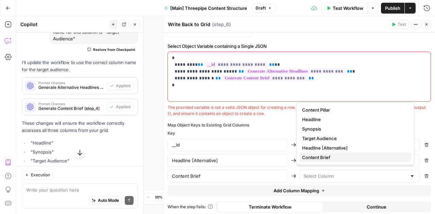
click at [357, 158] on span "Content Brief" at bounding box center [354, 157] width 104 height 7
type input "Content Brief"
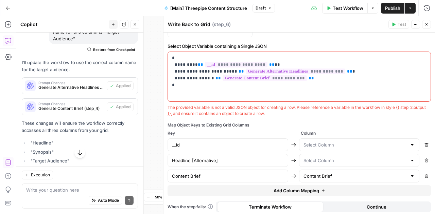
click at [409, 160] on div at bounding box center [411, 160] width 5 height 7
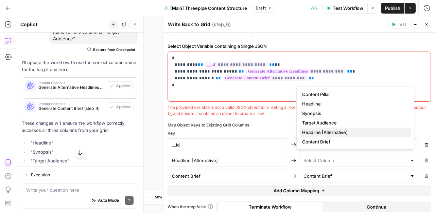
click at [352, 128] on button "Headline [Alternative]" at bounding box center [355, 133] width 112 height 10
type input "Headline [Alternative]"
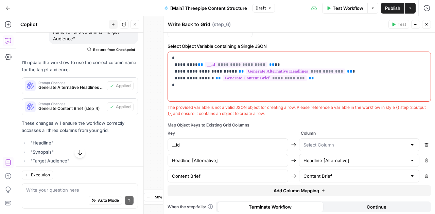
click at [409, 144] on div at bounding box center [411, 145] width 5 height 7
click at [424, 143] on icon "button" at bounding box center [426, 145] width 4 height 4
type input "Headline [Alternative]"
type input "Content Brief"
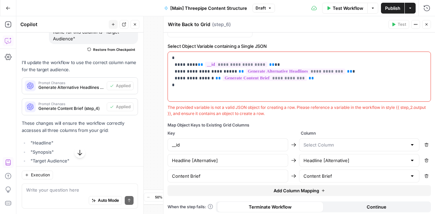
type input "Content Brief"
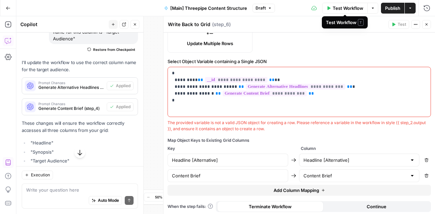
click at [346, 4] on button "Test Workflow" at bounding box center [345, 8] width 46 height 11
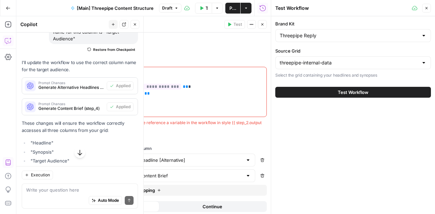
click at [351, 92] on span "Test Workflow" at bounding box center [353, 92] width 31 height 7
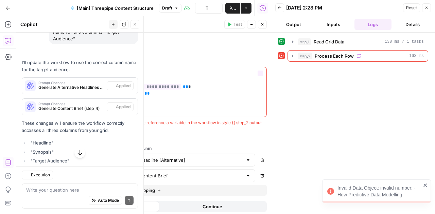
scroll to position [1610, 0]
click at [292, 56] on icon "button" at bounding box center [292, 56] width 1 height 2
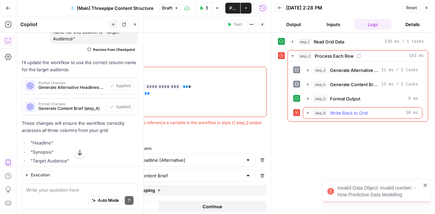
click at [306, 112] on icon "button" at bounding box center [307, 112] width 5 height 5
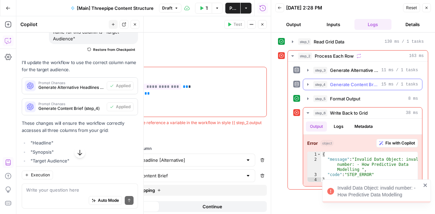
click at [308, 82] on icon "button" at bounding box center [307, 84] width 5 height 5
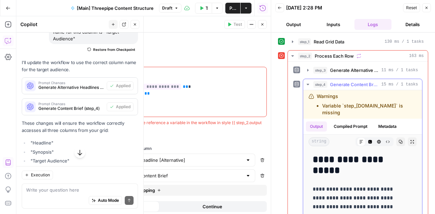
click at [308, 82] on icon "button" at bounding box center [307, 84] width 5 height 5
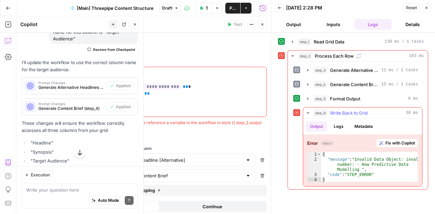
click at [399, 142] on span "Fix with Copilot" at bounding box center [400, 143] width 30 height 6
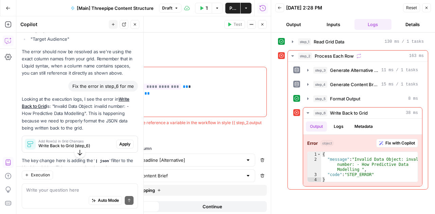
scroll to position [1732, 0]
click at [120, 147] on span "Apply" at bounding box center [124, 144] width 11 height 6
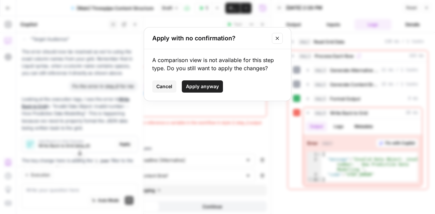
click at [208, 85] on span "Apply anyway" at bounding box center [202, 86] width 33 height 7
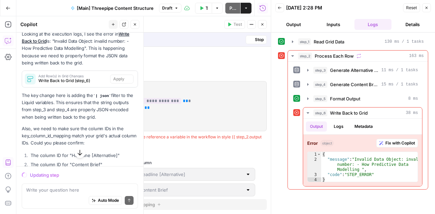
scroll to position [150, 0]
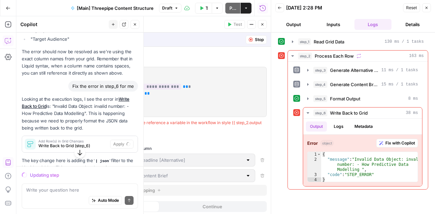
click at [428, 7] on button "Close" at bounding box center [426, 7] width 9 height 9
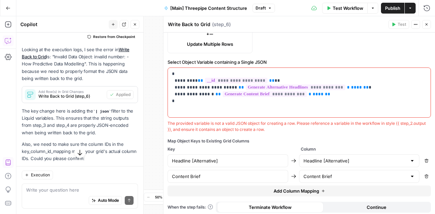
scroll to position [1793, 0]
click at [351, 7] on span "Test Workflow" at bounding box center [348, 8] width 31 height 7
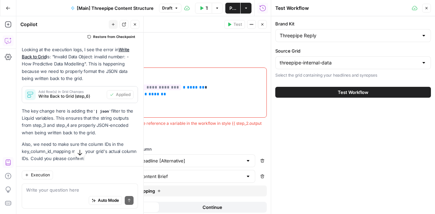
click at [332, 93] on button "Test Workflow" at bounding box center [353, 92] width 156 height 11
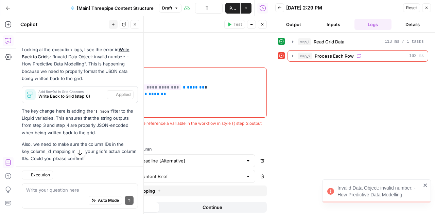
scroll to position [1793, 0]
click at [293, 55] on icon "button" at bounding box center [292, 55] width 5 height 5
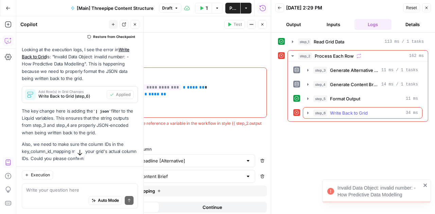
click at [307, 114] on button "step_6 Write Back to Grid 34 ms" at bounding box center [362, 113] width 119 height 11
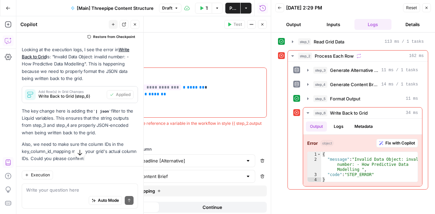
click at [429, 11] on button "Close" at bounding box center [426, 7] width 9 height 9
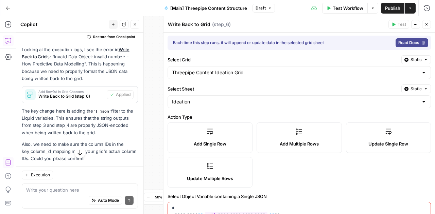
scroll to position [1, 0]
click at [300, 135] on label "Add Multiple Rows" at bounding box center [298, 138] width 85 height 31
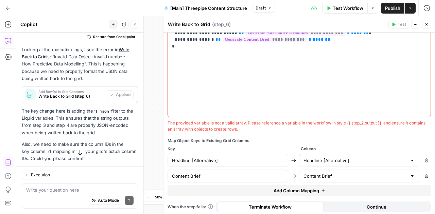
scroll to position [191, 0]
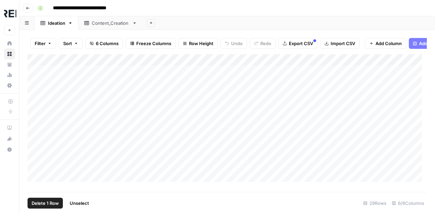
click at [37, 76] on div "Add Column" at bounding box center [227, 120] width 399 height 133
click at [52, 204] on span "Delete 1 Row" at bounding box center [45, 203] width 27 height 7
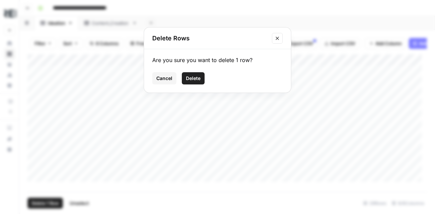
click at [196, 80] on span "Delete" at bounding box center [193, 78] width 15 height 7
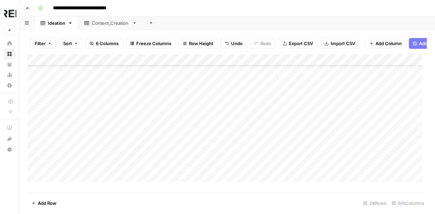
scroll to position [69, 0]
click at [36, 111] on div "Add Column" at bounding box center [227, 120] width 399 height 133
click at [52, 204] on span "Delete 1 Row" at bounding box center [45, 203] width 27 height 7
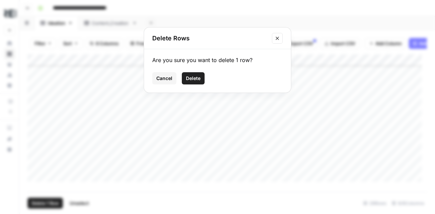
click at [195, 83] on button "Delete" at bounding box center [193, 78] width 23 height 12
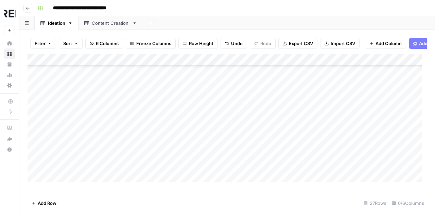
scroll to position [56, 0]
click at [94, 65] on div "Add Column" at bounding box center [227, 120] width 399 height 133
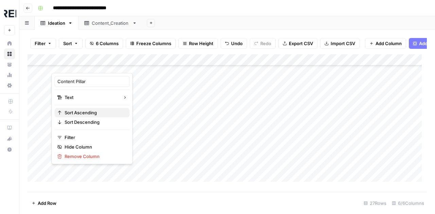
click at [92, 111] on span "Sort Ascending" at bounding box center [94, 112] width 59 height 7
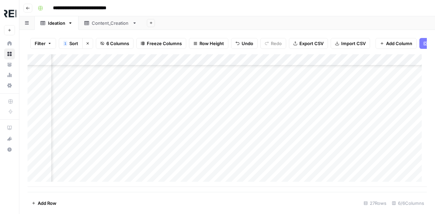
scroll to position [207, 288]
drag, startPoint x: 194, startPoint y: 109, endPoint x: 300, endPoint y: 127, distance: 108.1
click at [300, 127] on div "Add Column" at bounding box center [227, 120] width 399 height 133
drag, startPoint x: 185, startPoint y: 64, endPoint x: 387, endPoint y: 44, distance: 202.7
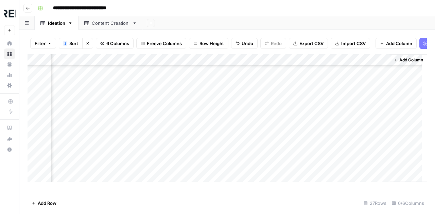
click at [387, 44] on span "Add Column" at bounding box center [399, 43] width 26 height 7
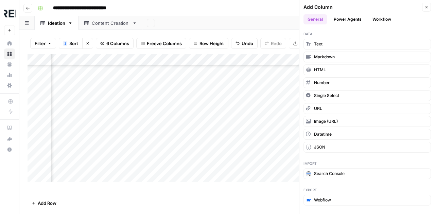
click at [379, 19] on button "Workflow" at bounding box center [381, 19] width 27 height 10
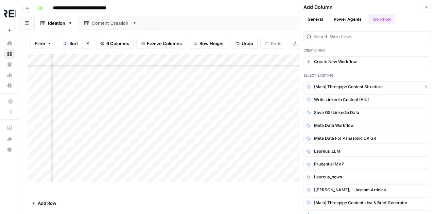
click at [343, 88] on span "[Main] Threepipe Content Structure" at bounding box center [348, 87] width 69 height 6
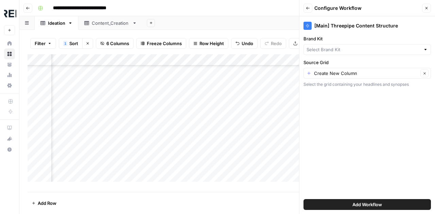
type input "Threepipe Reply"
click at [378, 72] on input "Source Grid" at bounding box center [366, 73] width 104 height 7
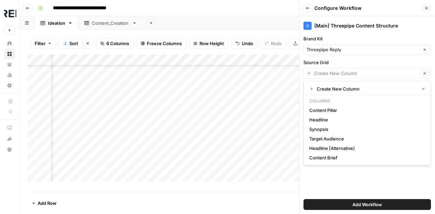
type input "Create New Column"
click at [361, 64] on label "Source Grid" at bounding box center [366, 62] width 127 height 7
click at [361, 70] on input "Create New Column" at bounding box center [366, 73] width 104 height 7
type input "Create New Column"
click at [347, 184] on div "[Main] Threepipe Content Structure Brand Kit Threepipe Reply Clear Source Grid …" at bounding box center [367, 115] width 136 height 198
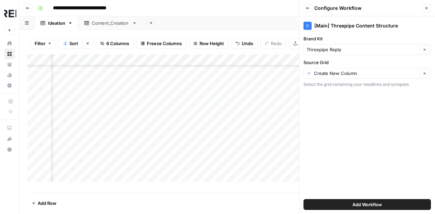
click at [366, 203] on span "Add Workflow" at bounding box center [367, 204] width 30 height 7
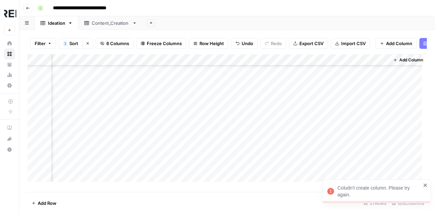
click at [403, 65] on button "Add Column" at bounding box center [407, 60] width 35 height 9
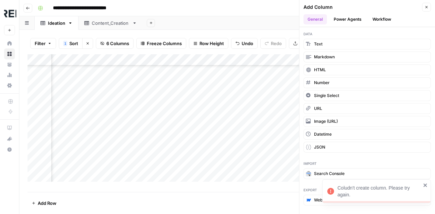
click at [383, 20] on button "Workflow" at bounding box center [381, 19] width 27 height 10
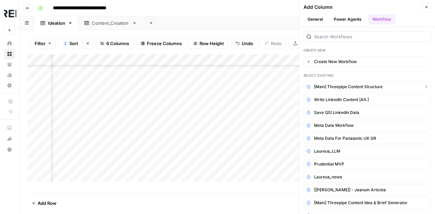
click at [343, 86] on span "[Main] Threepipe Content Structure" at bounding box center [348, 87] width 69 height 6
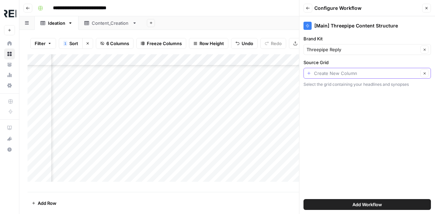
click at [383, 72] on input "Source Grid" at bounding box center [366, 73] width 104 height 7
type input "20941"
click at [358, 205] on span "Add Workflow" at bounding box center [367, 204] width 30 height 7
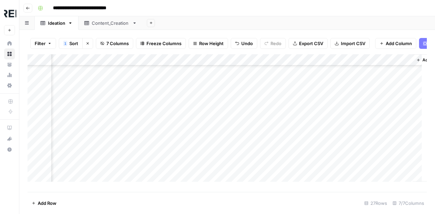
scroll to position [184, 395]
drag, startPoint x: 337, startPoint y: 63, endPoint x: 120, endPoint y: 66, distance: 217.1
click at [120, 66] on div "Add Column" at bounding box center [227, 120] width 399 height 133
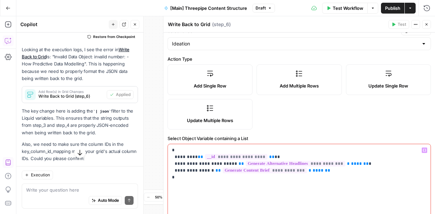
scroll to position [59, 0]
click at [218, 155] on span "**********" at bounding box center [236, 158] width 62 height 6
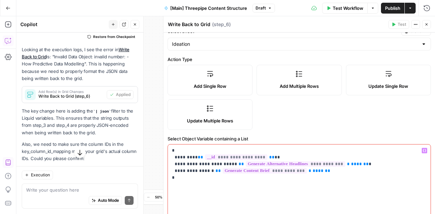
click at [274, 153] on p "**********" at bounding box center [297, 164] width 250 height 34
click at [233, 155] on span "**********" at bounding box center [236, 158] width 62 height 6
click at [274, 155] on p "**********" at bounding box center [297, 164] width 250 height 34
drag, startPoint x: 274, startPoint y: 155, endPoint x: 167, endPoint y: 157, distance: 106.3
click at [168, 157] on div "**********" at bounding box center [299, 197] width 263 height 104
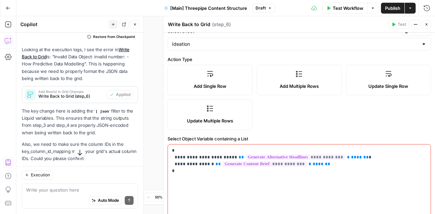
click at [349, 8] on span "Test Workflow" at bounding box center [348, 8] width 31 height 7
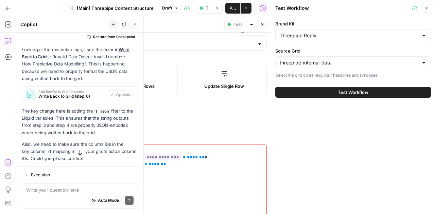
click at [342, 94] on span "Test Workflow" at bounding box center [353, 92] width 31 height 7
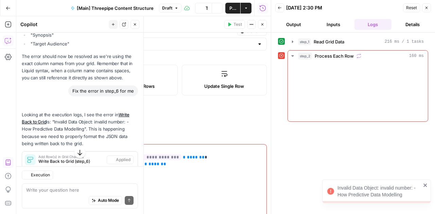
scroll to position [1793, 0]
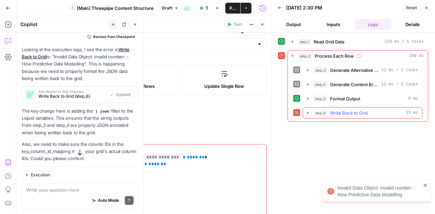
click at [307, 110] on icon "button" at bounding box center [307, 112] width 5 height 5
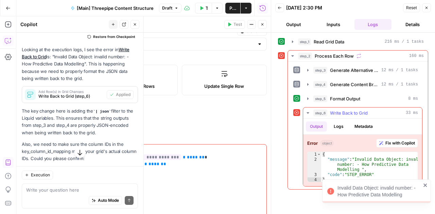
click at [394, 144] on span "Fix with Copilot" at bounding box center [400, 143] width 30 height 6
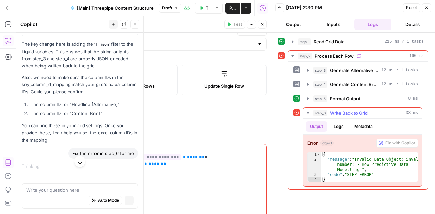
scroll to position [1723, 0]
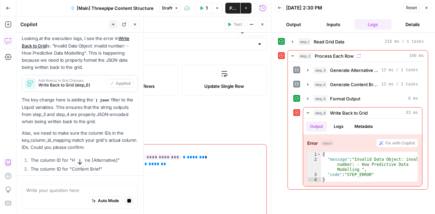
click at [7, 39] on icon "button" at bounding box center [8, 40] width 7 height 7
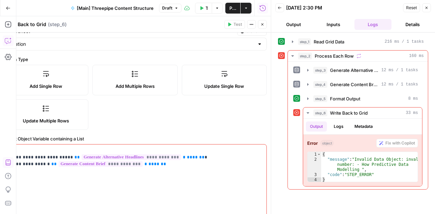
click at [7, 39] on icon "button" at bounding box center [8, 40] width 7 height 7
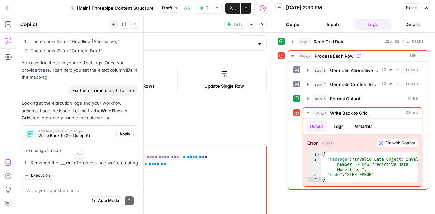
scroll to position [1923, 0]
click at [119, 137] on span "Apply" at bounding box center [124, 134] width 11 height 6
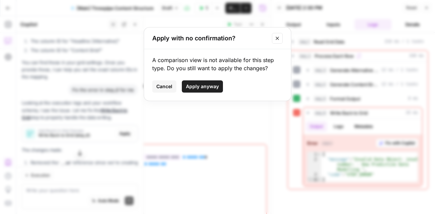
click at [209, 83] on span "Apply anyway" at bounding box center [202, 86] width 33 height 7
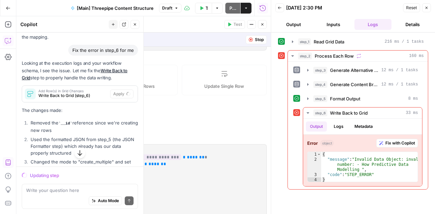
scroll to position [1887, 0]
click at [427, 11] on button "Close" at bounding box center [426, 7] width 9 height 9
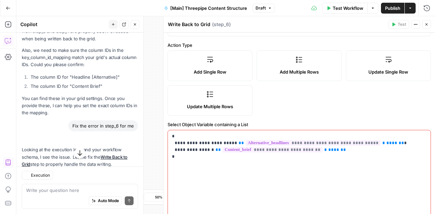
scroll to position [59, 0]
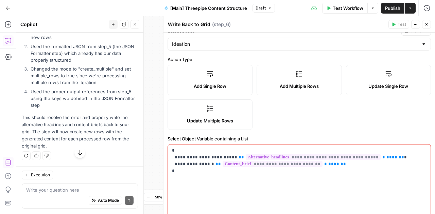
click at [346, 8] on span "Test Workflow" at bounding box center [348, 8] width 31 height 7
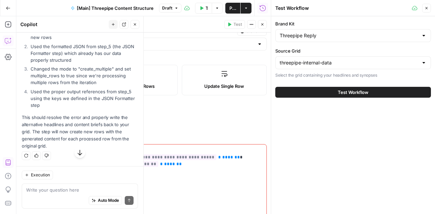
click at [316, 91] on button "Test Workflow" at bounding box center [353, 92] width 156 height 11
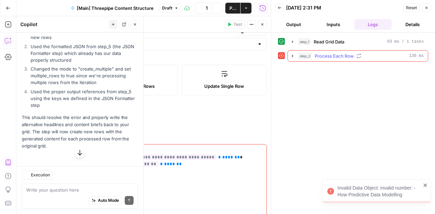
scroll to position [2083, 0]
click at [294, 57] on icon "button" at bounding box center [292, 55] width 5 height 5
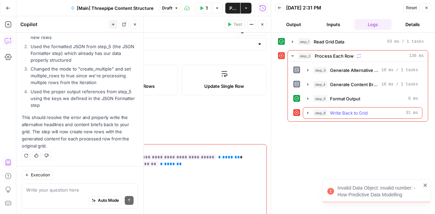
click at [307, 112] on icon "button" at bounding box center [307, 113] width 1 height 2
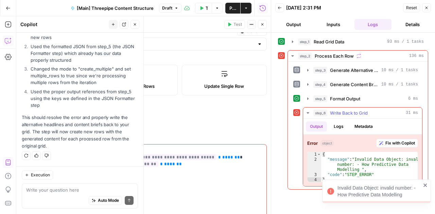
click at [388, 143] on span "Fix with Copilot" at bounding box center [400, 143] width 30 height 6
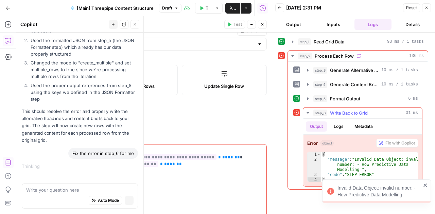
scroll to position [1997, 0]
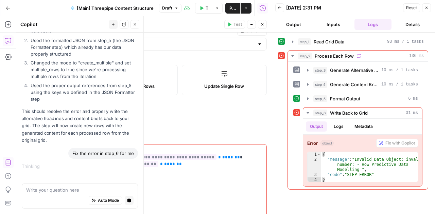
click at [428, 8] on icon "button" at bounding box center [426, 8] width 4 height 4
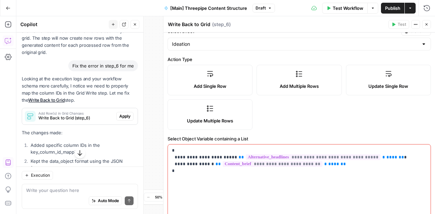
scroll to position [2167, 0]
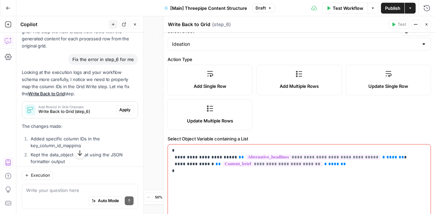
click at [120, 113] on span "Apply" at bounding box center [124, 110] width 11 height 6
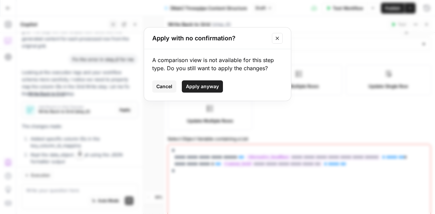
click at [211, 86] on span "Apply anyway" at bounding box center [202, 86] width 33 height 7
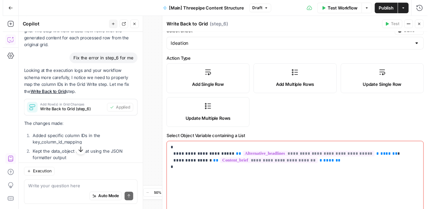
scroll to position [2263, 0]
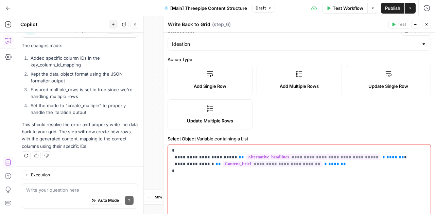
click at [344, 8] on span "Test Workflow" at bounding box center [348, 8] width 31 height 7
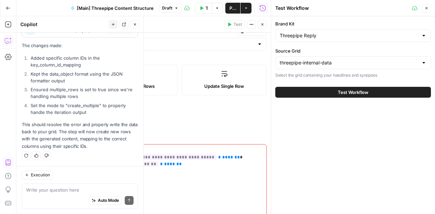
click at [341, 94] on span "Test Workflow" at bounding box center [353, 92] width 31 height 7
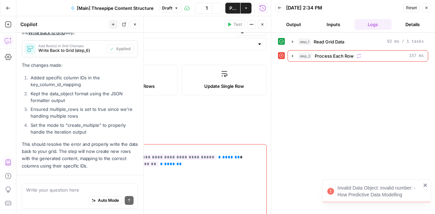
scroll to position [2263, 0]
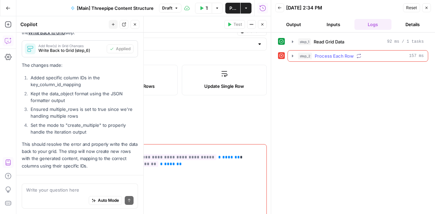
click at [292, 56] on icon "button" at bounding box center [292, 56] width 1 height 2
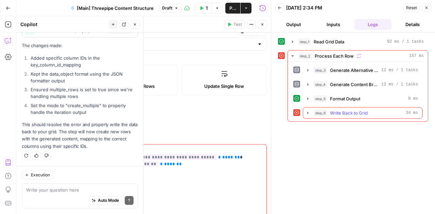
click at [308, 111] on icon "button" at bounding box center [307, 112] width 5 height 5
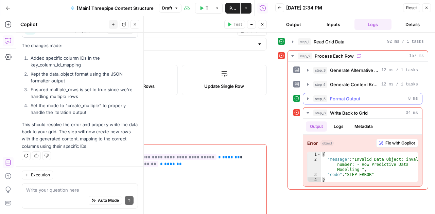
click at [308, 96] on icon "button" at bounding box center [307, 98] width 5 height 5
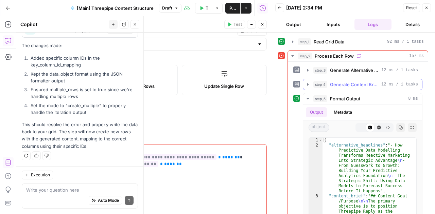
click at [306, 83] on icon "button" at bounding box center [307, 84] width 5 height 5
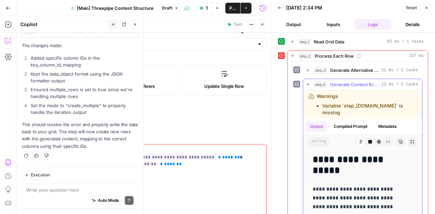
drag, startPoint x: 342, startPoint y: 111, endPoint x: 308, endPoint y: 105, distance: 34.8
click at [308, 105] on div "Warnings Variable `step_2.element.Target` is missing" at bounding box center [362, 104] width 108 height 23
copy div "Warnings Variable `step_2.element.Target` is missing"
click at [6, 39] on icon "button" at bounding box center [8, 40] width 7 height 7
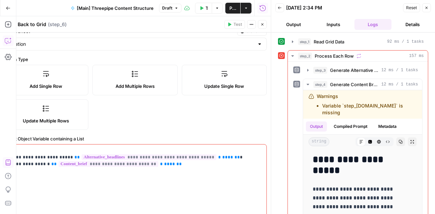
click at [8, 41] on icon "button" at bounding box center [8, 40] width 7 height 7
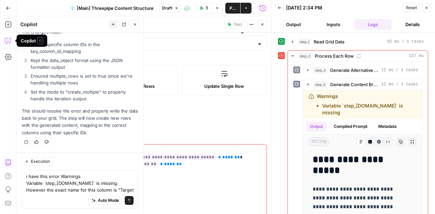
scroll to position [2284, 0]
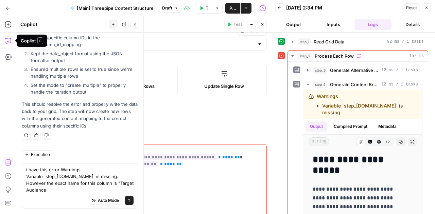
type textarea "i have this error Warnings Variable `step_2.element.Target` is missing. However…"
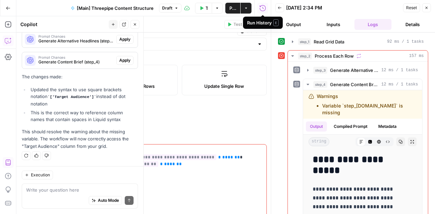
scroll to position [2397, 0]
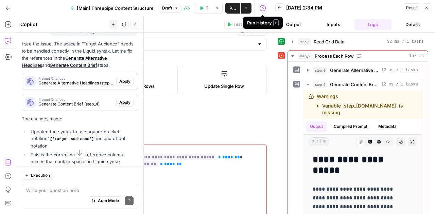
click at [123, 85] on span "Apply" at bounding box center [124, 81] width 11 height 6
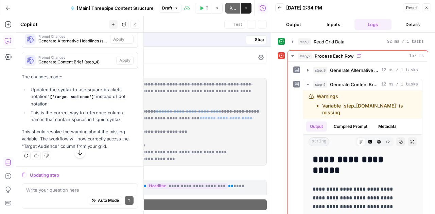
scroll to position [2310, 0]
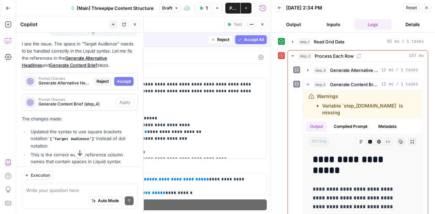
click at [117, 85] on span "Accept" at bounding box center [124, 81] width 14 height 6
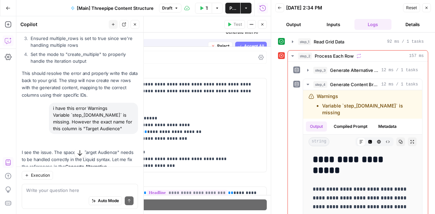
scroll to position [2407, 0]
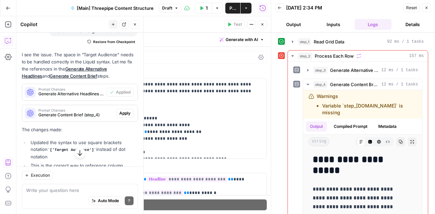
click at [121, 117] on span "Apply" at bounding box center [124, 113] width 11 height 6
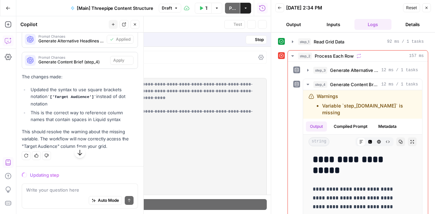
scroll to position [2310, 0]
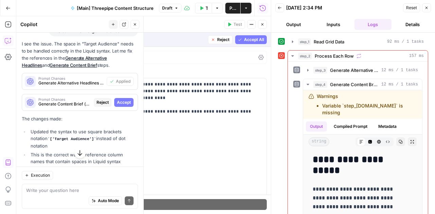
click at [119, 106] on span "Accept" at bounding box center [124, 103] width 14 height 6
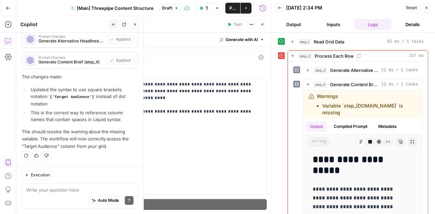
scroll to position [2475, 0]
click at [427, 8] on icon "button" at bounding box center [426, 8] width 4 height 4
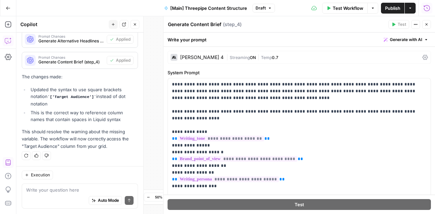
click at [342, 6] on span "Test Workflow" at bounding box center [348, 8] width 31 height 7
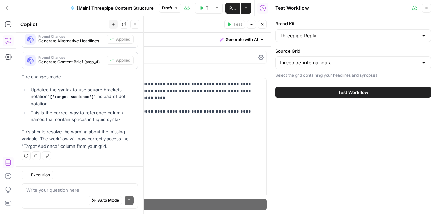
click at [338, 90] on span "Test Workflow" at bounding box center [353, 92] width 31 height 7
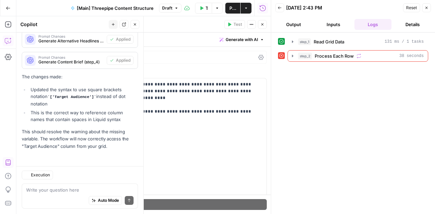
scroll to position [2475, 0]
click at [425, 9] on icon "button" at bounding box center [426, 8] width 4 height 4
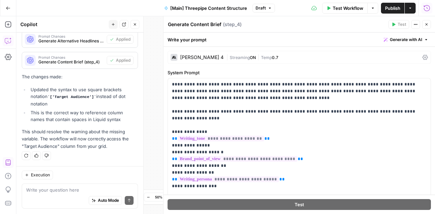
click at [344, 7] on span "Test Workflow" at bounding box center [348, 8] width 31 height 7
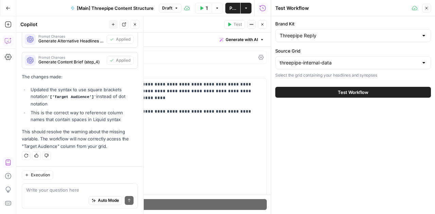
click at [331, 93] on button "Test Workflow" at bounding box center [353, 92] width 156 height 11
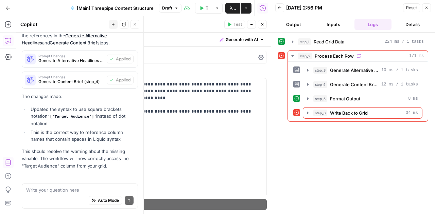
scroll to position [2475, 0]
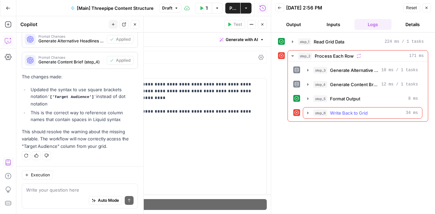
click at [306, 112] on icon "button" at bounding box center [307, 112] width 5 height 5
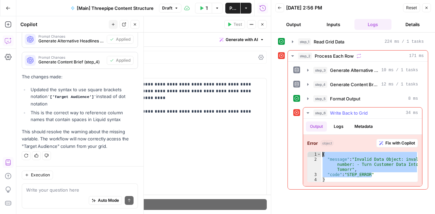
drag, startPoint x: 375, startPoint y: 174, endPoint x: 312, endPoint y: 154, distance: 65.3
click at [312, 154] on div "**********" at bounding box center [362, 167] width 111 height 31
type textarea "**********"
click at [425, 8] on icon "button" at bounding box center [426, 8] width 4 height 4
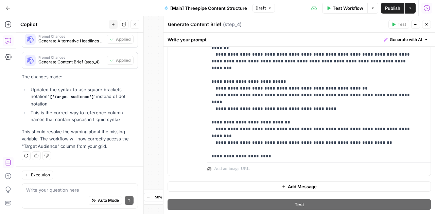
scroll to position [0, 0]
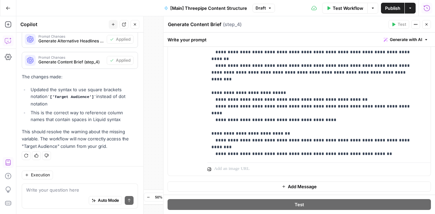
click at [428, 24] on icon "button" at bounding box center [426, 24] width 4 height 4
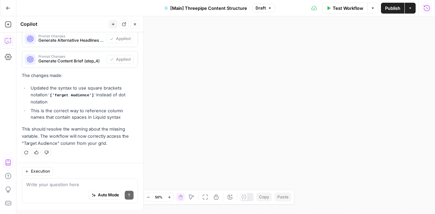
scroll to position [2475, 0]
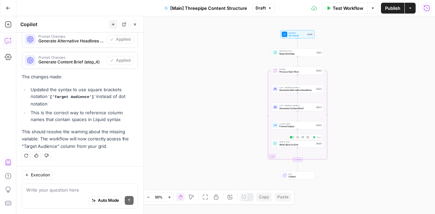
click at [284, 146] on span "Write Back to Grid" at bounding box center [296, 144] width 35 height 3
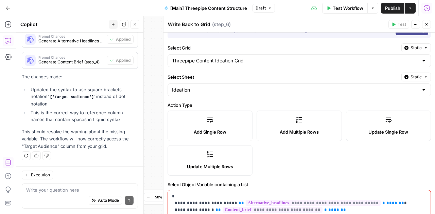
scroll to position [13, 0]
click at [377, 123] on label "Update Single Row" at bounding box center [388, 126] width 85 height 31
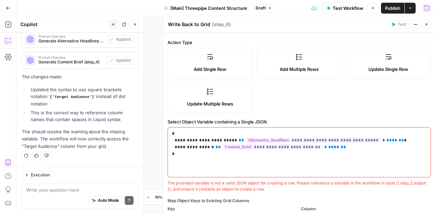
scroll to position [76, 0]
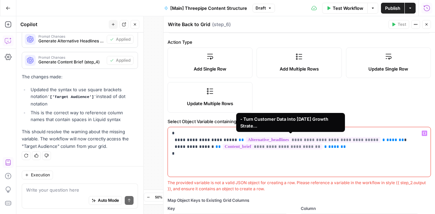
click at [310, 139] on span "**********" at bounding box center [313, 140] width 135 height 6
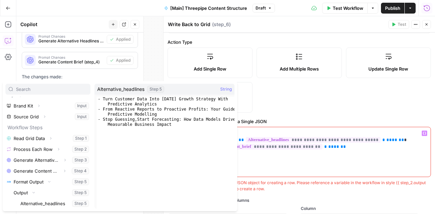
click at [386, 140] on span "****" at bounding box center [391, 140] width 11 height 4
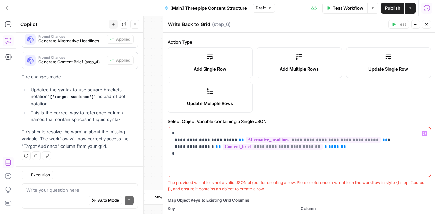
click at [315, 146] on p "**********" at bounding box center [297, 143] width 250 height 27
click at [349, 8] on span "Test Workflow" at bounding box center [348, 8] width 31 height 7
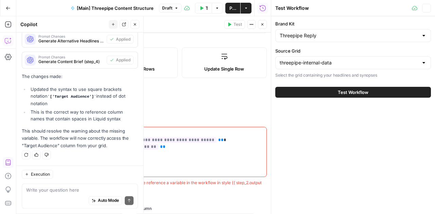
scroll to position [2475, 0]
click at [370, 91] on button "Test Workflow" at bounding box center [353, 92] width 156 height 11
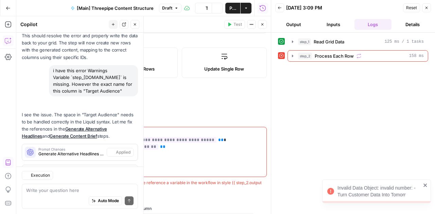
scroll to position [2475, 0]
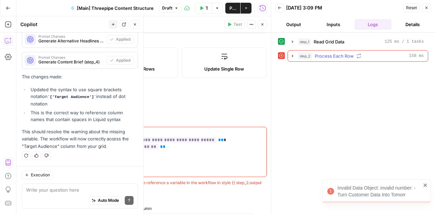
click at [293, 58] on icon "button" at bounding box center [292, 55] width 5 height 5
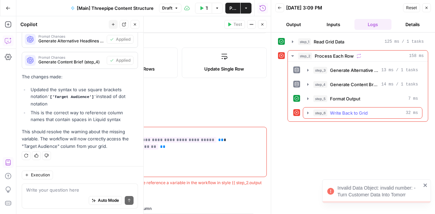
click at [305, 110] on icon "button" at bounding box center [307, 112] width 5 height 5
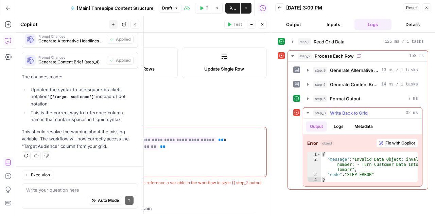
click at [342, 127] on button "Logs" at bounding box center [338, 127] width 18 height 10
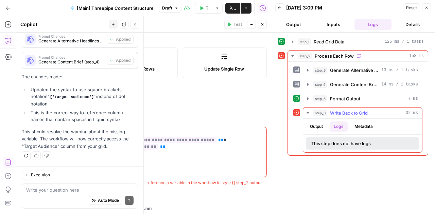
click at [321, 123] on button "Output" at bounding box center [316, 127] width 21 height 10
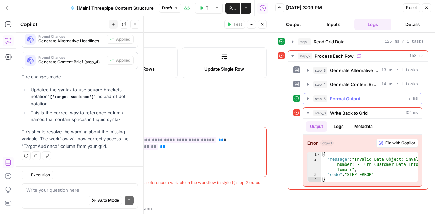
click at [308, 97] on icon "button" at bounding box center [307, 98] width 5 height 5
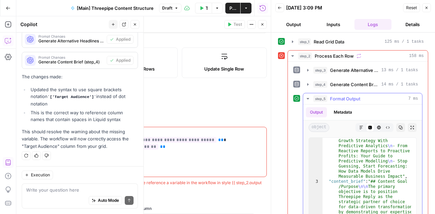
scroll to position [15, 0]
click at [308, 98] on icon "button" at bounding box center [307, 98] width 2 height 1
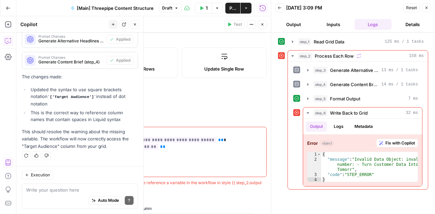
click at [424, 9] on icon "button" at bounding box center [426, 8] width 4 height 4
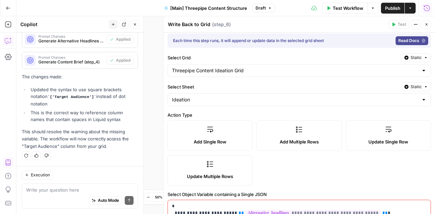
scroll to position [0, 0]
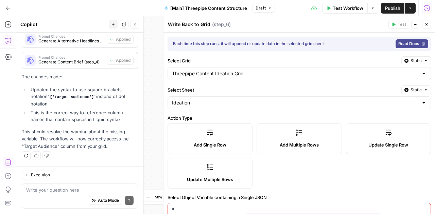
click at [425, 25] on icon "button" at bounding box center [426, 24] width 4 height 4
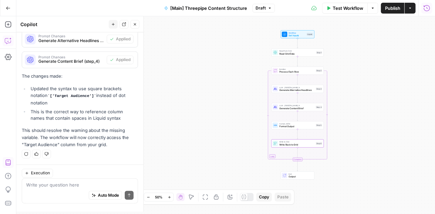
scroll to position [2475, 0]
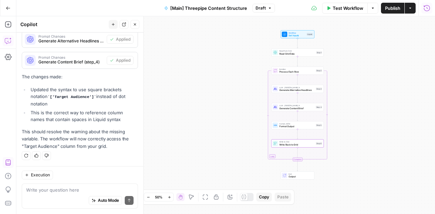
click at [288, 145] on span "Write Back to Grid" at bounding box center [296, 144] width 35 height 3
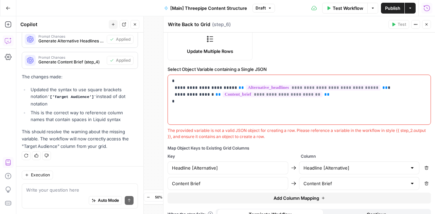
scroll to position [128, 0]
drag, startPoint x: 192, startPoint y: 105, endPoint x: 146, endPoint y: 38, distance: 81.7
click at [146, 38] on body "Threepipe Reply New Home Browse Your Data Usage Settings Recent Grids Threepipe…" at bounding box center [217, 107] width 435 height 214
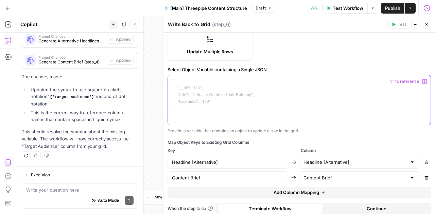
click at [347, 88] on div at bounding box center [299, 100] width 263 height 50
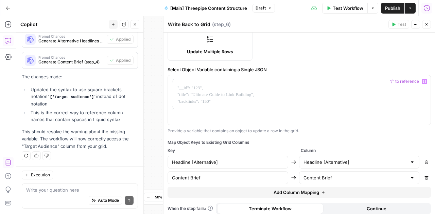
click at [345, 6] on span "Test Workflow" at bounding box center [348, 8] width 31 height 7
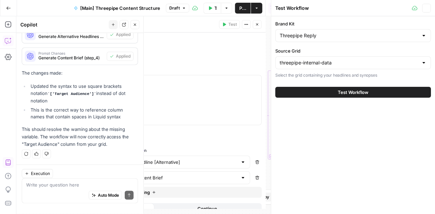
scroll to position [2475, 0]
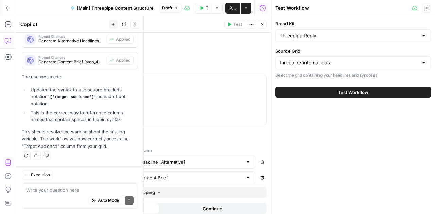
click at [352, 95] on button "Test Workflow" at bounding box center [353, 92] width 156 height 11
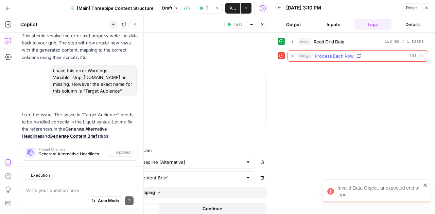
scroll to position [2475, 0]
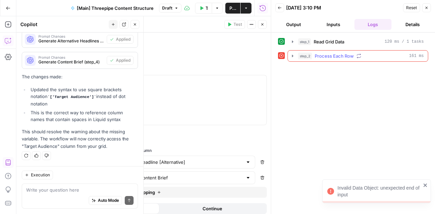
click at [293, 57] on icon "button" at bounding box center [292, 55] width 5 height 5
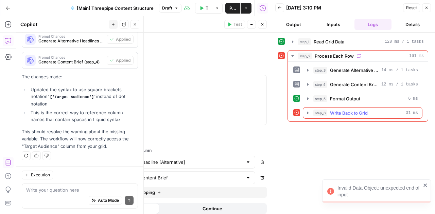
click at [307, 112] on icon "button" at bounding box center [307, 113] width 1 height 2
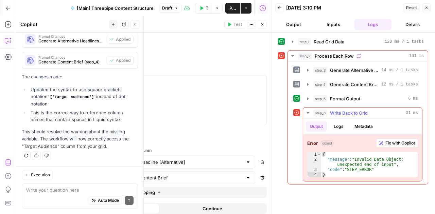
click at [391, 142] on span "Fix with Copilot" at bounding box center [400, 143] width 30 height 6
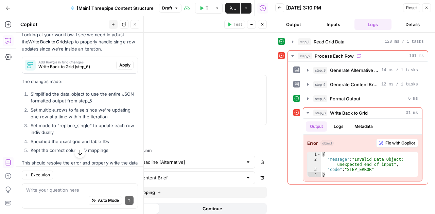
scroll to position [2568, 0]
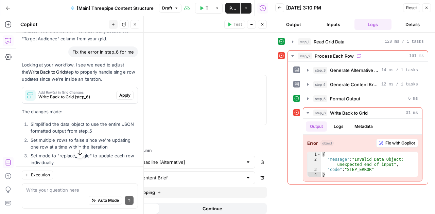
click at [121, 98] on span "Apply" at bounding box center [124, 95] width 11 height 6
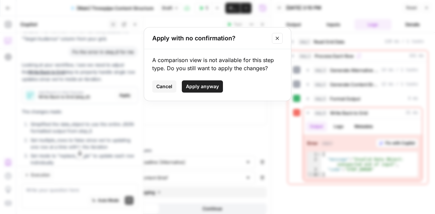
click at [211, 87] on span "Apply anyway" at bounding box center [202, 86] width 33 height 7
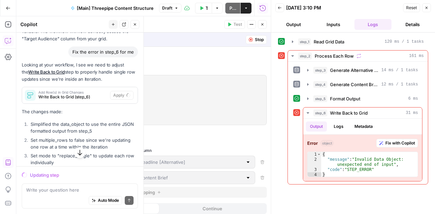
scroll to position [2543, 0]
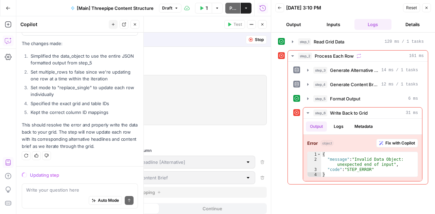
click at [427, 8] on icon "button" at bounding box center [426, 8] width 2 height 2
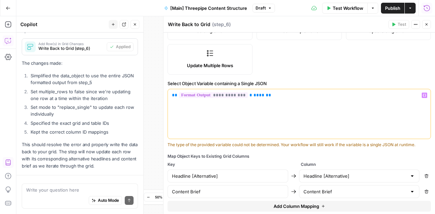
scroll to position [2662, 0]
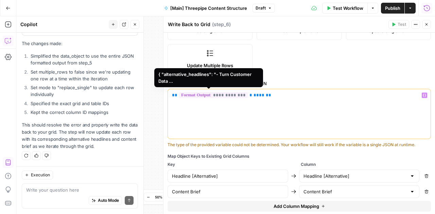
click at [211, 95] on span "**********" at bounding box center [213, 95] width 69 height 6
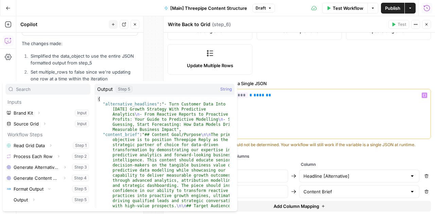
click at [277, 114] on div "**********" at bounding box center [299, 114] width 263 height 50
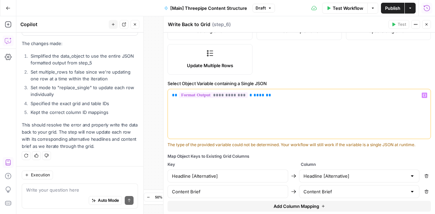
scroll to position [130, 0]
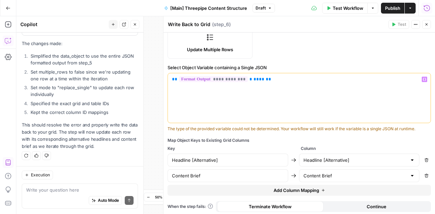
click at [348, 10] on span "Test Workflow" at bounding box center [348, 8] width 31 height 7
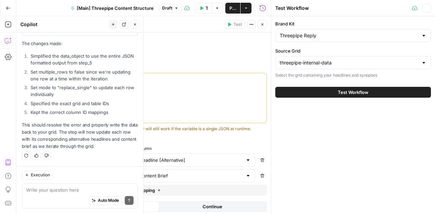
scroll to position [2662, 0]
click at [321, 97] on button "Test Workflow" at bounding box center [353, 92] width 156 height 11
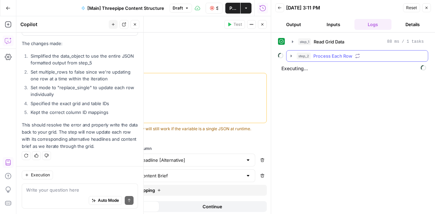
click at [292, 56] on icon "button" at bounding box center [290, 55] width 5 height 5
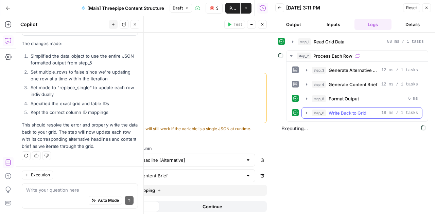
click at [305, 110] on icon "button" at bounding box center [306, 112] width 5 height 5
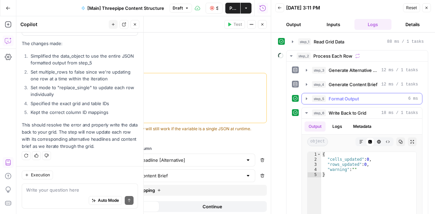
click at [307, 96] on icon "button" at bounding box center [306, 98] width 5 height 5
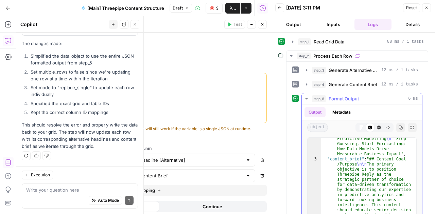
scroll to position [37, 0]
click at [308, 97] on icon "button" at bounding box center [306, 98] width 5 height 5
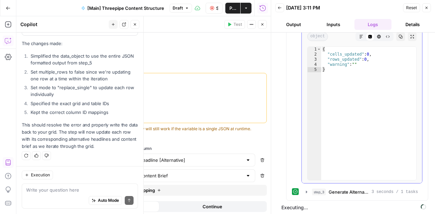
scroll to position [105, 0]
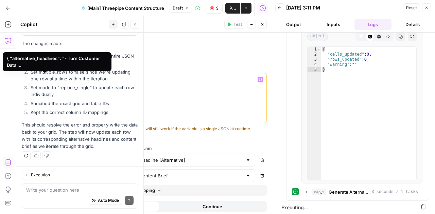
click at [69, 80] on span "**********" at bounding box center [49, 79] width 69 height 6
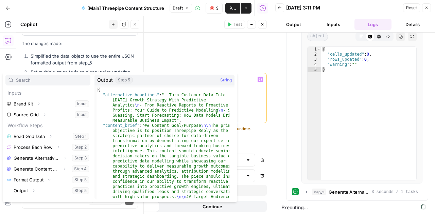
click at [242, 86] on div "**********" at bounding box center [135, 98] width 263 height 50
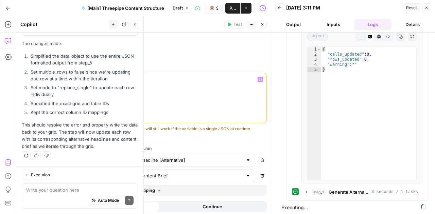
drag, startPoint x: 77, startPoint y: 77, endPoint x: 0, endPoint y: 67, distance: 77.9
click at [0, 67] on body "Threepipe Reply New Home Browse Your Data Usage Settings Recent Grids Threepipe…" at bounding box center [217, 107] width 435 height 214
click at [158, 86] on div "**********" at bounding box center [135, 98] width 263 height 50
click at [306, 191] on icon "button" at bounding box center [306, 192] width 1 height 2
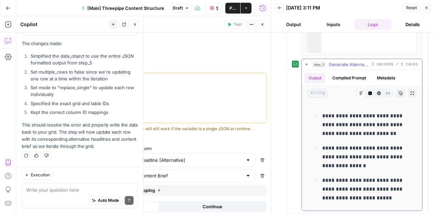
scroll to position [239, 0]
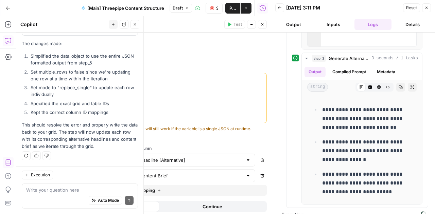
click at [429, 6] on button "Close" at bounding box center [426, 7] width 9 height 9
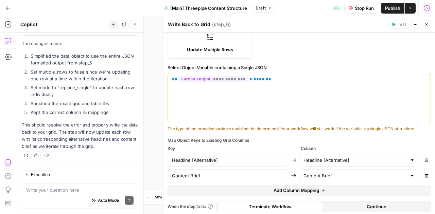
scroll to position [2662, 0]
click at [427, 25] on icon "button" at bounding box center [426, 24] width 4 height 4
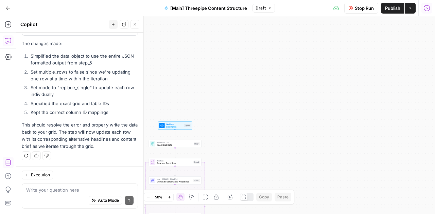
drag, startPoint x: 225, startPoint y: 88, endPoint x: 396, endPoint y: 66, distance: 172.6
click at [396, 66] on div "Workflow Set Inputs Inputs Read from Grid Read Grid Data Step 1 Loop Iteration …" at bounding box center [225, 115] width 418 height 198
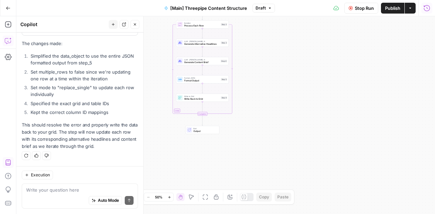
drag, startPoint x: 267, startPoint y: 169, endPoint x: 272, endPoint y: 63, distance: 105.7
click at [272, 63] on div "Workflow Set Inputs Inputs Read from Grid Read Grid Data Step 1 Loop Iteration …" at bounding box center [225, 115] width 418 height 198
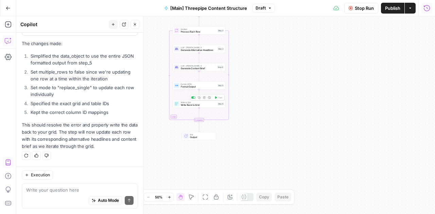
click at [204, 103] on span "Write to Grid" at bounding box center [198, 102] width 35 height 3
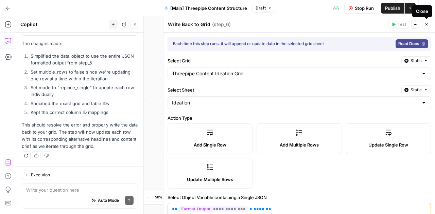
click at [425, 25] on icon "button" at bounding box center [426, 24] width 4 height 4
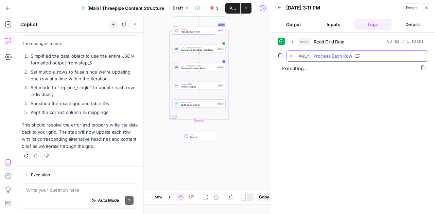
click at [288, 55] on icon "button" at bounding box center [290, 55] width 5 height 5
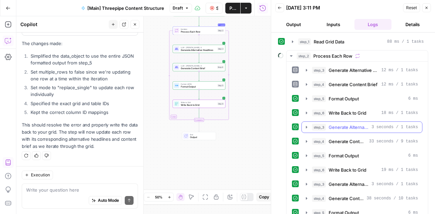
click at [305, 125] on icon "button" at bounding box center [306, 127] width 5 height 5
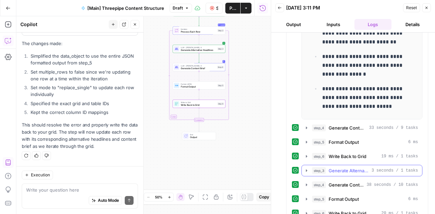
scroll to position [154, 0]
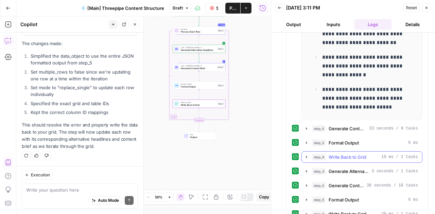
click at [306, 156] on icon "button" at bounding box center [306, 157] width 1 height 2
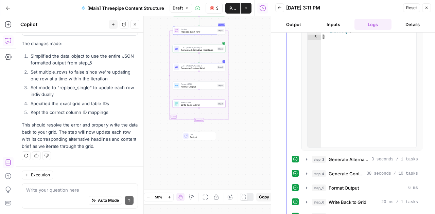
scroll to position [336, 0]
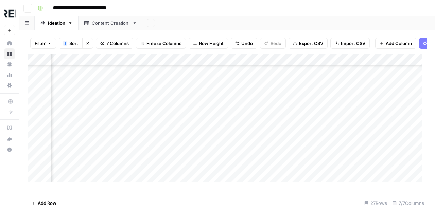
click at [183, 76] on div "Add Column" at bounding box center [227, 120] width 399 height 133
click at [147, 75] on div "Add Column" at bounding box center [227, 120] width 399 height 133
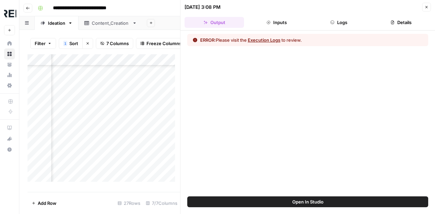
click at [272, 40] on button "Execution Logs" at bounding box center [264, 40] width 33 height 7
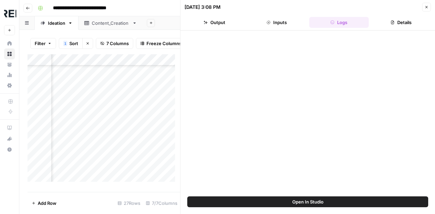
click at [253, 136] on div at bounding box center [307, 113] width 241 height 159
click at [136, 78] on div "Add Column" at bounding box center [104, 120] width 153 height 133
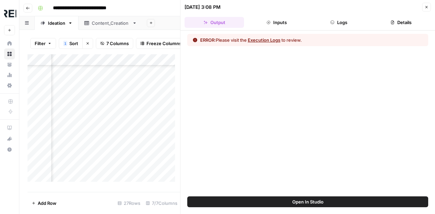
click at [427, 8] on icon "button" at bounding box center [426, 7] width 4 height 4
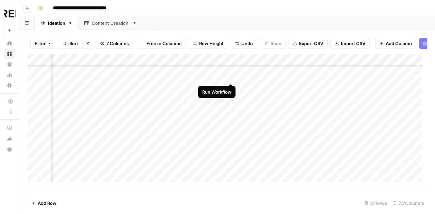
click at [230, 76] on div "Add Column" at bounding box center [227, 120] width 399 height 133
click at [163, 76] on div "Add Column" at bounding box center [227, 120] width 399 height 133
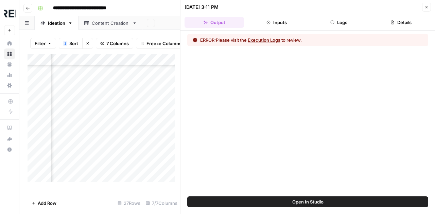
click at [267, 37] on button "Execution Logs" at bounding box center [264, 40] width 33 height 7
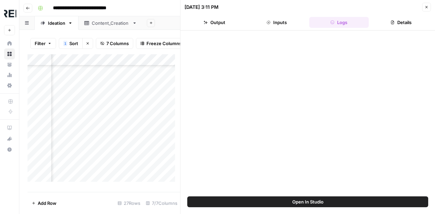
click at [427, 8] on icon "button" at bounding box center [426, 7] width 4 height 4
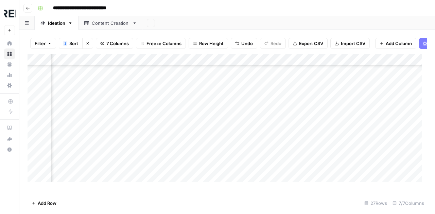
click at [181, 89] on div "Add Column" at bounding box center [227, 120] width 399 height 133
click at [149, 89] on div "Add Column" at bounding box center [227, 120] width 399 height 133
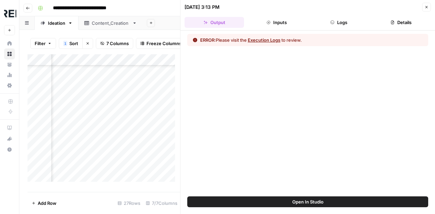
click at [275, 39] on button "Execution Logs" at bounding box center [264, 40] width 33 height 7
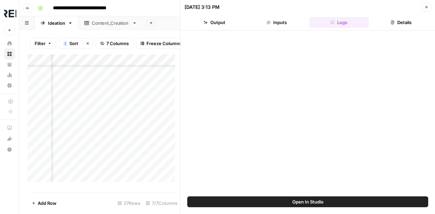
click at [403, 24] on button "Details" at bounding box center [400, 22] width 59 height 11
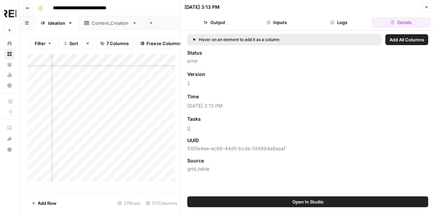
click at [348, 25] on button "Logs" at bounding box center [338, 22] width 59 height 11
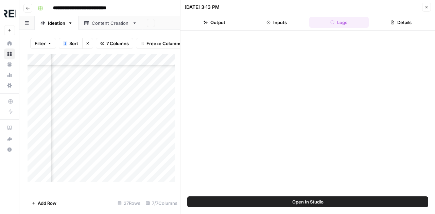
click at [319, 205] on span "Open In Studio" at bounding box center [307, 202] width 31 height 7
click at [280, 24] on button "Inputs" at bounding box center [276, 22] width 59 height 11
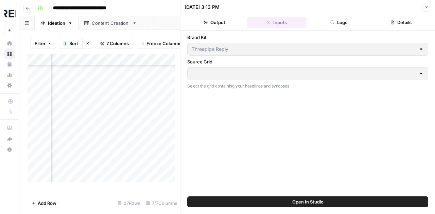
click at [223, 25] on button "Output" at bounding box center [213, 22] width 59 height 11
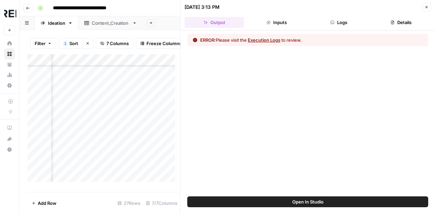
click at [427, 8] on icon "button" at bounding box center [426, 7] width 4 height 4
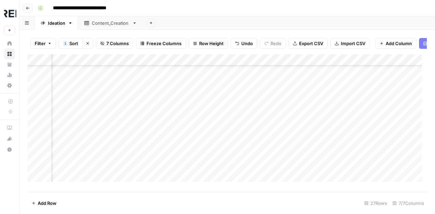
click at [223, 66] on div "Add Column" at bounding box center [227, 120] width 399 height 133
click at [348, 100] on div "Add Column" at bounding box center [227, 120] width 399 height 133
click at [399, 63] on span "Add Column" at bounding box center [411, 60] width 24 height 6
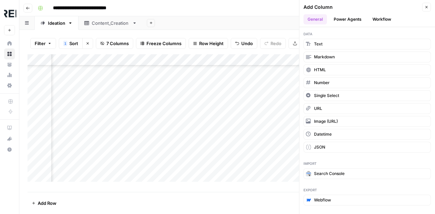
click at [383, 19] on button "Workflow" at bounding box center [381, 19] width 27 height 10
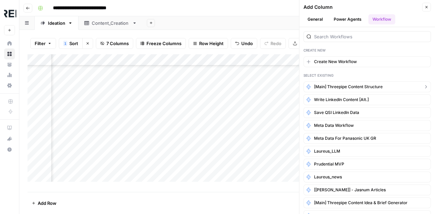
click at [354, 87] on span "[Main] Threepipe Content Structure" at bounding box center [348, 87] width 69 height 6
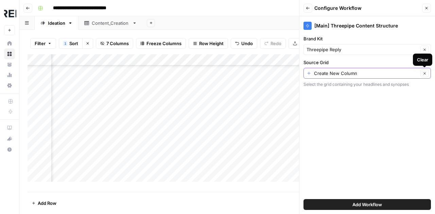
click at [424, 72] on icon "button" at bounding box center [425, 74] width 4 height 4
click at [393, 73] on input "Source Grid" at bounding box center [363, 73] width 114 height 7
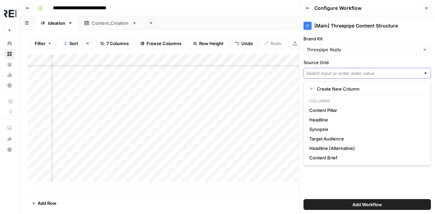
click at [338, 71] on input "Source Grid" at bounding box center [363, 73] width 114 height 7
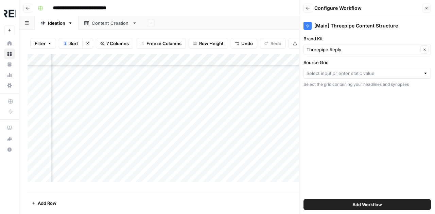
click at [333, 58] on div "[Main] Threepipe Content Structure Brand Kit Threepipe Reply Clear Source Grid …" at bounding box center [367, 115] width 136 height 198
click at [428, 9] on icon "button" at bounding box center [426, 8] width 4 height 4
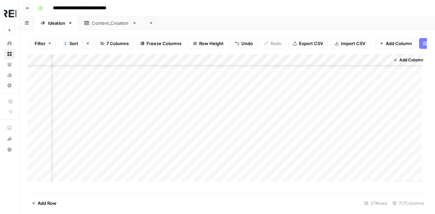
click at [400, 63] on span "Add Column" at bounding box center [411, 60] width 24 height 6
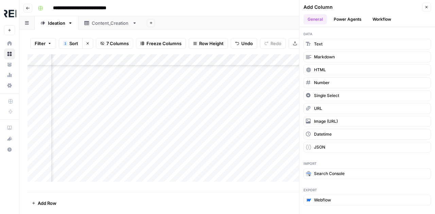
click at [374, 20] on button "Workflow" at bounding box center [381, 19] width 27 height 10
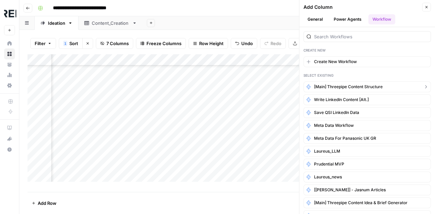
click at [334, 82] on button "[Main] Threepipe Content Structure" at bounding box center [366, 87] width 127 height 11
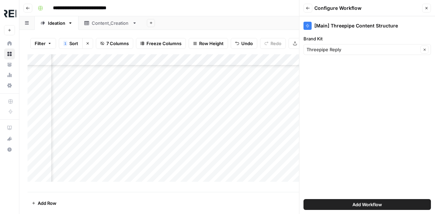
click at [351, 210] on button "Add Workflow" at bounding box center [366, 204] width 127 height 11
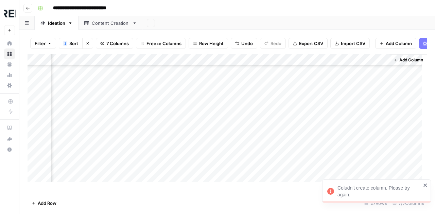
click at [368, 189] on div "Coludn't create column. Please try again." at bounding box center [379, 192] width 84 height 14
click at [167, 65] on div "Add Column" at bounding box center [227, 120] width 399 height 133
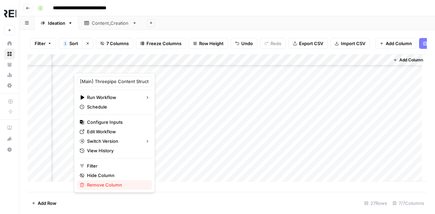
click at [98, 184] on span "Remove Column" at bounding box center [116, 185] width 59 height 7
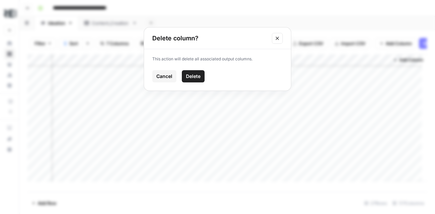
click at [193, 81] on button "Delete" at bounding box center [193, 76] width 23 height 12
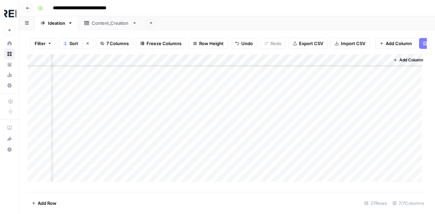
scroll to position [184, 288]
click at [410, 63] on span "Add Column" at bounding box center [411, 60] width 24 height 6
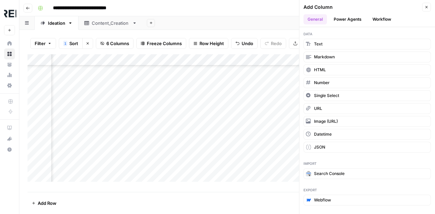
click at [380, 19] on button "Workflow" at bounding box center [381, 19] width 27 height 10
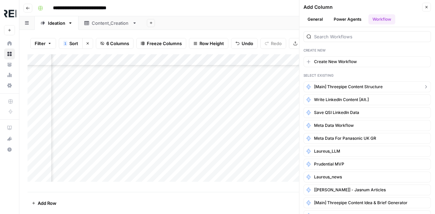
click at [344, 90] on button "[Main] Threepipe Content Structure" at bounding box center [366, 87] width 127 height 11
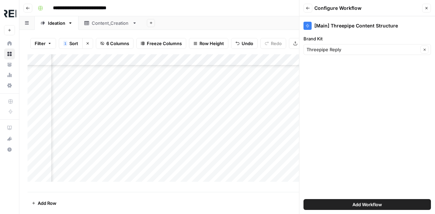
click at [360, 206] on span "Add Workflow" at bounding box center [367, 204] width 30 height 7
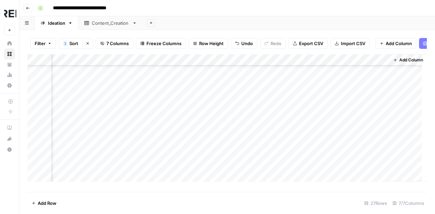
scroll to position [184, 395]
drag, startPoint x: 311, startPoint y: 62, endPoint x: 153, endPoint y: 63, distance: 158.6
click at [153, 63] on div "Add Column" at bounding box center [227, 120] width 399 height 133
click at [126, 77] on div "Add Column" at bounding box center [227, 120] width 399 height 133
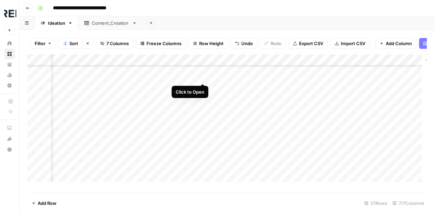
click at [202, 76] on div "Add Column" at bounding box center [227, 120] width 399 height 133
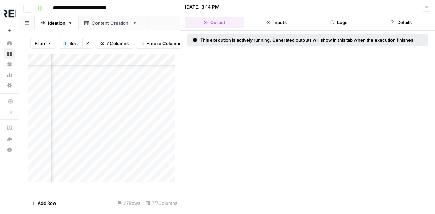
click at [272, 21] on button "Inputs" at bounding box center [276, 22] width 59 height 11
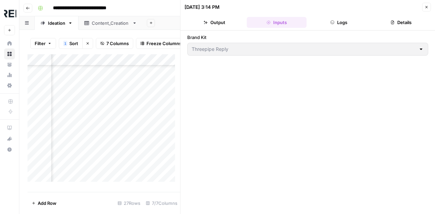
click at [332, 22] on icon "button" at bounding box center [332, 22] width 4 height 4
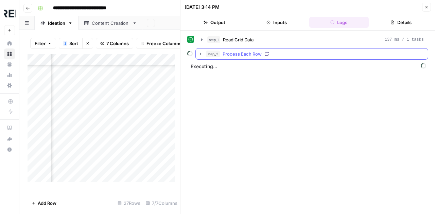
click at [202, 53] on icon "button" at bounding box center [200, 53] width 5 height 5
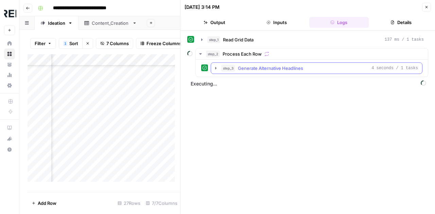
click at [217, 67] on icon "button" at bounding box center [215, 68] width 5 height 5
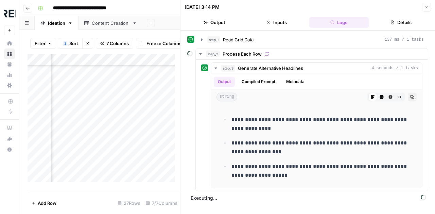
click at [402, 22] on button "Details" at bounding box center [400, 22] width 59 height 11
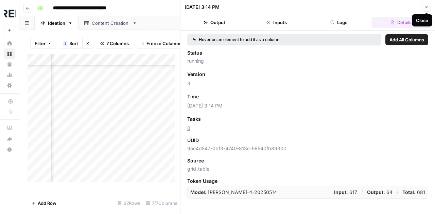
click at [425, 7] on icon "button" at bounding box center [426, 7] width 4 height 4
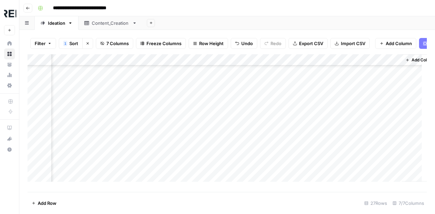
scroll to position [184, 378]
click at [408, 62] on icon "button" at bounding box center [407, 60] width 4 height 4
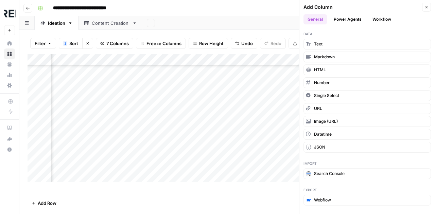
click at [381, 18] on button "Workflow" at bounding box center [381, 19] width 27 height 10
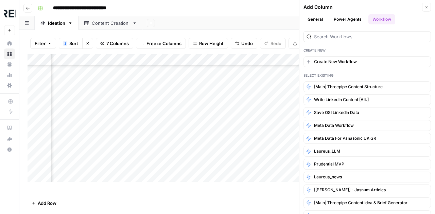
drag, startPoint x: 271, startPoint y: 128, endPoint x: 270, endPoint y: 121, distance: 7.3
click at [270, 121] on div "Add Column" at bounding box center [227, 120] width 399 height 133
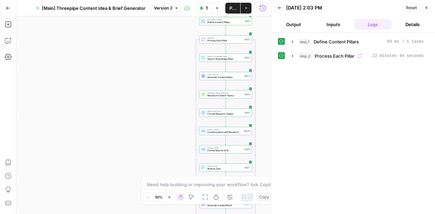
click at [280, 9] on icon "button" at bounding box center [279, 8] width 4 height 4
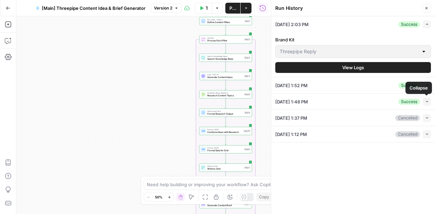
click at [428, 101] on icon "button" at bounding box center [427, 102] width 4 height 4
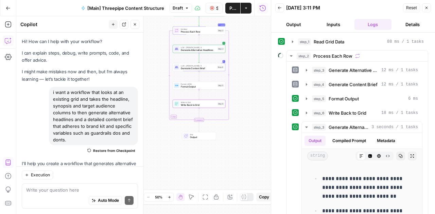
scroll to position [336, 0]
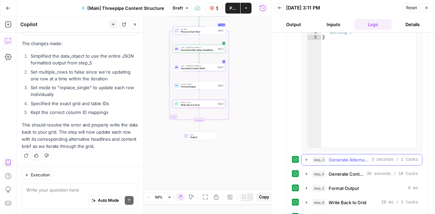
click at [305, 157] on icon "button" at bounding box center [306, 159] width 5 height 5
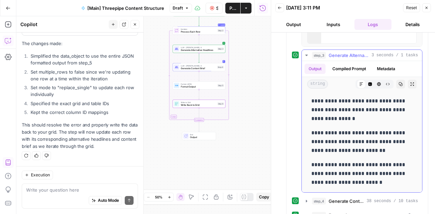
scroll to position [440, 0]
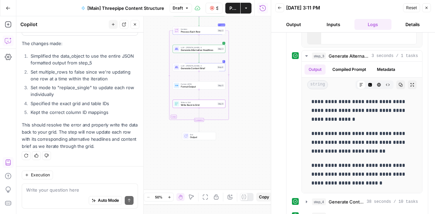
click at [428, 9] on icon "button" at bounding box center [426, 8] width 4 height 4
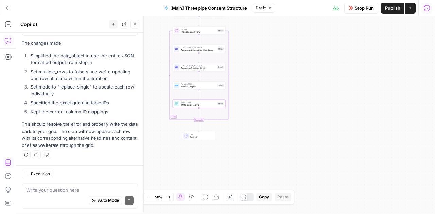
scroll to position [2662, 0]
click at [356, 5] on span "Stop Run" at bounding box center [364, 8] width 19 height 7
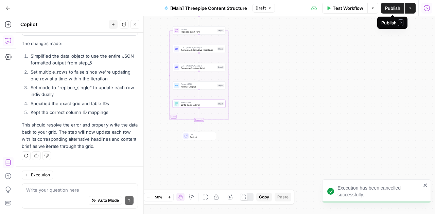
click at [394, 6] on span "Publish" at bounding box center [392, 8] width 15 height 7
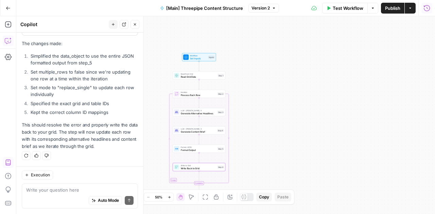
click at [197, 57] on span "Set Inputs" at bounding box center [198, 58] width 17 height 3
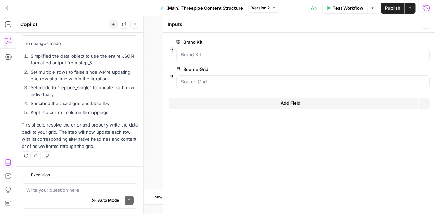
scroll to position [2662, 0]
click at [425, 68] on icon "button" at bounding box center [426, 70] width 4 height 4
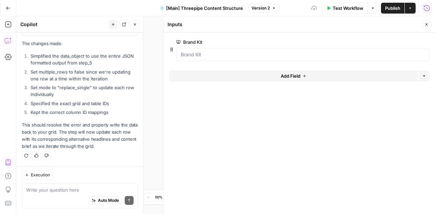
click at [390, 6] on span "Publish" at bounding box center [392, 8] width 15 height 7
click at [427, 24] on icon "button" at bounding box center [426, 24] width 4 height 4
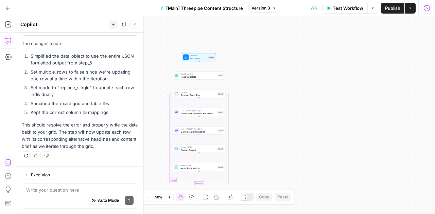
click at [203, 114] on span "Generate Alternative Headlines" at bounding box center [198, 113] width 35 height 3
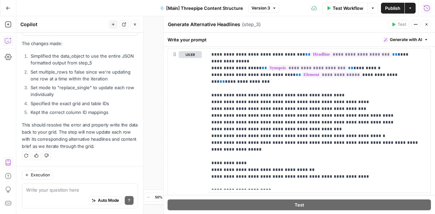
scroll to position [127, 0]
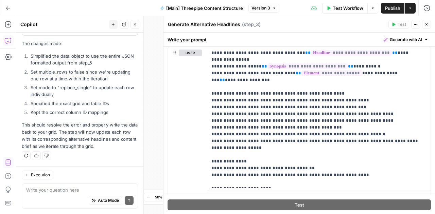
click at [426, 25] on icon "button" at bounding box center [426, 24] width 2 height 2
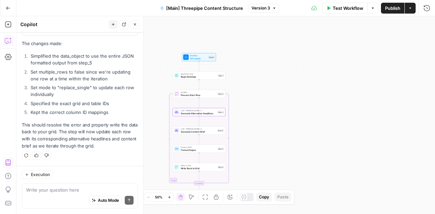
scroll to position [2662, 0]
click at [200, 170] on div "Write to Grid Write Back to Grid Step 6 Copy step Delete step Add Note Test" at bounding box center [199, 167] width 53 height 8
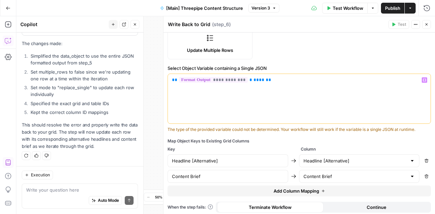
scroll to position [56, 0]
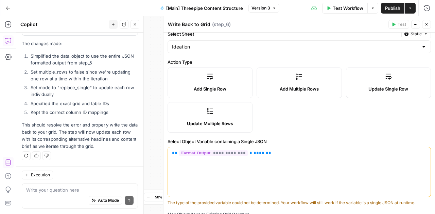
click at [338, 9] on span "Test Workflow" at bounding box center [348, 8] width 31 height 7
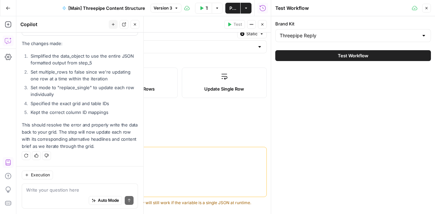
scroll to position [2662, 0]
click at [313, 57] on button "Test Workflow" at bounding box center [353, 55] width 156 height 11
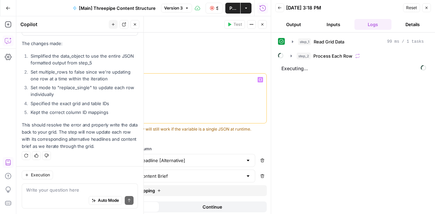
scroll to position [94, 0]
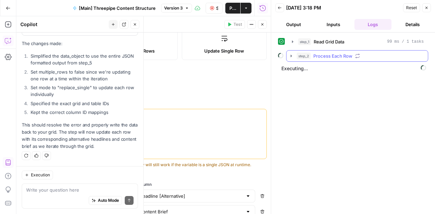
click at [290, 56] on icon "button" at bounding box center [290, 55] width 5 height 5
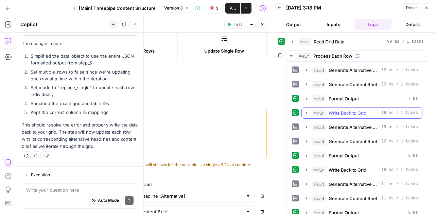
click at [305, 111] on icon "button" at bounding box center [306, 112] width 5 height 5
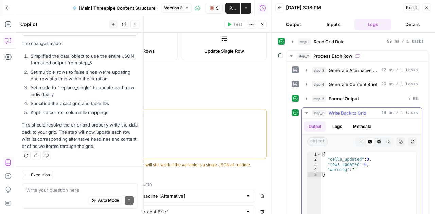
scroll to position [20, 0]
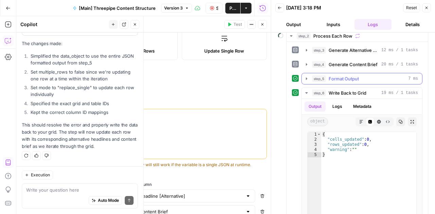
click at [305, 76] on icon "button" at bounding box center [306, 78] width 5 height 5
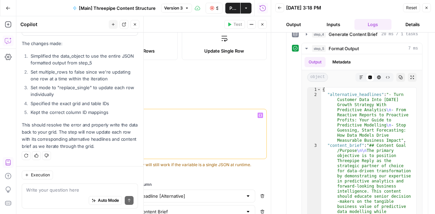
scroll to position [130, 0]
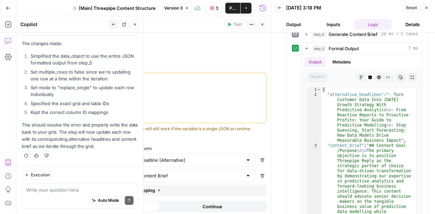
click at [67, 157] on input "Headline [Alternative]" at bounding box center [64, 160] width 112 height 7
type input "alternative_headlines"
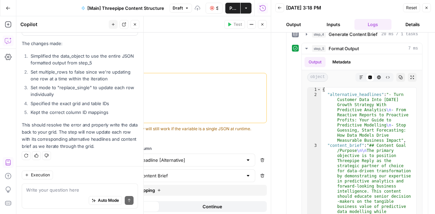
click at [55, 173] on input "Content Brief" at bounding box center [64, 176] width 112 height 7
type input "content_brief"
click at [213, 8] on icon "button" at bounding box center [212, 8] width 4 height 4
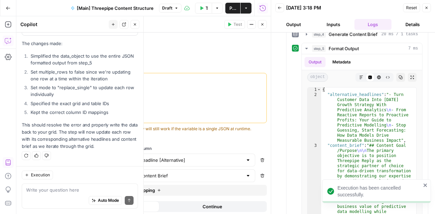
click at [428, 10] on icon "button" at bounding box center [426, 8] width 4 height 4
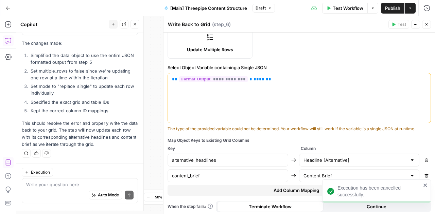
scroll to position [2662, 0]
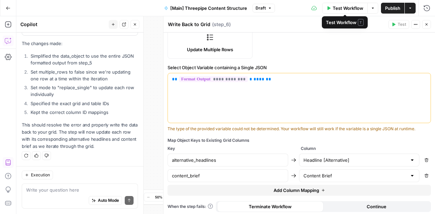
click at [351, 10] on span "Test Workflow" at bounding box center [348, 8] width 31 height 7
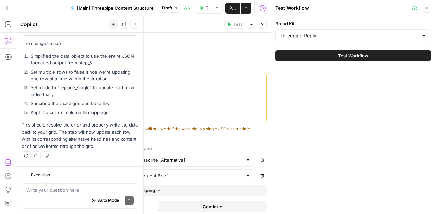
click at [329, 54] on button "Test Workflow" at bounding box center [353, 55] width 156 height 11
click at [333, 53] on button "Test Workflow" at bounding box center [353, 55] width 156 height 11
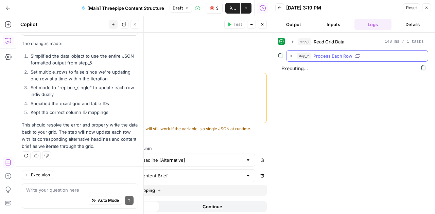
click at [292, 57] on icon "button" at bounding box center [290, 55] width 5 height 5
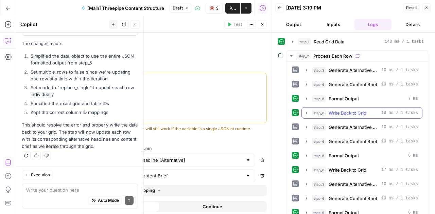
click at [306, 112] on icon "button" at bounding box center [306, 113] width 1 height 2
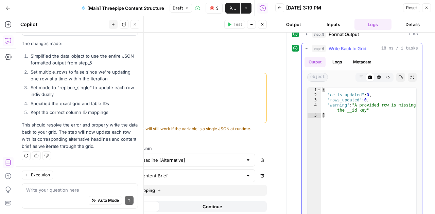
scroll to position [65, 0]
type textarea "**********"
drag, startPoint x: 369, startPoint y: 109, endPoint x: 318, endPoint y: 104, distance: 51.9
click at [318, 104] on div "**********" at bounding box center [361, 154] width 109 height 134
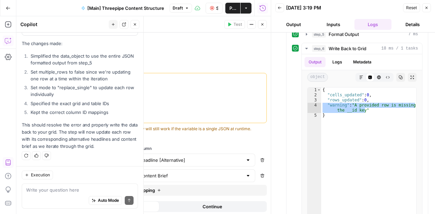
click at [46, 195] on div "Auto Mode Send" at bounding box center [79, 201] width 107 height 15
paste textarea ""warning": "A provided row is missing the __id key""
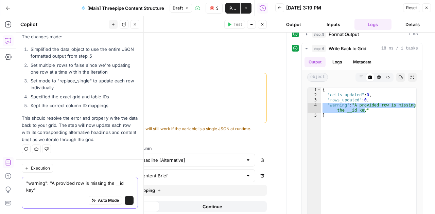
scroll to position [2669, 0]
type textarea ""warning": "A provided row is missing the __id key" i have this error on write …"
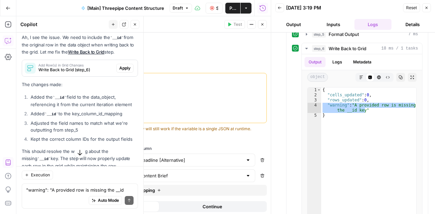
scroll to position [2796, 0]
click at [119, 71] on span "Apply" at bounding box center [124, 68] width 11 height 6
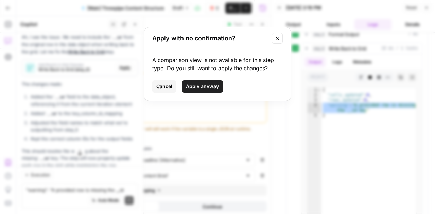
click at [205, 86] on span "Apply anyway" at bounding box center [202, 86] width 33 height 7
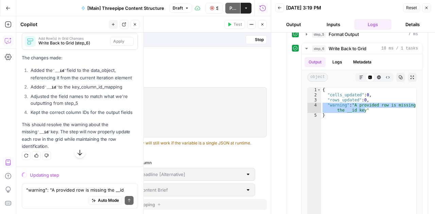
scroll to position [144, 0]
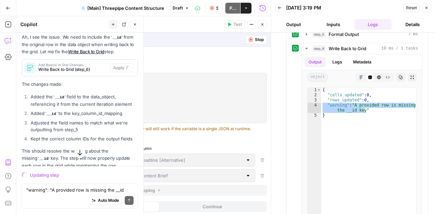
click at [26, 120] on ol "Added the __id field to the data_object, referencing it from the current iterat…" at bounding box center [80, 117] width 116 height 49
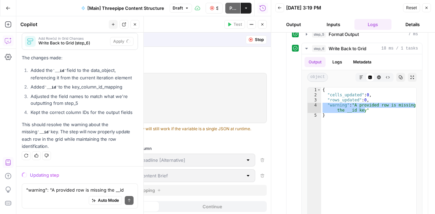
scroll to position [2618, 0]
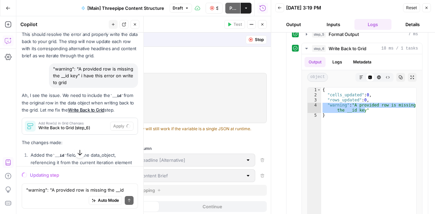
click at [428, 6] on icon "button" at bounding box center [426, 8] width 4 height 4
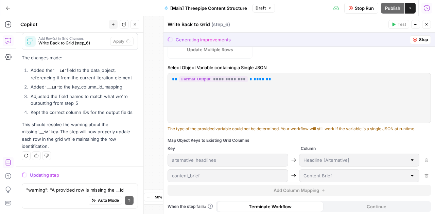
scroll to position [84, 0]
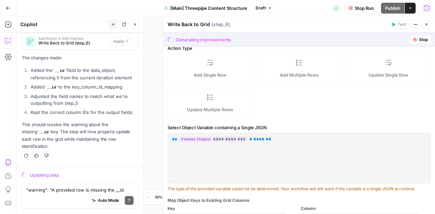
click at [23, 94] on ol "Added the __id field to the data_object, referencing it from the current iterat…" at bounding box center [80, 91] width 116 height 49
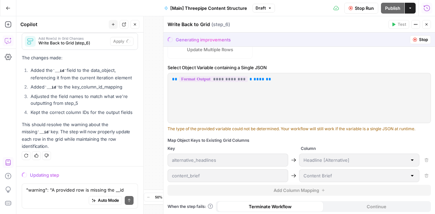
scroll to position [0, 0]
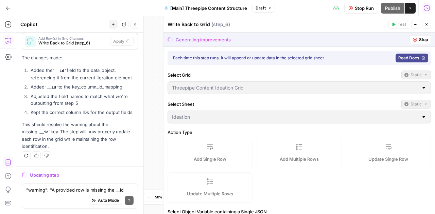
click at [362, 8] on span "Stop Run" at bounding box center [364, 8] width 19 height 7
click at [427, 24] on icon "button" at bounding box center [426, 24] width 4 height 4
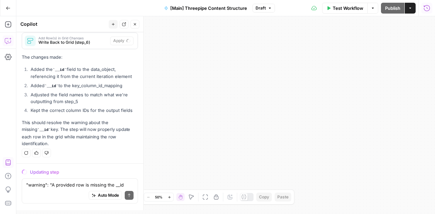
scroll to position [2710, 0]
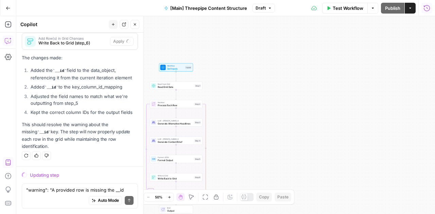
drag, startPoint x: 255, startPoint y: 96, endPoint x: 418, endPoint y: 140, distance: 168.9
click at [418, 140] on div "Workflow Set Inputs Inputs Read from Grid Read Grid Data Step 1 Loop Iteration …" at bounding box center [225, 115] width 418 height 198
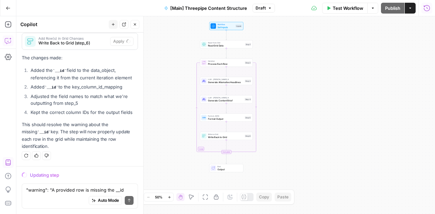
drag, startPoint x: 280, startPoint y: 148, endPoint x: 319, endPoint y: 130, distance: 42.8
click at [319, 130] on div "Workflow Set Inputs Inputs Read from Grid Read Grid Data Step 1 Loop Iteration …" at bounding box center [225, 115] width 418 height 198
click at [410, 10] on icon "button" at bounding box center [410, 8] width 4 height 4
click at [297, 52] on div "Workflow Set Inputs Inputs Read from Grid Read Grid Data Step 1 Loop Iteration …" at bounding box center [225, 115] width 418 height 198
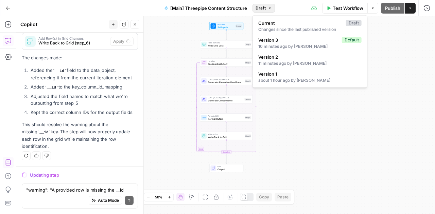
click at [269, 7] on icon "button" at bounding box center [270, 8] width 4 height 4
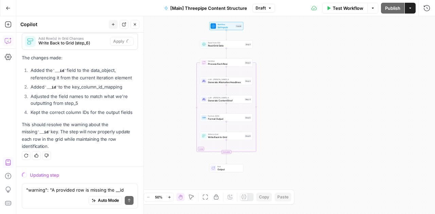
click at [73, 124] on div "Ah, I see the issue. We need to include the __id from the original row in the d…" at bounding box center [80, 78] width 116 height 143
click at [39, 174] on div "Updating step" at bounding box center [84, 175] width 108 height 7
click at [93, 107] on li "Adjusted the field names to match what we're outputting from step_5" at bounding box center [83, 100] width 109 height 14
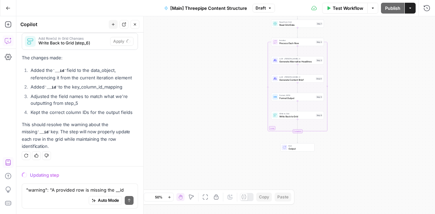
click at [137, 25] on icon "button" at bounding box center [135, 24] width 4 height 4
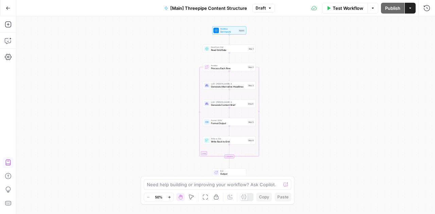
drag, startPoint x: 182, startPoint y: 89, endPoint x: 113, endPoint y: 114, distance: 73.2
click at [113, 114] on div "Workflow Set Inputs Inputs Read from Grid Read Grid Data Step 1 Loop Iteration …" at bounding box center [225, 115] width 418 height 198
click at [5, 25] on icon "button" at bounding box center [8, 24] width 6 height 6
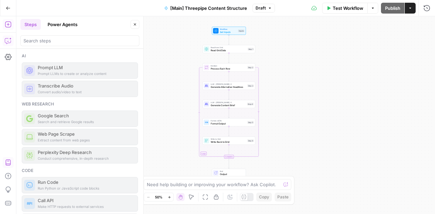
click at [8, 42] on icon "button" at bounding box center [8, 40] width 7 height 7
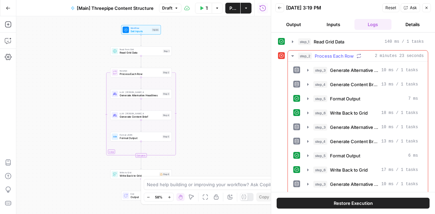
click at [292, 55] on icon "button" at bounding box center [292, 55] width 5 height 5
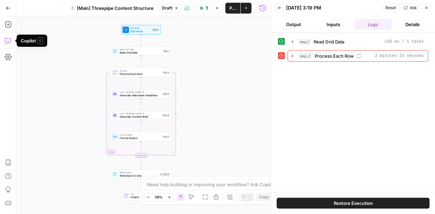
click at [9, 38] on icon "button" at bounding box center [8, 40] width 7 height 7
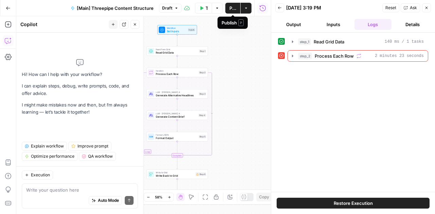
click at [233, 11] on span "Publish" at bounding box center [232, 8] width 7 height 7
click at [236, 9] on span "Publish" at bounding box center [232, 8] width 7 height 7
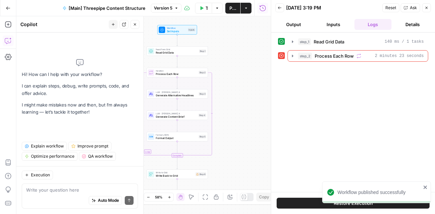
click at [259, 149] on div "Workflow Set Inputs Inputs Read from Grid Read Grid Data Step 1 Loop Iteration …" at bounding box center [143, 115] width 254 height 198
click at [292, 56] on icon "button" at bounding box center [292, 56] width 1 height 2
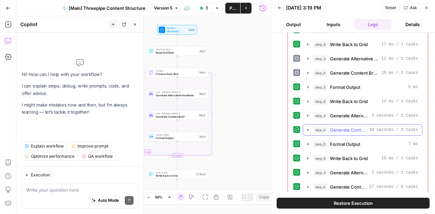
scroll to position [479, 0]
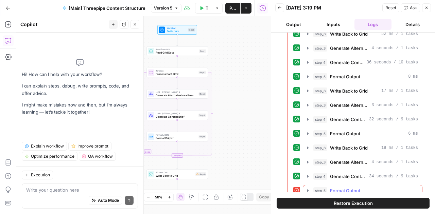
click at [307, 190] on icon "button" at bounding box center [307, 191] width 1 height 2
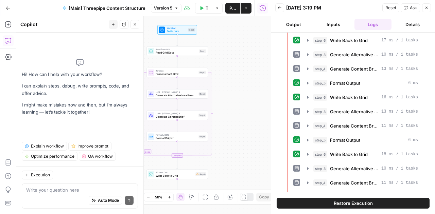
scroll to position [90, 0]
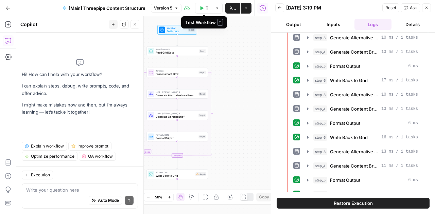
click at [207, 6] on span "Test Workflow" at bounding box center [206, 8] width 2 height 7
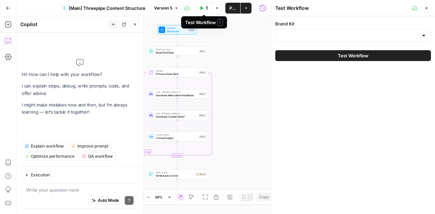
type input "Threepipe Reply"
click at [308, 54] on button "Test Workflow" at bounding box center [353, 55] width 156 height 11
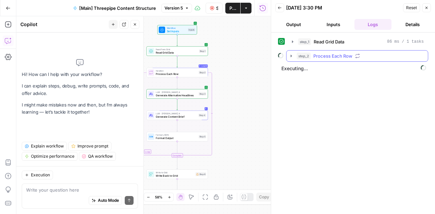
click at [292, 55] on icon "button" at bounding box center [290, 55] width 5 height 5
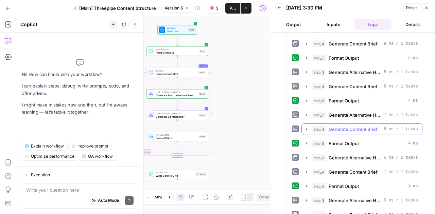
scroll to position [212, 0]
click at [304, 141] on icon "button" at bounding box center [306, 143] width 5 height 5
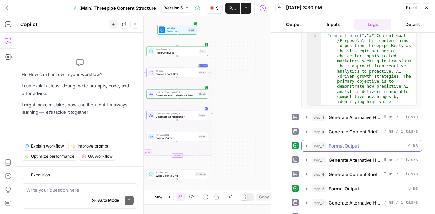
scroll to position [555, 0]
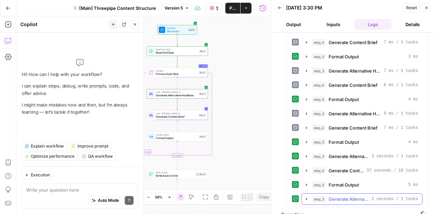
click at [306, 197] on icon "button" at bounding box center [306, 199] width 5 height 5
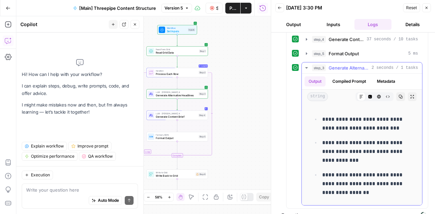
scroll to position [686, 0]
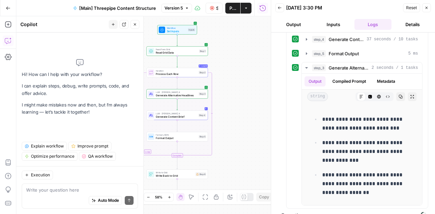
click at [179, 138] on span "Format Output" at bounding box center [176, 138] width 41 height 4
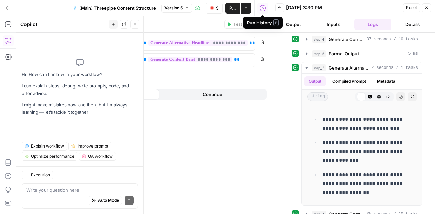
click at [425, 7] on icon "button" at bounding box center [426, 8] width 4 height 4
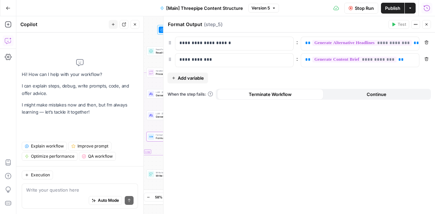
click at [428, 25] on icon "button" at bounding box center [426, 24] width 4 height 4
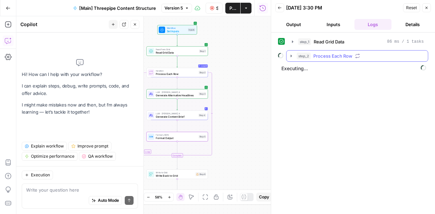
click at [292, 55] on icon "button" at bounding box center [290, 55] width 5 height 5
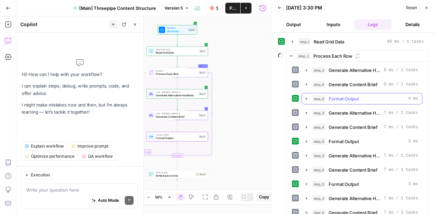
click at [306, 97] on icon "button" at bounding box center [306, 98] width 1 height 2
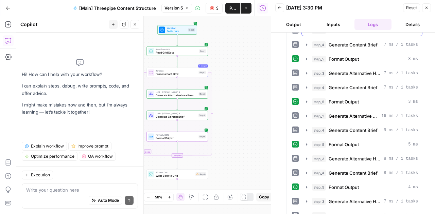
scroll to position [228, 0]
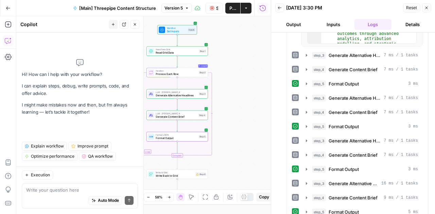
click at [211, 8] on icon "button" at bounding box center [212, 8] width 4 height 4
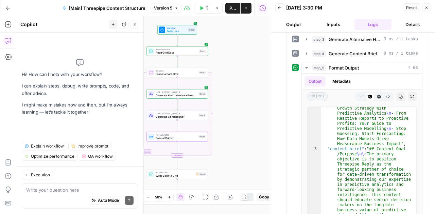
scroll to position [0, 0]
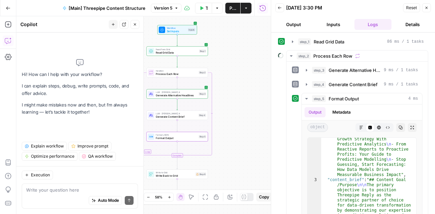
click at [428, 8] on span "Close" at bounding box center [428, 8] width 0 height 0
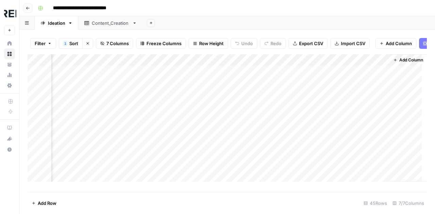
scroll to position [0, 395]
click at [126, 76] on div "Add Column" at bounding box center [227, 120] width 399 height 133
click at [174, 76] on div "Add Column" at bounding box center [227, 120] width 399 height 133
